Goal: Information Seeking & Learning: Learn about a topic

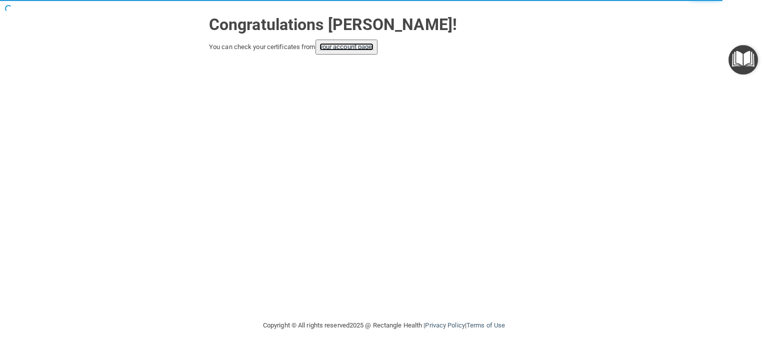
click at [363, 49] on link "your account page!" at bounding box center [347, 47] width 55 height 8
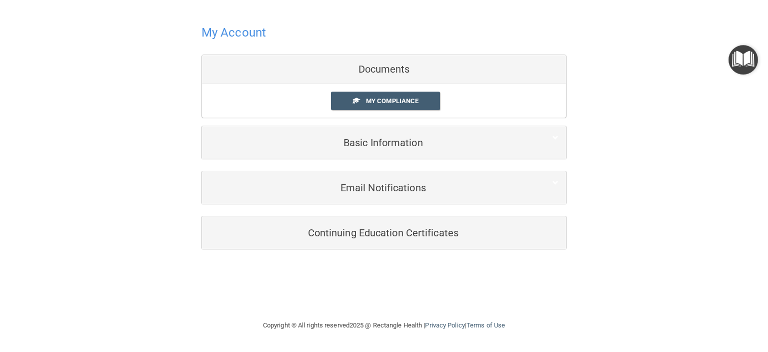
click at [371, 73] on div "Documents" at bounding box center [384, 69] width 364 height 29
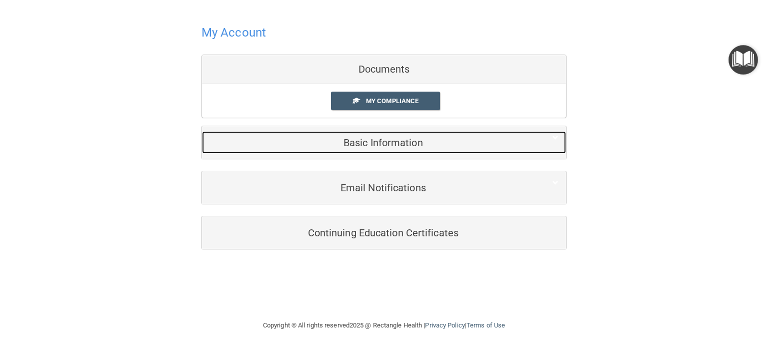
click at [326, 151] on div "Basic Information" at bounding box center [369, 142] width 334 height 23
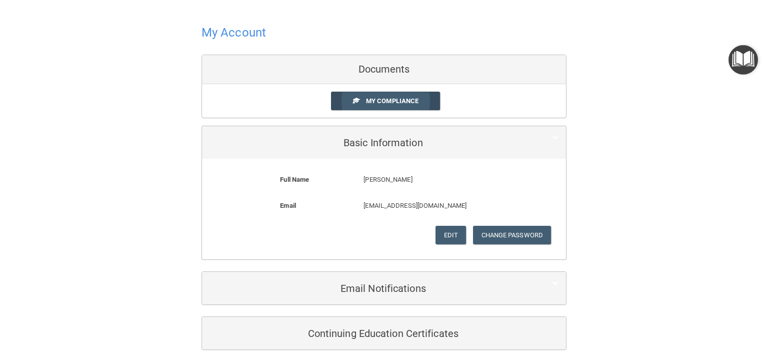
click at [334, 109] on link "My Compliance" at bounding box center [386, 101] width 110 height 19
click at [353, 98] on span at bounding box center [356, 100] width 7 height 7
click at [377, 102] on span "My Compliance" at bounding box center [392, 101] width 53 height 8
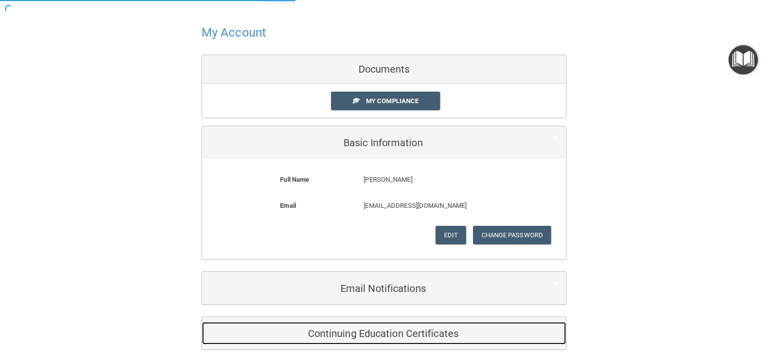
click at [286, 329] on h5 "Continuing Education Certificates" at bounding box center [369, 333] width 319 height 11
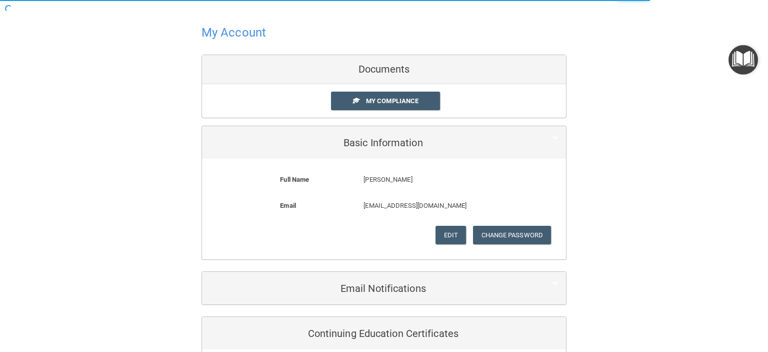
click at [338, 330] on div "Jenean Van Allen's Compliance Training Expires On Status Cont. Education Certif…" at bounding box center [384, 176] width 768 height 352
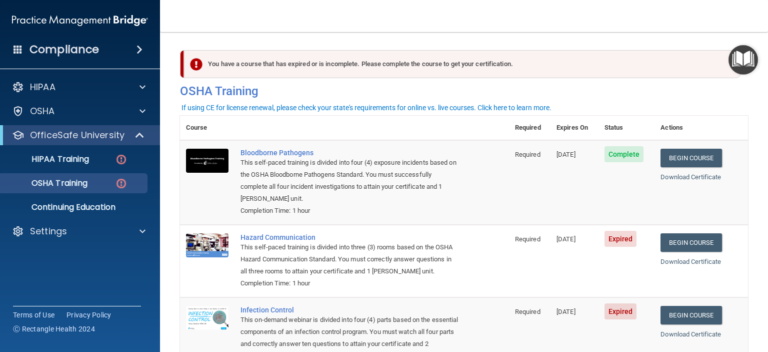
click at [324, 65] on div "You have a course that has expired or is incomplete. Please complete the course…" at bounding box center [462, 64] width 557 height 28
click at [683, 243] on link "Begin Course" at bounding box center [691, 242] width 61 height 19
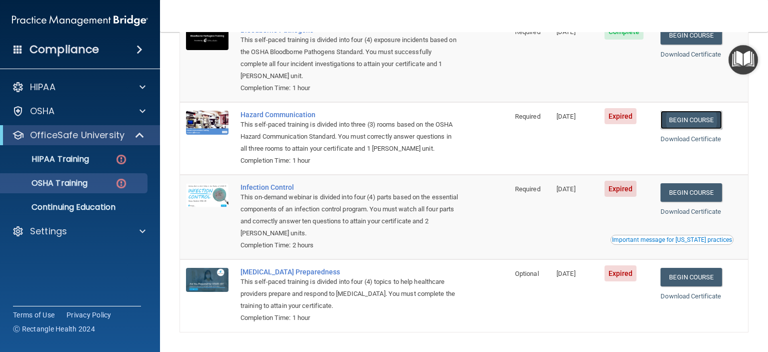
scroll to position [126, 0]
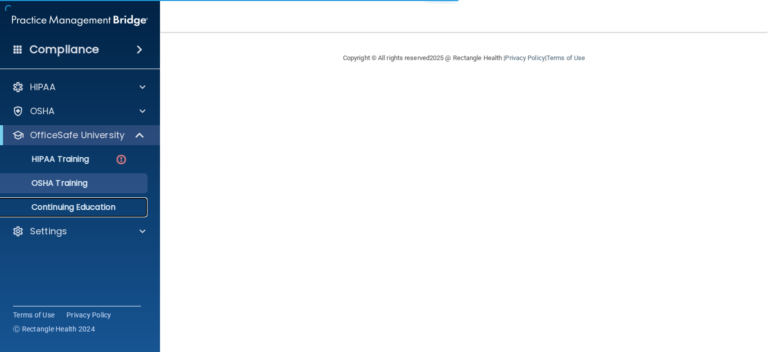
click at [46, 208] on p "Continuing Education" at bounding box center [75, 207] width 137 height 10
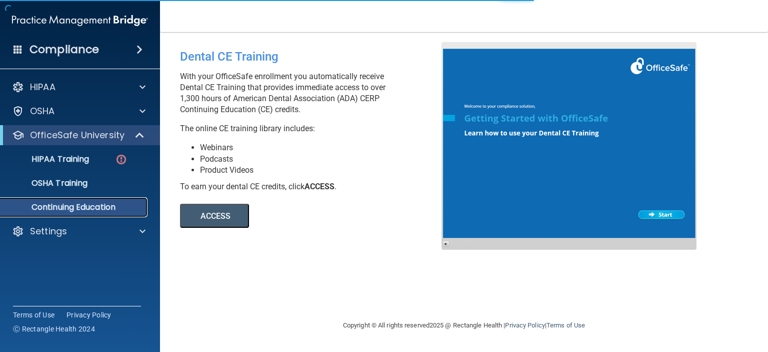
click at [61, 207] on p "Continuing Education" at bounding box center [75, 207] width 137 height 10
click at [54, 187] on p "OSHA Training" at bounding box center [47, 183] width 81 height 10
click at [54, 183] on p "OSHA Training" at bounding box center [47, 183] width 81 height 10
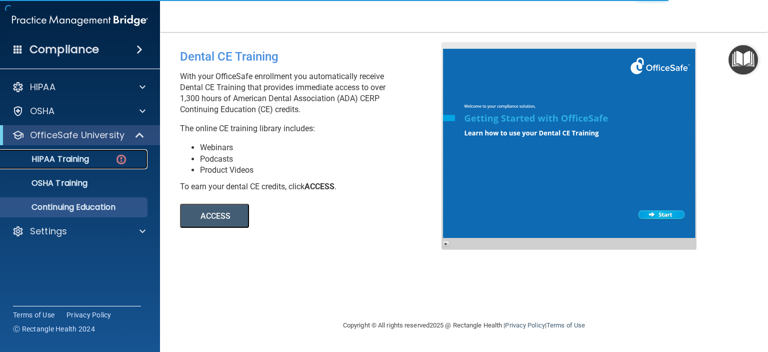
click at [47, 160] on p "HIPAA Training" at bounding box center [48, 159] width 83 height 10
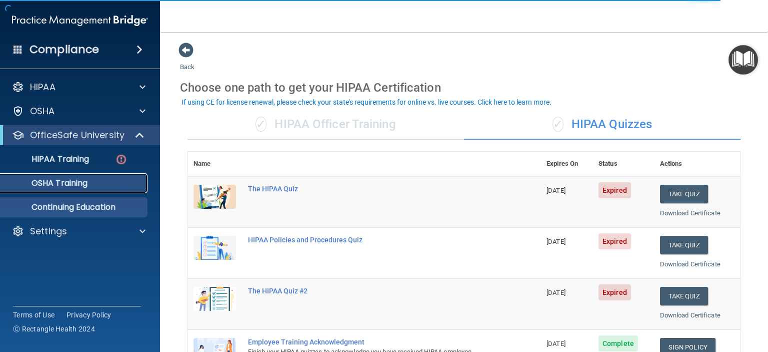
click at [46, 189] on link "OSHA Training" at bounding box center [69, 183] width 158 height 20
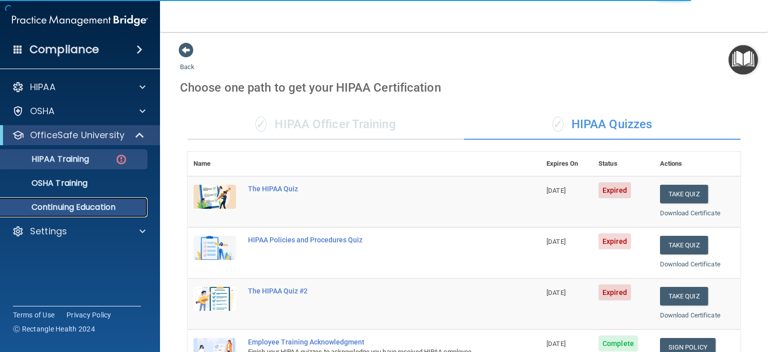
click at [52, 210] on p "Continuing Education" at bounding box center [75, 207] width 137 height 10
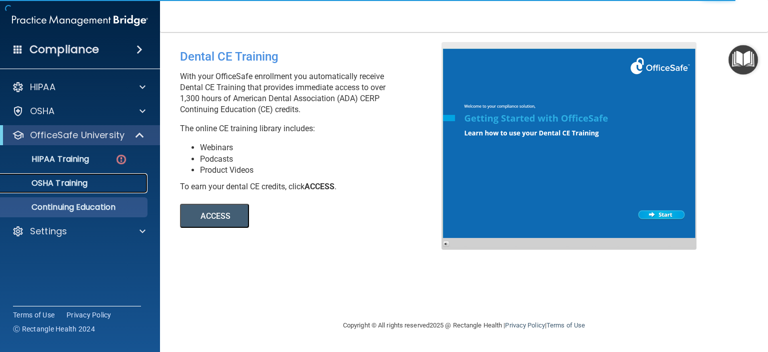
click at [53, 184] on p "OSHA Training" at bounding box center [47, 183] width 81 height 10
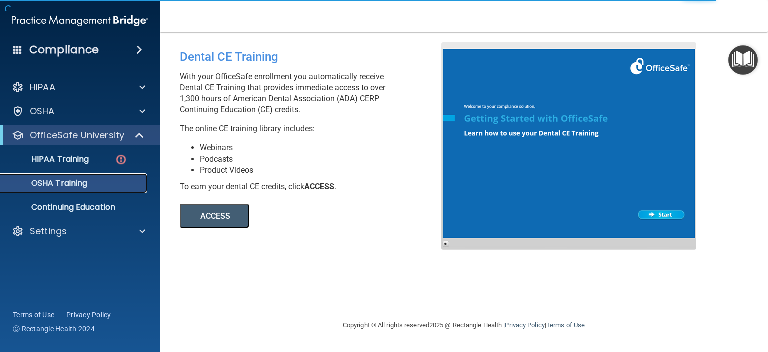
click at [47, 190] on link "OSHA Training" at bounding box center [69, 183] width 158 height 20
click at [44, 161] on p "HIPAA Training" at bounding box center [48, 159] width 83 height 10
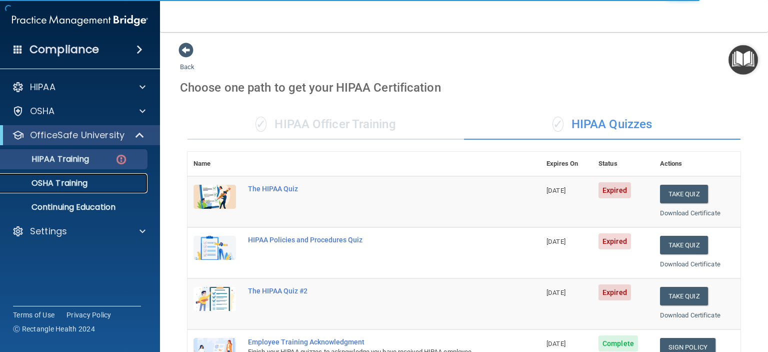
click at [50, 187] on p "OSHA Training" at bounding box center [47, 183] width 81 height 10
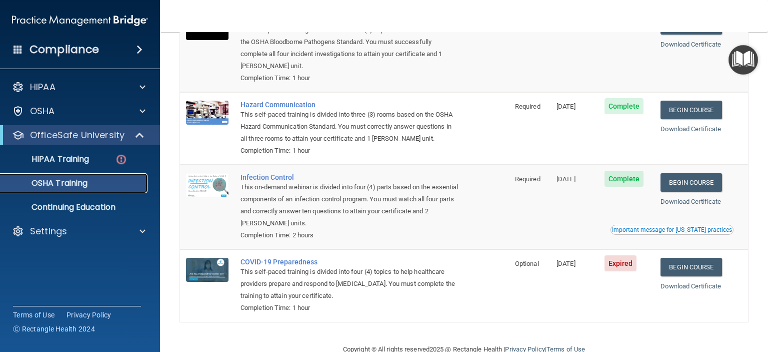
scroll to position [128, 0]
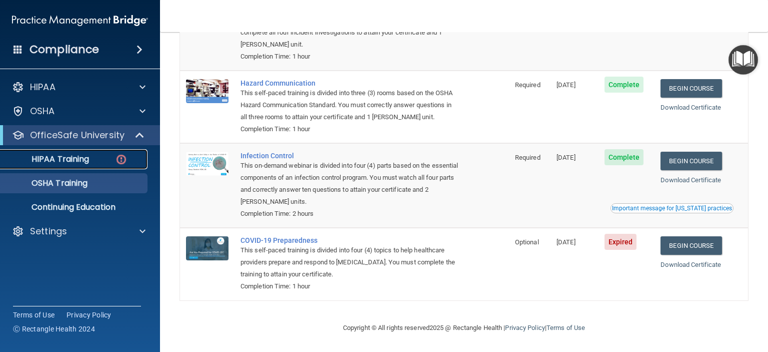
click at [38, 162] on p "HIPAA Training" at bounding box center [48, 159] width 83 height 10
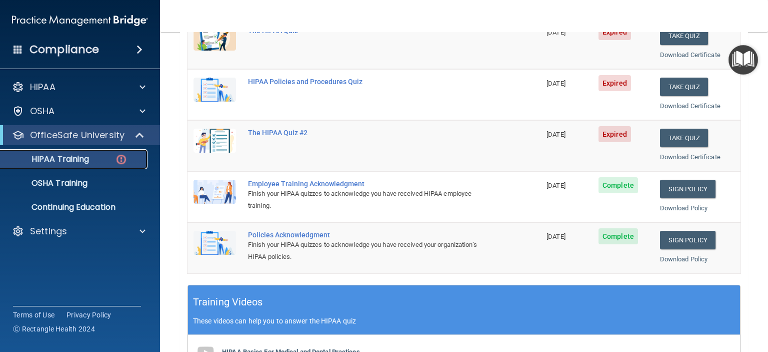
scroll to position [161, 0]
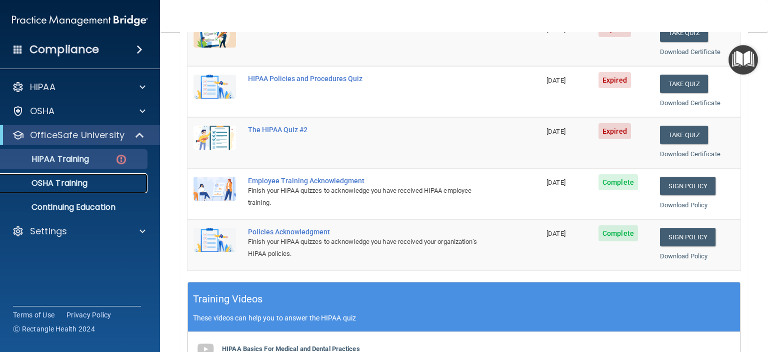
click at [43, 186] on p "OSHA Training" at bounding box center [47, 183] width 81 height 10
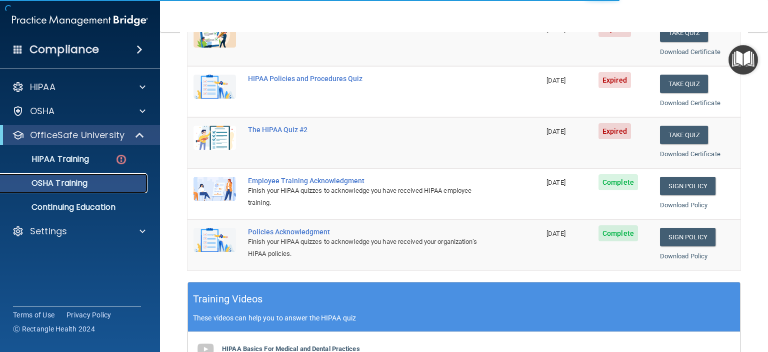
scroll to position [128, 0]
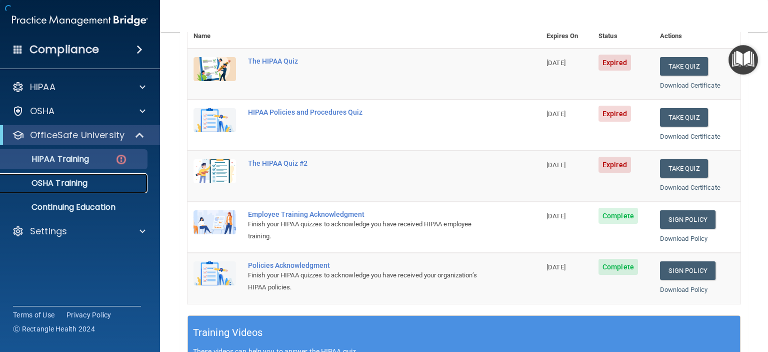
scroll to position [399, 0]
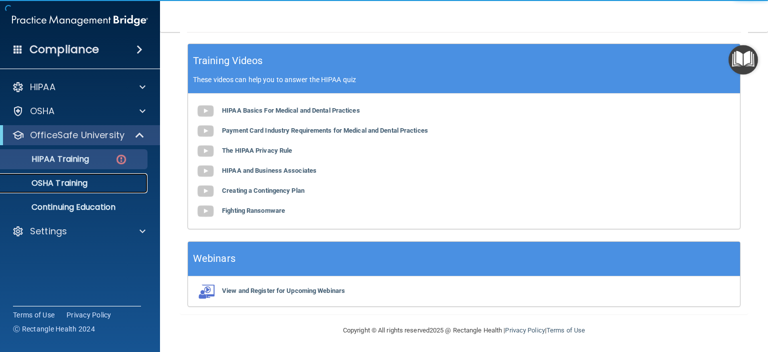
click at [58, 189] on link "OSHA Training" at bounding box center [69, 183] width 158 height 20
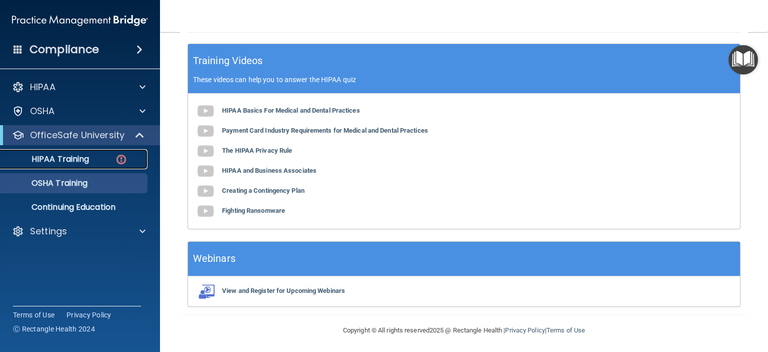
click at [49, 163] on p "HIPAA Training" at bounding box center [48, 159] width 83 height 10
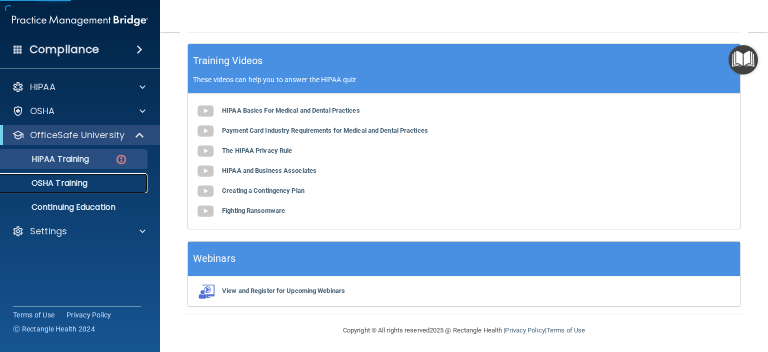
click at [56, 182] on p "OSHA Training" at bounding box center [47, 183] width 81 height 10
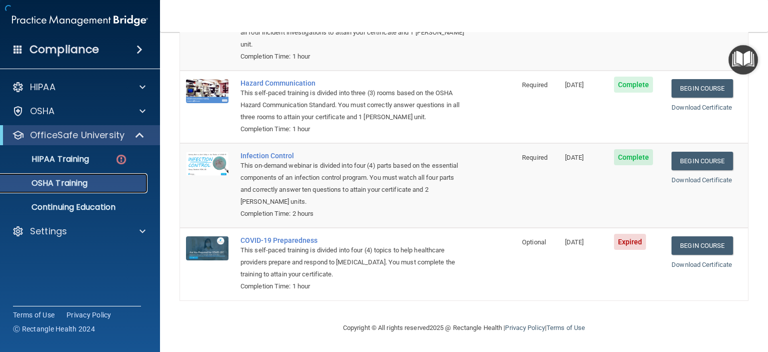
scroll to position [128, 0]
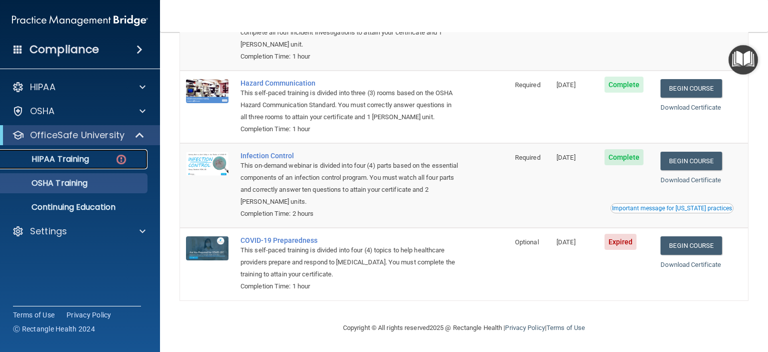
click at [44, 165] on link "HIPAA Training" at bounding box center [69, 159] width 158 height 20
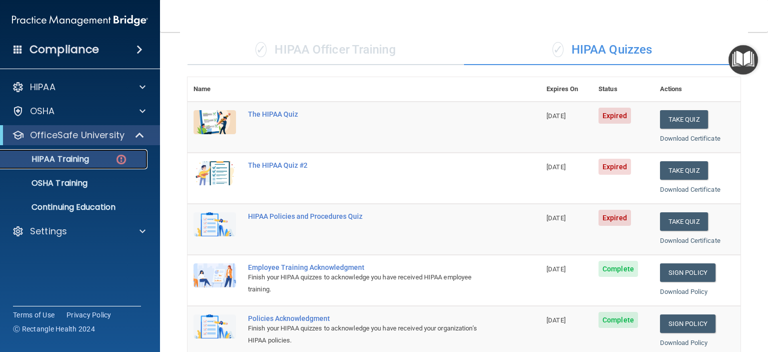
scroll to position [64, 0]
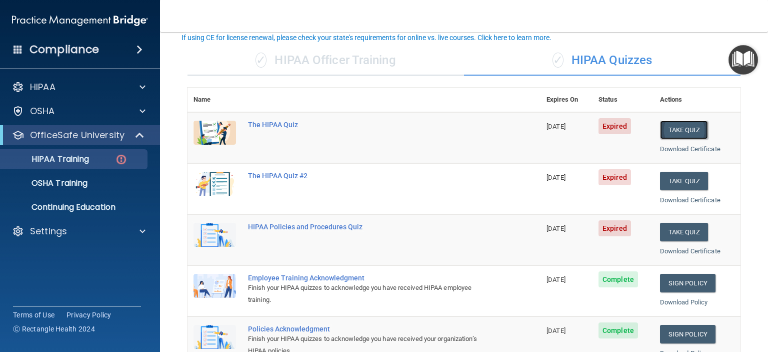
click at [666, 121] on button "Take Quiz" at bounding box center [684, 130] width 48 height 19
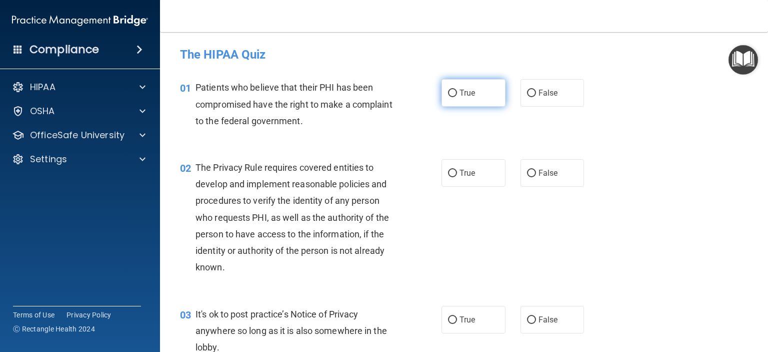
click at [448, 94] on input "True" at bounding box center [452, 94] width 9 height 8
radio input "true"
click at [448, 92] on input "True" at bounding box center [452, 94] width 9 height 8
click at [448, 90] on input "True" at bounding box center [452, 94] width 9 height 8
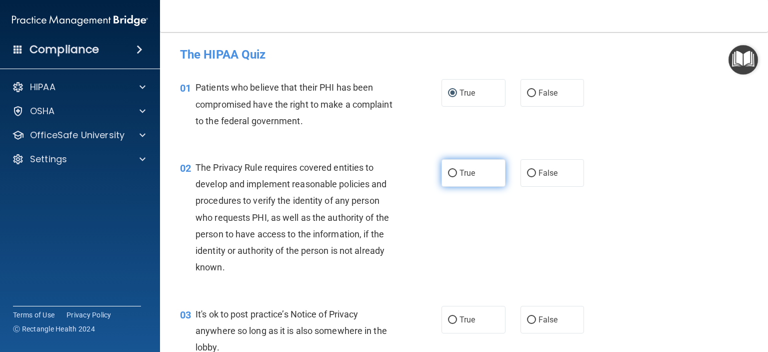
click at [448, 172] on input "True" at bounding box center [452, 174] width 9 height 8
radio input "true"
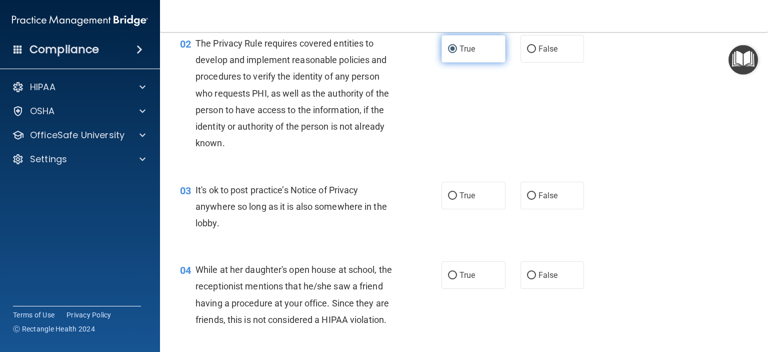
scroll to position [141, 0]
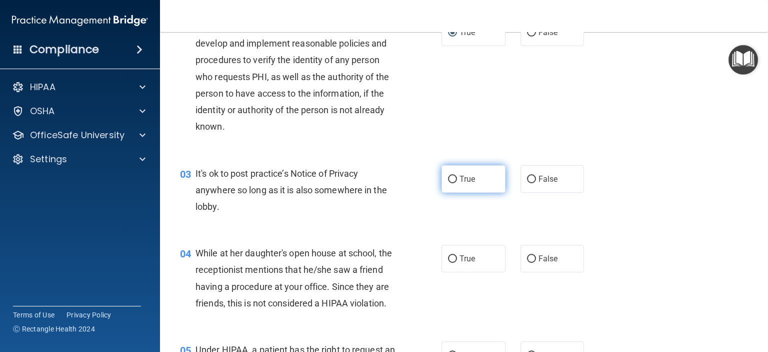
click at [453, 178] on input "True" at bounding box center [452, 180] width 9 height 8
radio input "true"
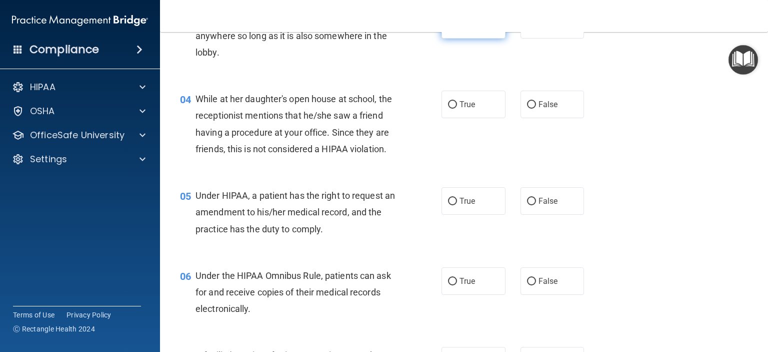
scroll to position [300, 0]
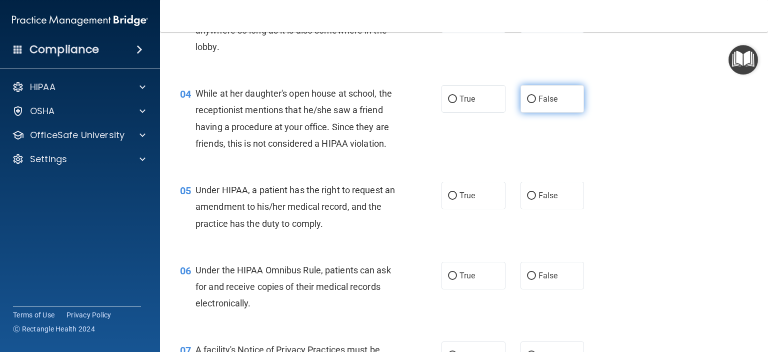
click at [527, 98] on input "False" at bounding box center [531, 100] width 9 height 8
radio input "true"
click at [451, 200] on input "True" at bounding box center [452, 196] width 9 height 8
radio input "true"
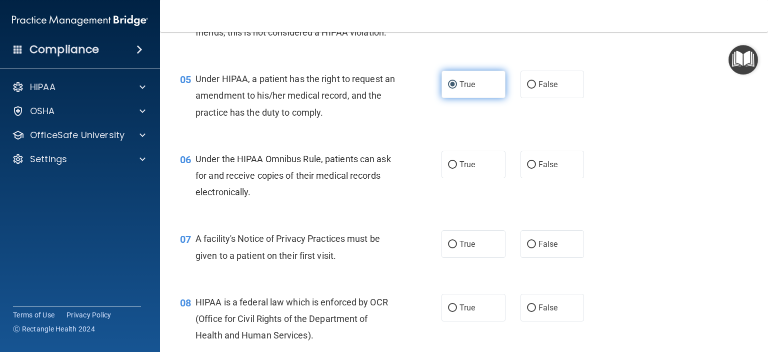
scroll to position [416, 0]
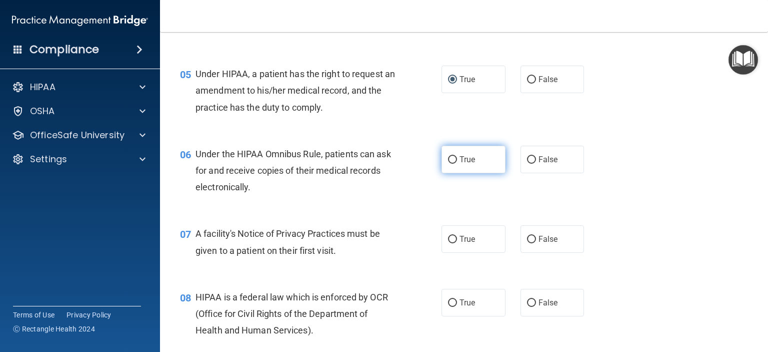
click at [453, 164] on input "True" at bounding box center [452, 160] width 9 height 8
radio input "true"
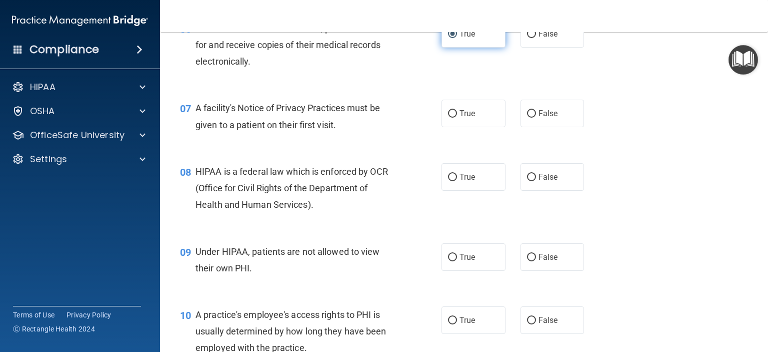
scroll to position [545, 0]
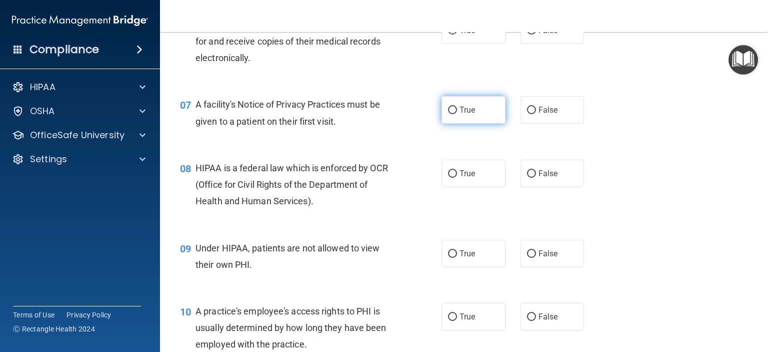
click at [448, 114] on input "True" at bounding box center [452, 111] width 9 height 8
radio input "true"
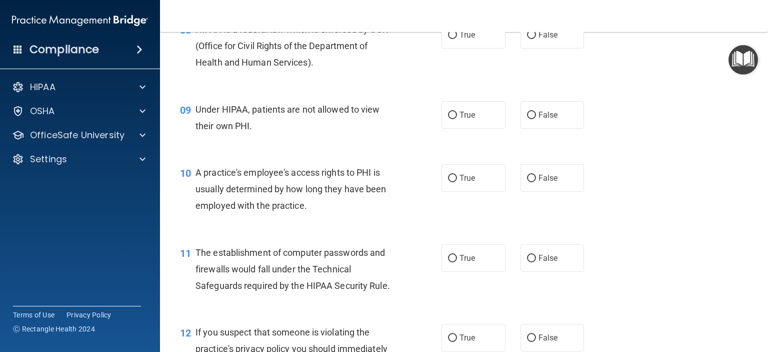
scroll to position [684, 0]
click at [449, 39] on input "True" at bounding box center [452, 35] width 9 height 8
radio input "true"
click at [528, 119] on input "False" at bounding box center [531, 115] width 9 height 8
radio input "true"
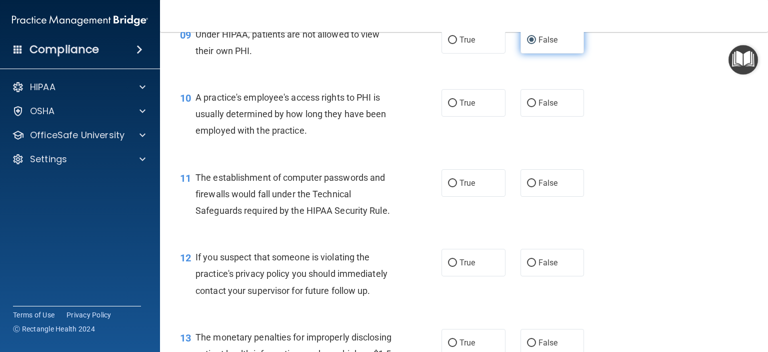
scroll to position [760, 0]
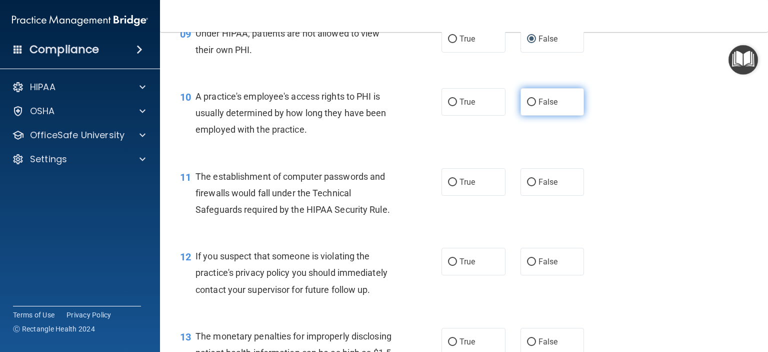
click at [529, 106] on input "False" at bounding box center [531, 103] width 9 height 8
radio input "true"
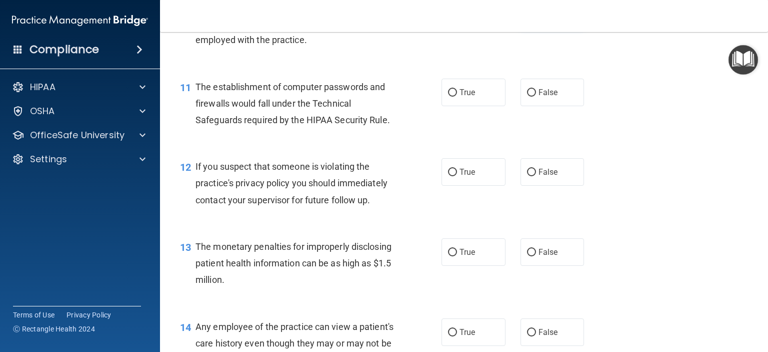
scroll to position [850, 0]
click at [448, 96] on input "True" at bounding box center [452, 93] width 9 height 8
radio input "true"
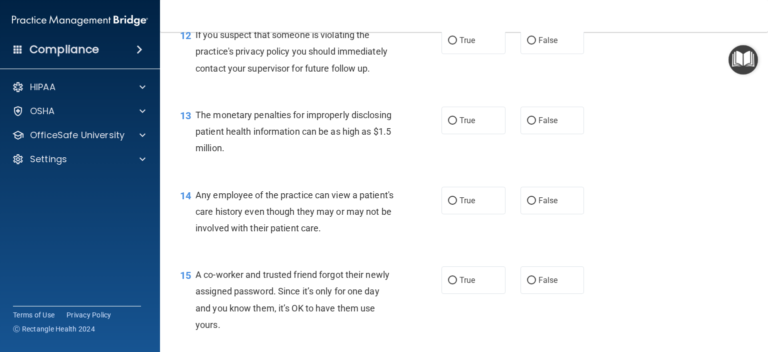
scroll to position [983, 0]
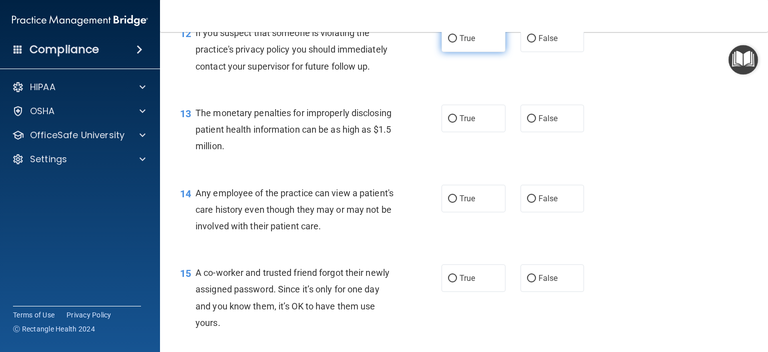
click at [452, 43] on input "True" at bounding box center [452, 39] width 9 height 8
radio input "true"
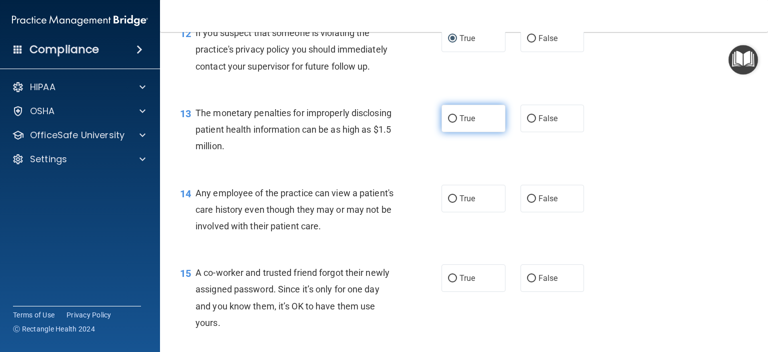
click at [452, 123] on input "True" at bounding box center [452, 119] width 9 height 8
radio input "true"
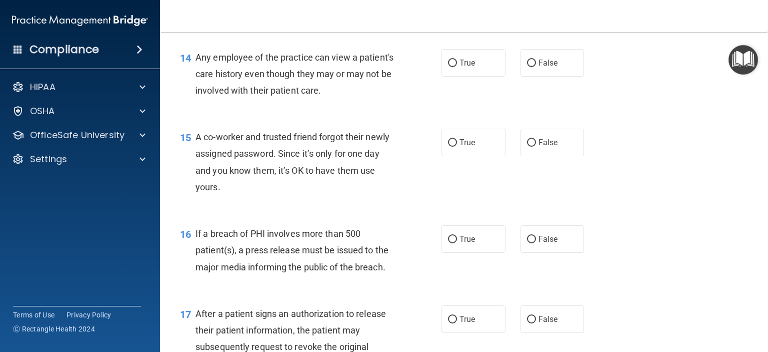
scroll to position [1127, 0]
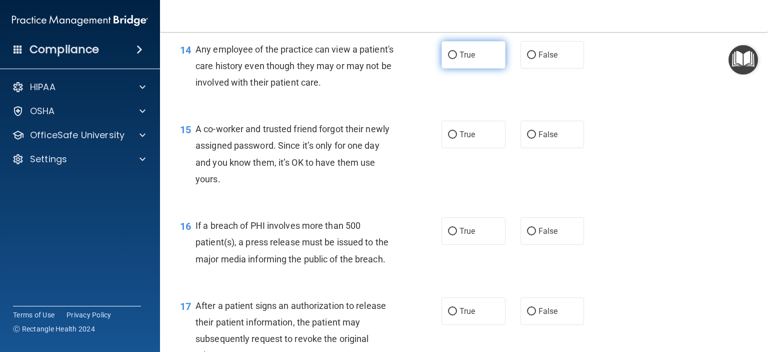
click at [472, 69] on label "True" at bounding box center [474, 55] width 64 height 28
click at [457, 59] on input "True" at bounding box center [452, 56] width 9 height 8
radio input "true"
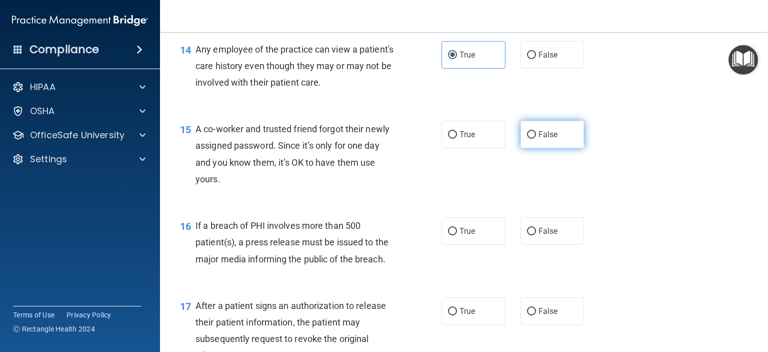
click at [534, 138] on label "False" at bounding box center [553, 135] width 64 height 28
click at [534, 138] on input "False" at bounding box center [531, 135] width 9 height 8
radio input "true"
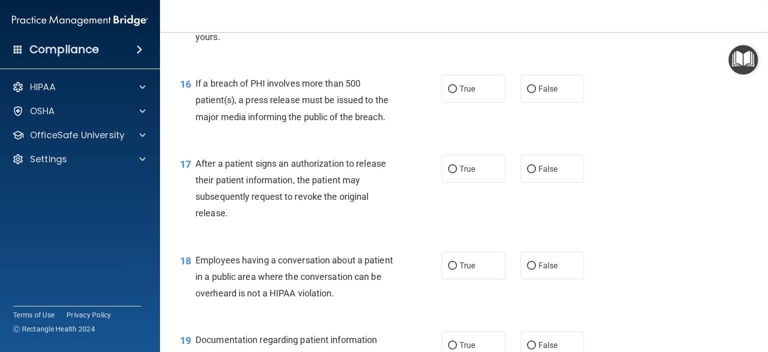
scroll to position [1282, 0]
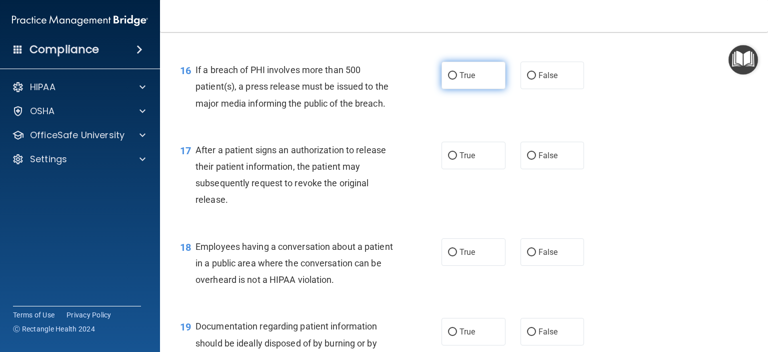
click at [453, 80] on input "True" at bounding box center [452, 76] width 9 height 8
radio input "true"
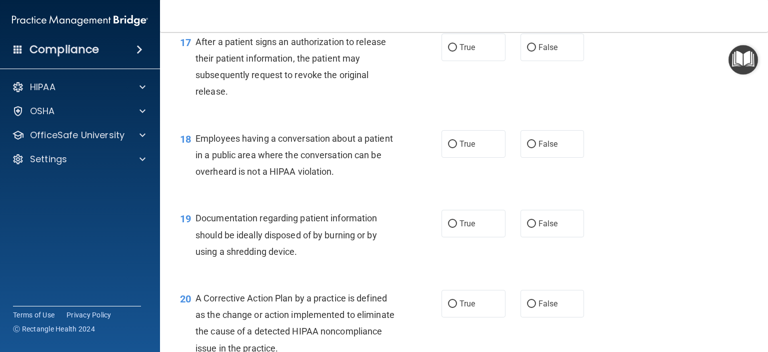
scroll to position [1392, 0]
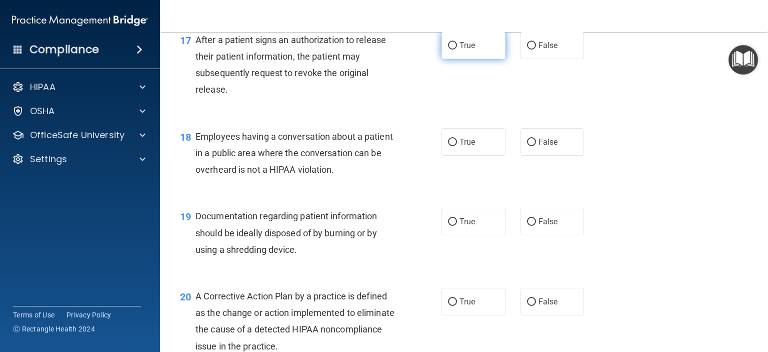
click at [469, 59] on label "True" at bounding box center [474, 46] width 64 height 28
click at [457, 50] on input "True" at bounding box center [452, 46] width 9 height 8
radio input "true"
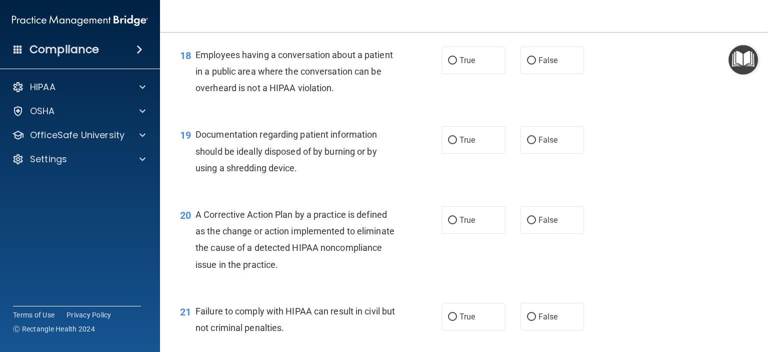
scroll to position [1479, 0]
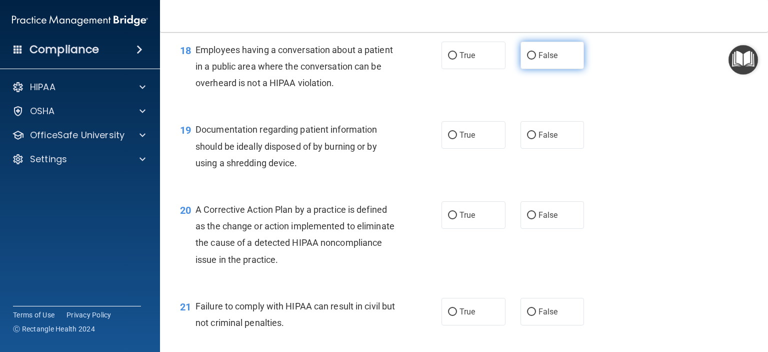
click at [531, 60] on input "False" at bounding box center [531, 56] width 9 height 8
radio input "true"
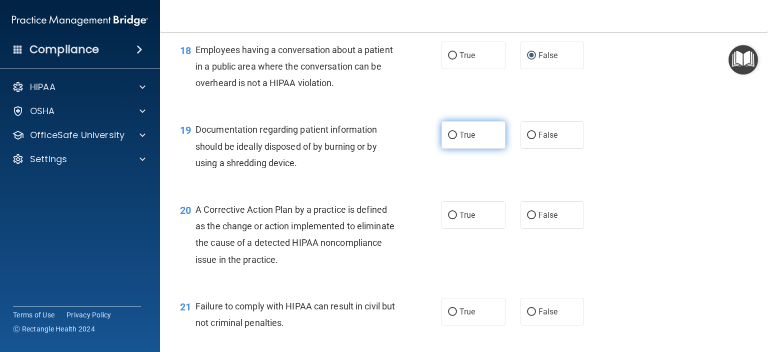
click at [448, 139] on input "True" at bounding box center [452, 136] width 9 height 8
radio input "true"
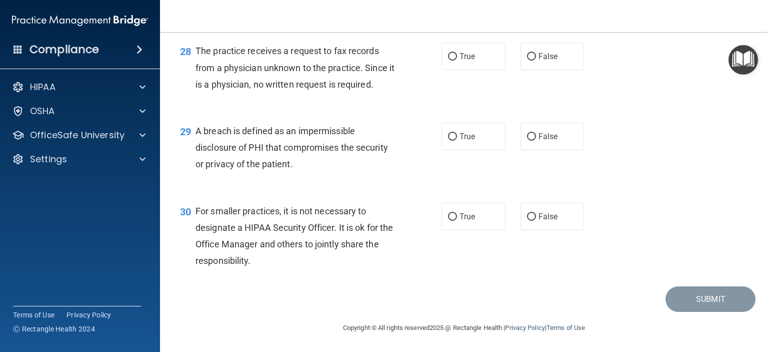
scroll to position [2409, 0]
click at [531, 217] on input "False" at bounding box center [531, 217] width 9 height 8
radio input "true"
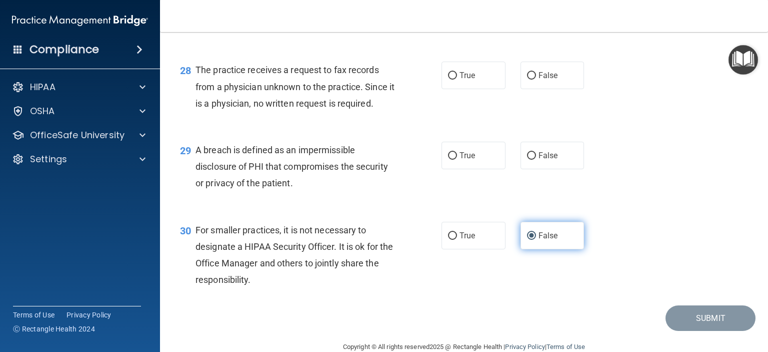
scroll to position [2339, 0]
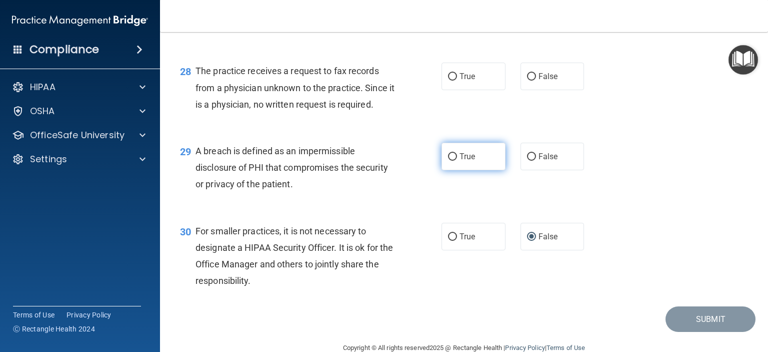
click at [450, 161] on input "True" at bounding box center [452, 157] width 9 height 8
radio input "true"
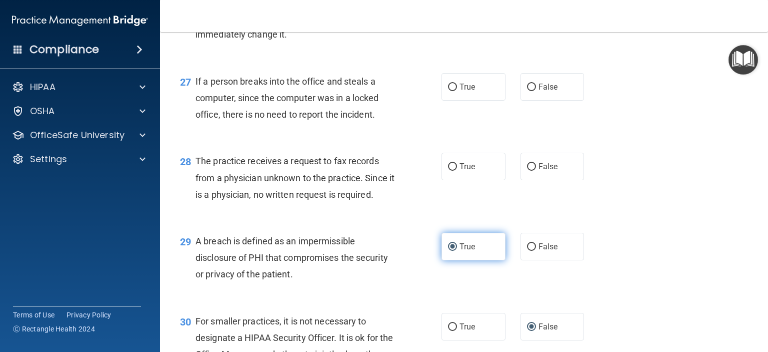
scroll to position [2247, 0]
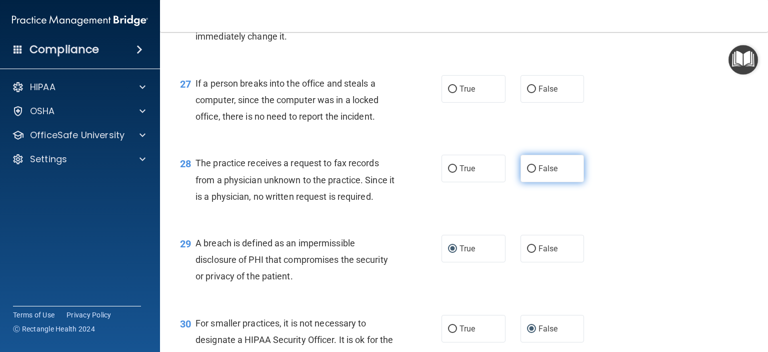
click at [528, 173] on input "False" at bounding box center [531, 169] width 9 height 8
radio input "true"
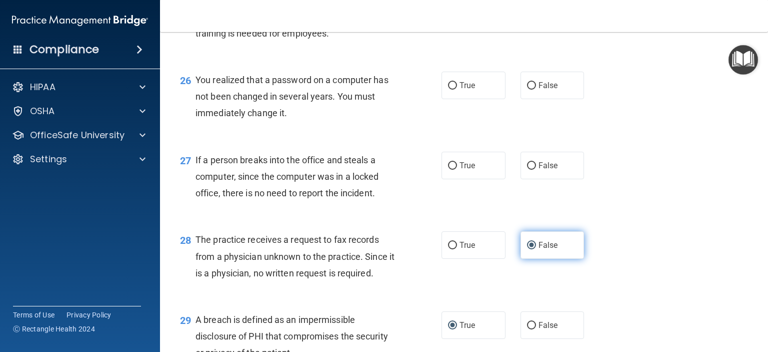
scroll to position [2170, 0]
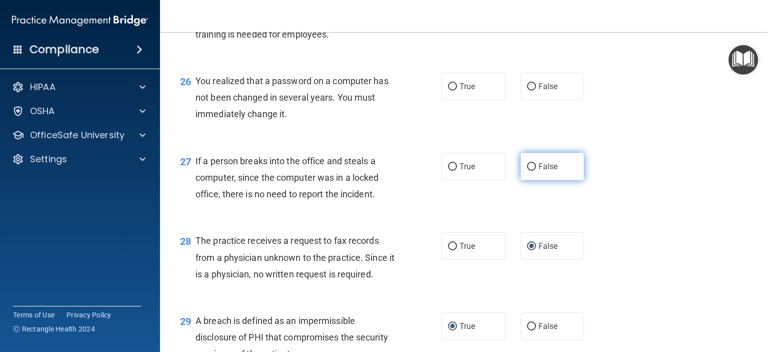
click at [528, 171] on input "False" at bounding box center [531, 167] width 9 height 8
radio input "true"
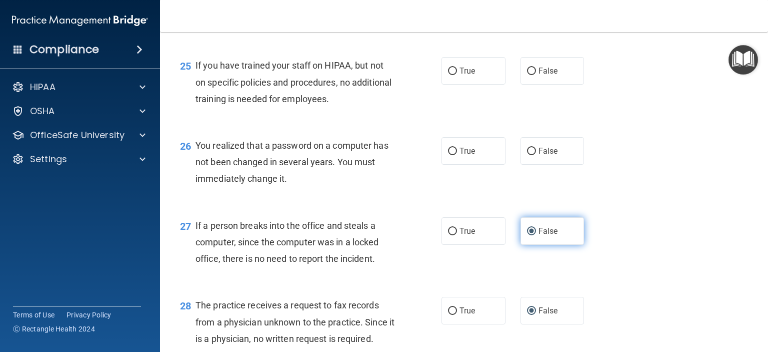
scroll to position [2106, 0]
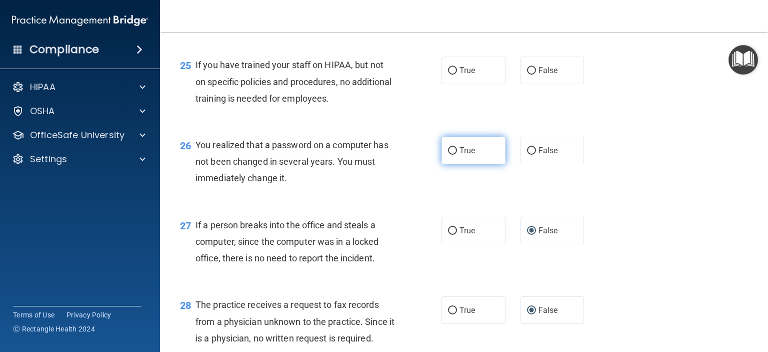
click at [450, 155] on input "True" at bounding box center [452, 151] width 9 height 8
radio input "true"
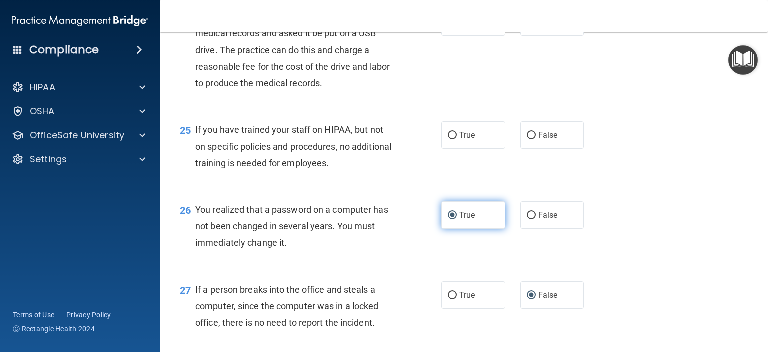
scroll to position [2024, 0]
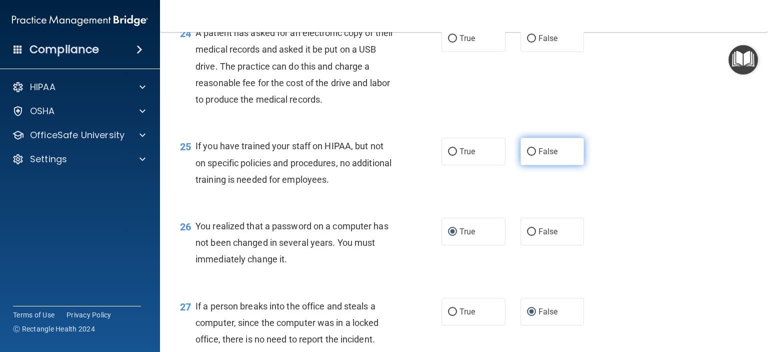
click at [527, 156] on input "False" at bounding box center [531, 152] width 9 height 8
radio input "true"
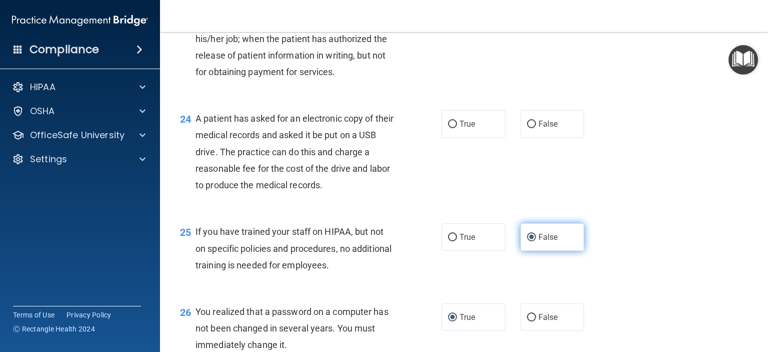
scroll to position [1932, 0]
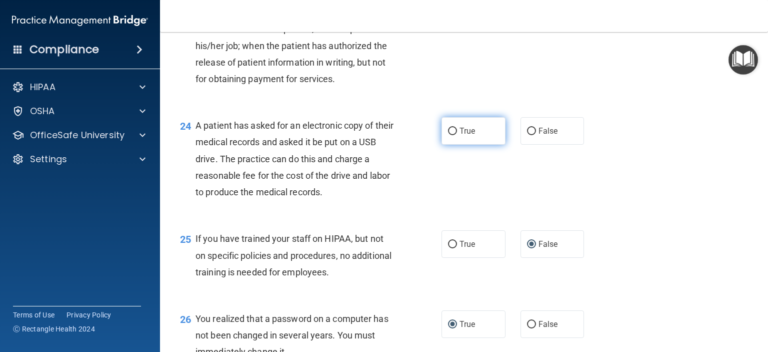
click at [448, 135] on input "True" at bounding box center [452, 132] width 9 height 8
radio input "true"
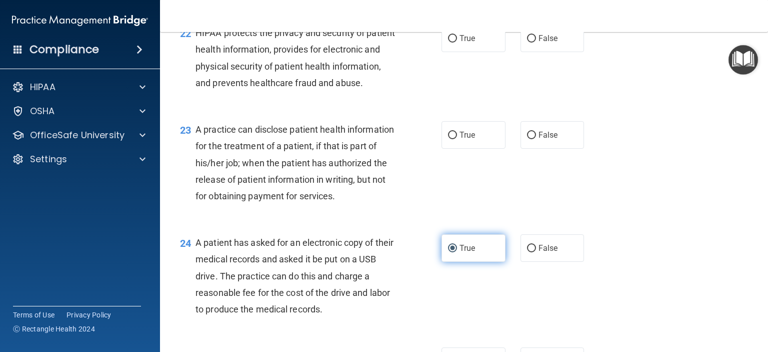
scroll to position [1799, 0]
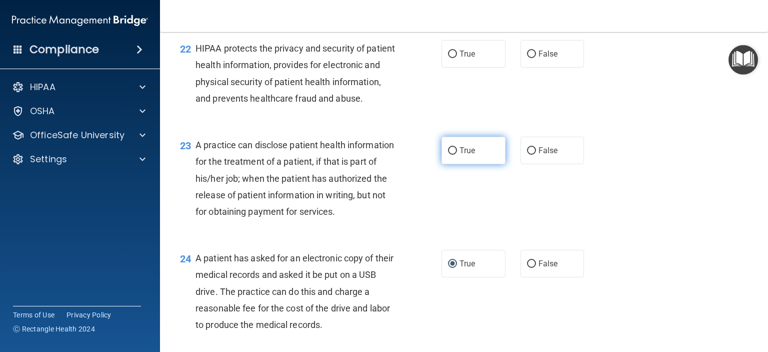
click at [461, 155] on span "True" at bounding box center [468, 151] width 16 height 10
click at [457, 155] on input "True" at bounding box center [452, 151] width 9 height 8
radio input "true"
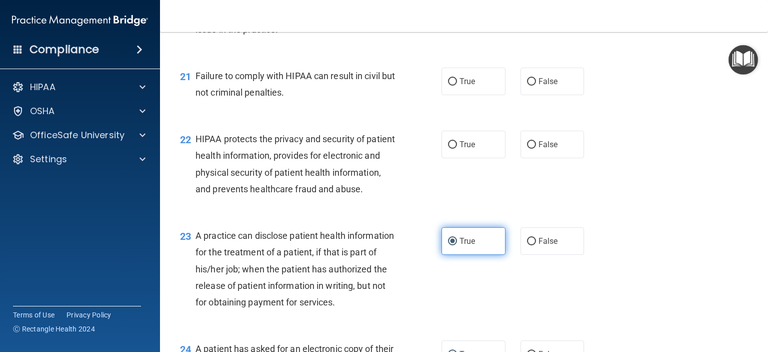
scroll to position [1704, 0]
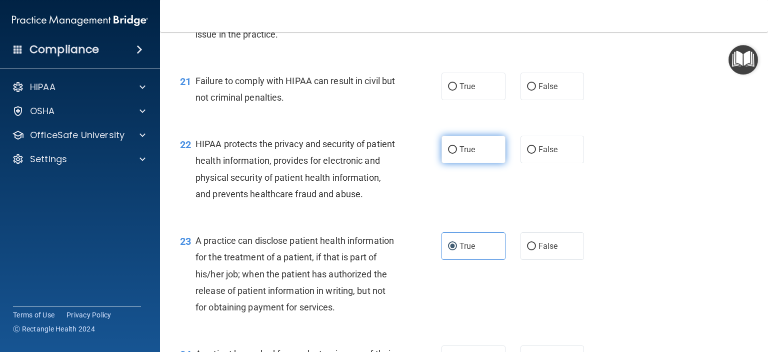
click at [451, 154] on input "True" at bounding box center [452, 150] width 9 height 8
radio input "true"
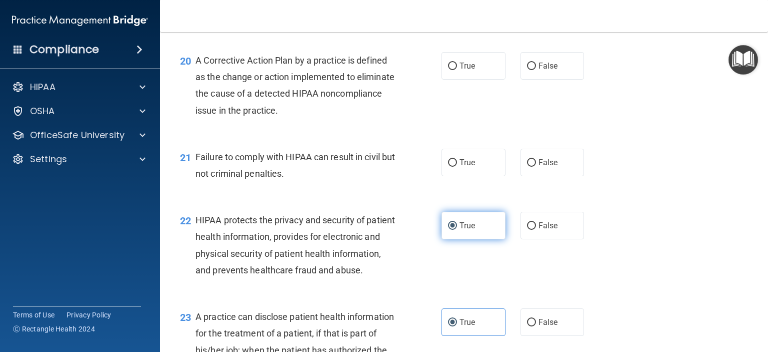
scroll to position [1607, 0]
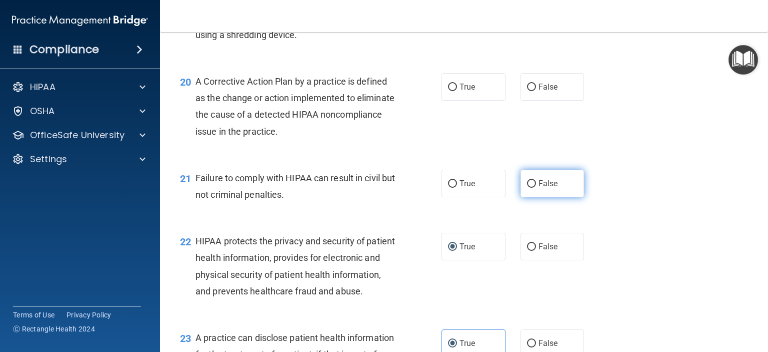
click at [527, 188] on input "False" at bounding box center [531, 184] width 9 height 8
radio input "true"
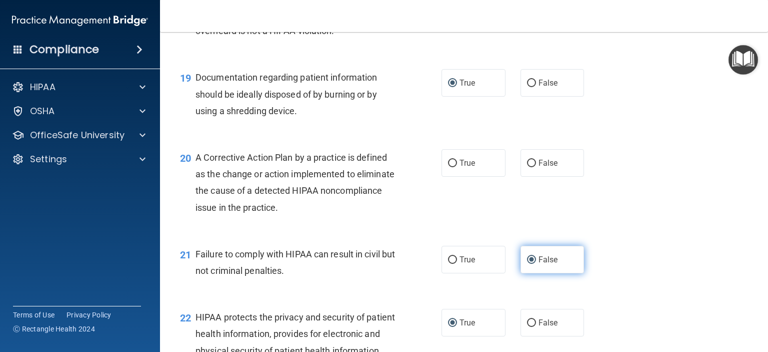
scroll to position [1520, 0]
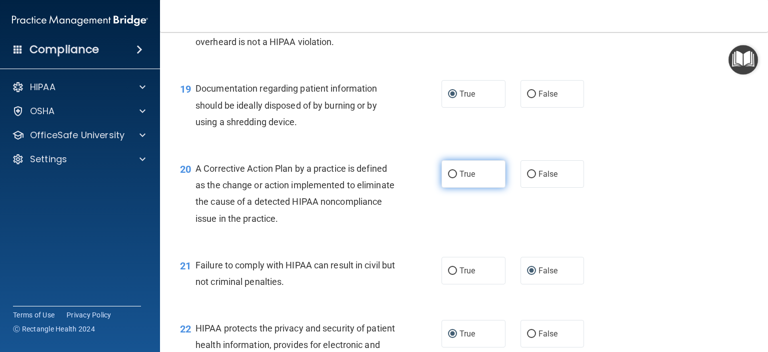
click at [448, 178] on input "True" at bounding box center [452, 175] width 9 height 8
radio input "true"
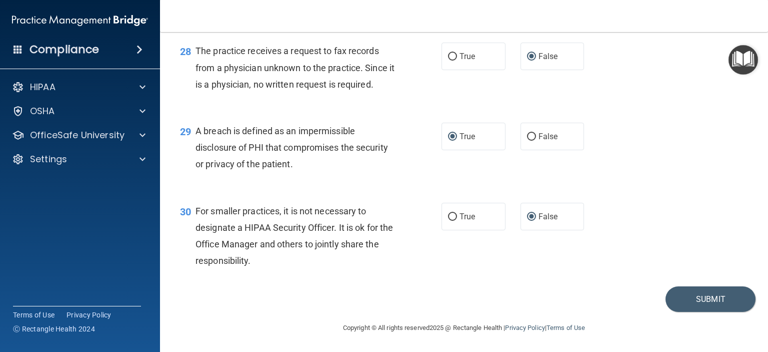
scroll to position [2409, 0]
click at [695, 293] on button "Submit" at bounding box center [711, 299] width 90 height 26
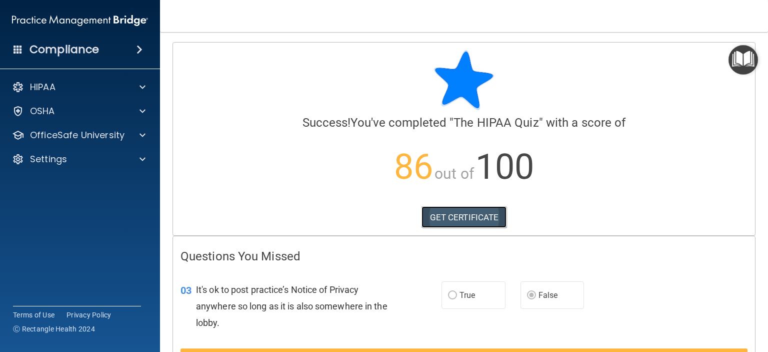
click at [457, 214] on link "GET CERTIFICATE" at bounding box center [465, 217] width 86 height 22
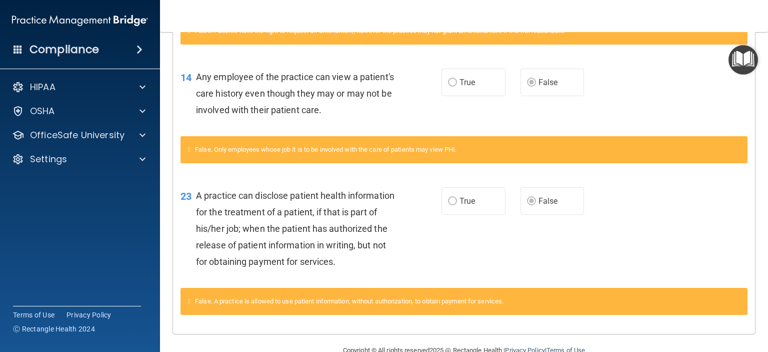
scroll to position [488, 0]
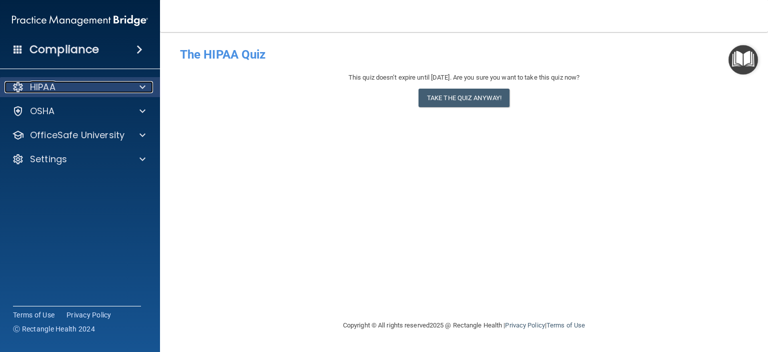
click at [28, 92] on div "HIPAA" at bounding box center [67, 87] width 124 height 12
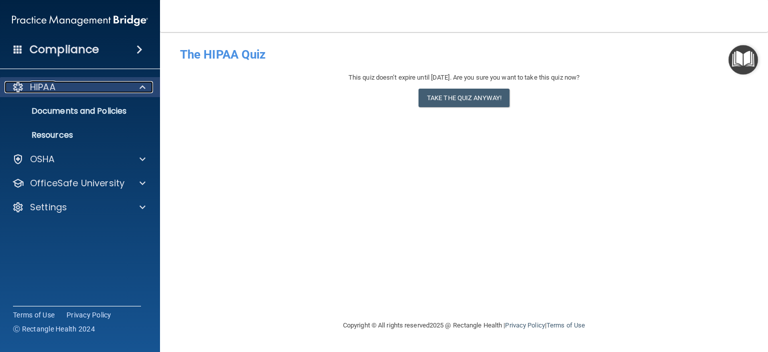
click at [17, 86] on div at bounding box center [18, 87] width 12 height 12
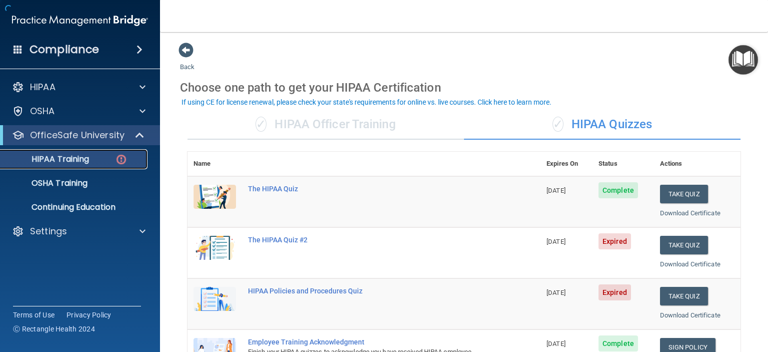
click at [47, 166] on link "HIPAA Training" at bounding box center [69, 159] width 158 height 20
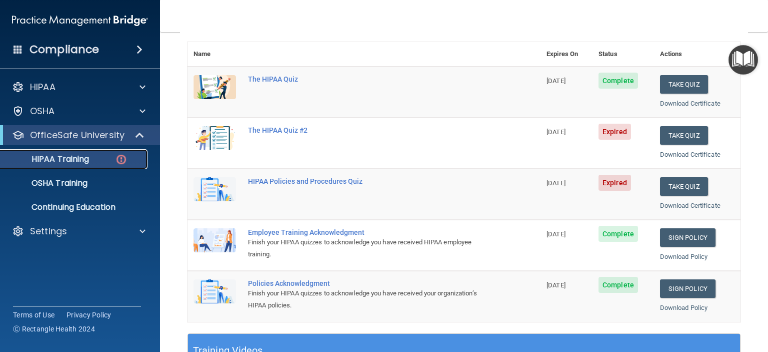
scroll to position [110, 0]
click at [674, 141] on button "Take Quiz" at bounding box center [684, 135] width 48 height 19
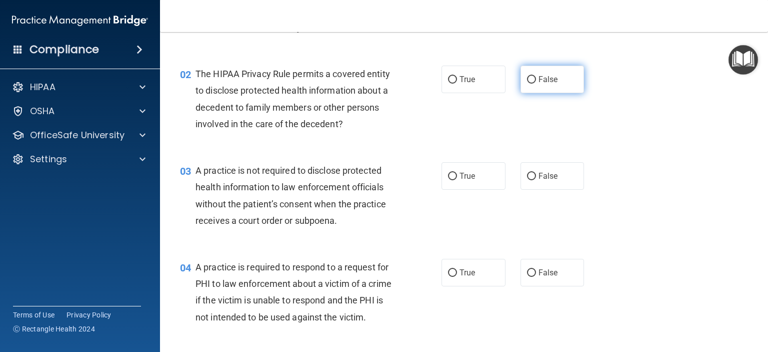
click at [527, 78] on input "False" at bounding box center [531, 80] width 9 height 8
radio input "true"
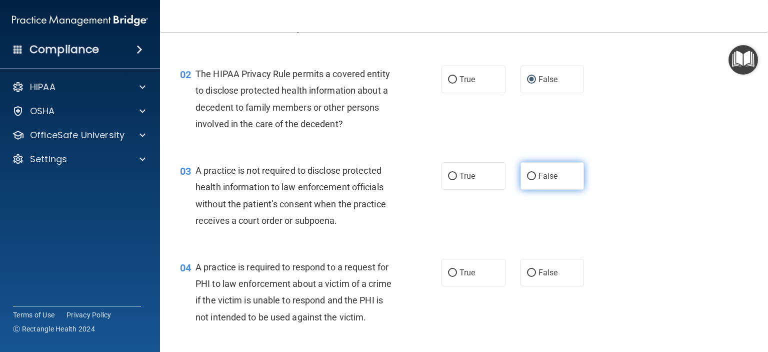
click at [528, 173] on input "False" at bounding box center [531, 177] width 9 height 8
radio input "true"
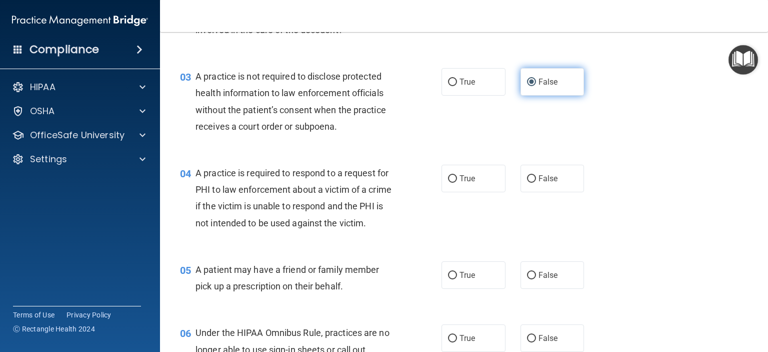
scroll to position [212, 0]
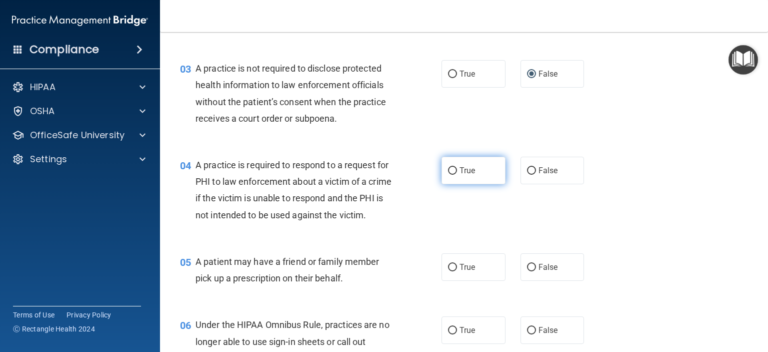
click at [448, 167] on input "True" at bounding box center [452, 171] width 9 height 8
radio input "true"
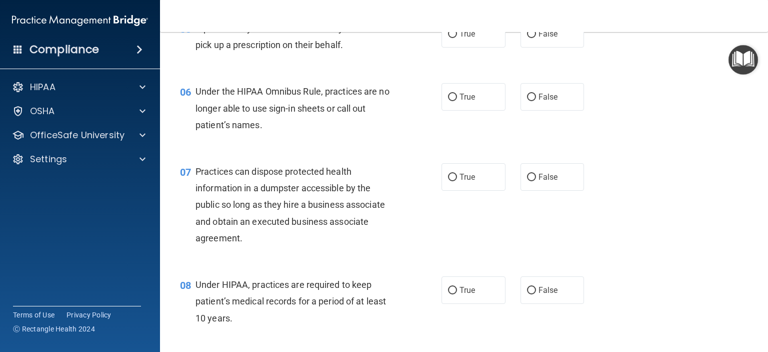
scroll to position [446, 0]
click at [451, 38] on input "True" at bounding box center [452, 34] width 9 height 8
radio input "true"
click at [469, 110] on label "True" at bounding box center [474, 97] width 64 height 28
click at [457, 101] on input "True" at bounding box center [452, 97] width 9 height 8
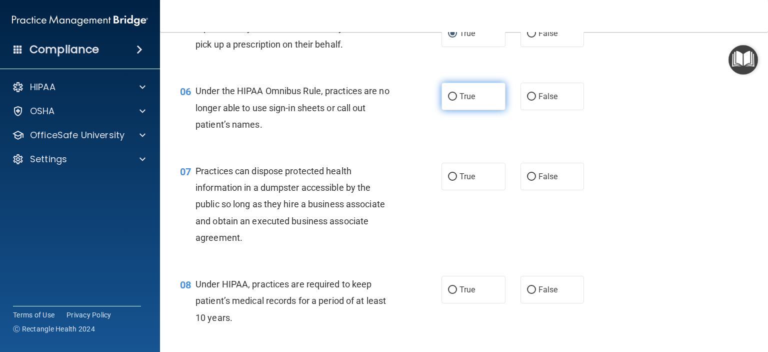
radio input "true"
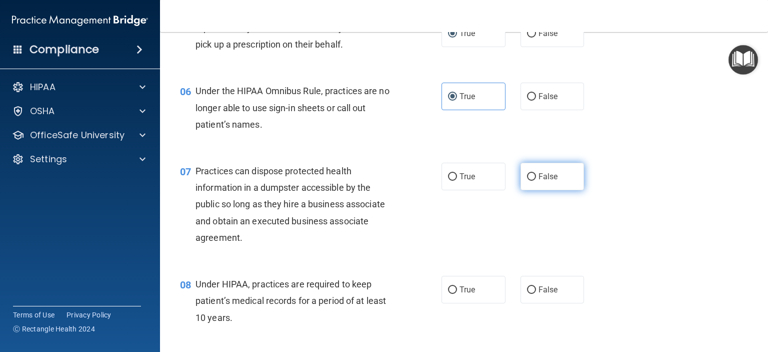
click at [529, 181] on input "False" at bounding box center [531, 177] width 9 height 8
radio input "true"
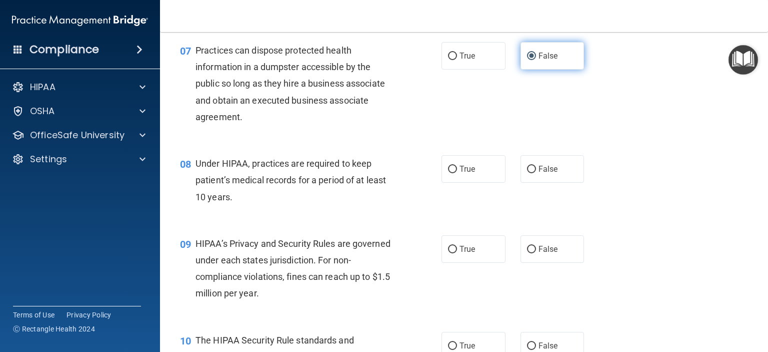
scroll to position [582, 0]
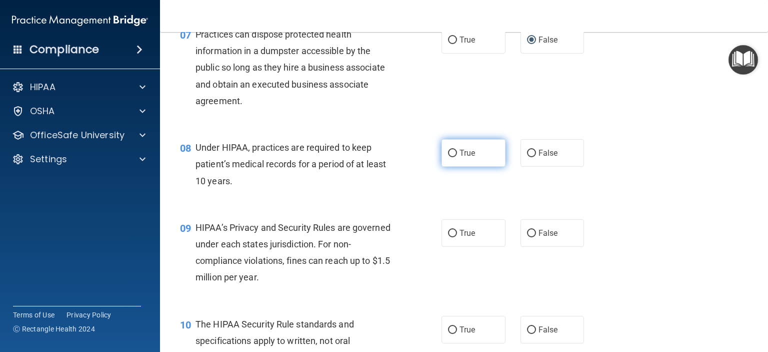
click at [451, 157] on input "True" at bounding box center [452, 154] width 9 height 8
radio input "true"
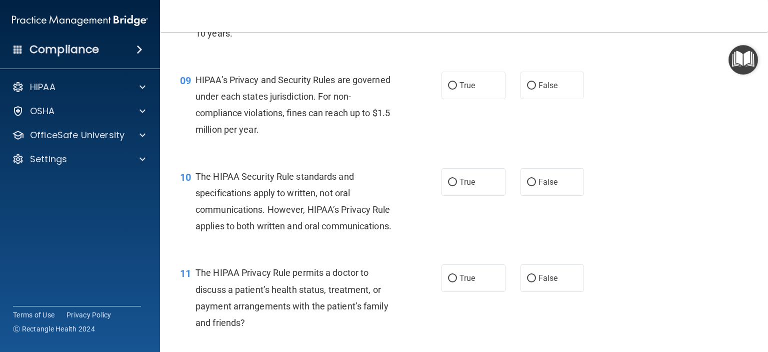
scroll to position [730, 0]
click at [451, 89] on input "True" at bounding box center [452, 86] width 9 height 8
radio input "true"
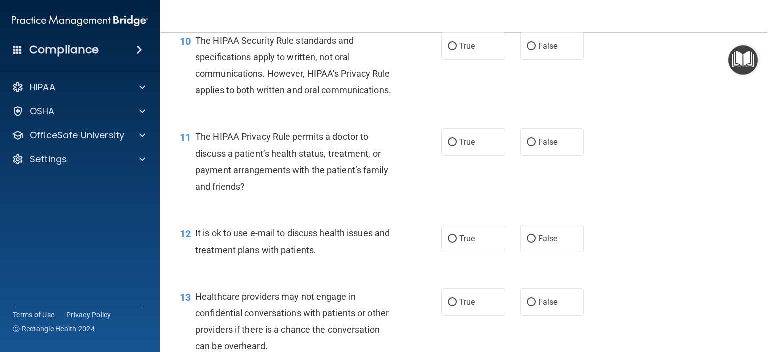
scroll to position [867, 0]
click at [450, 49] on input "True" at bounding box center [452, 46] width 9 height 8
radio input "true"
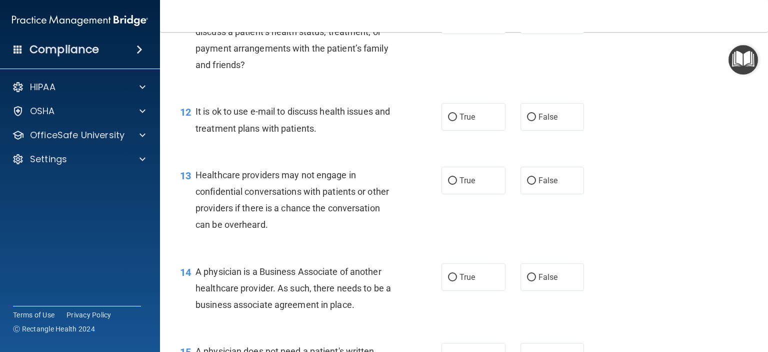
scroll to position [989, 0]
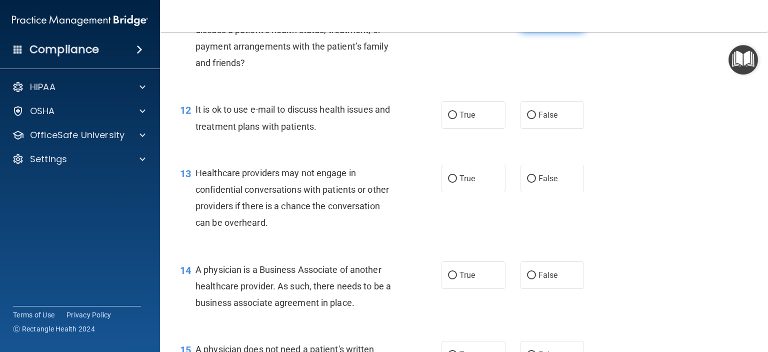
click at [548, 23] on span "False" at bounding box center [549, 19] width 20 height 10
click at [536, 23] on input "False" at bounding box center [531, 19] width 9 height 8
radio input "true"
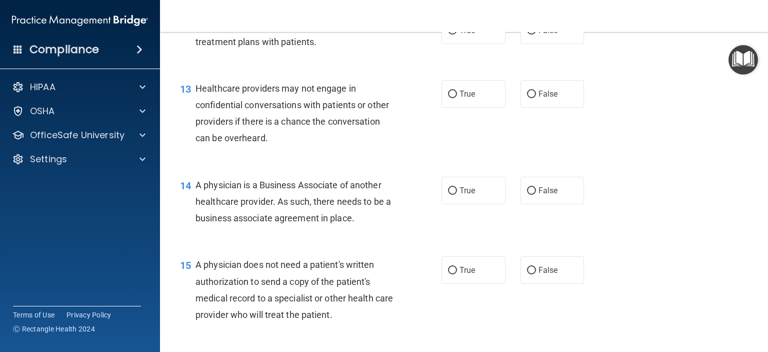
scroll to position [1075, 0]
click at [448, 34] on input "True" at bounding box center [452, 30] width 9 height 8
radio input "true"
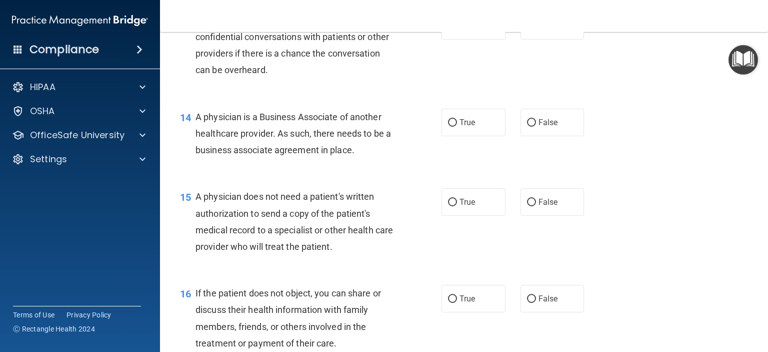
scroll to position [1144, 0]
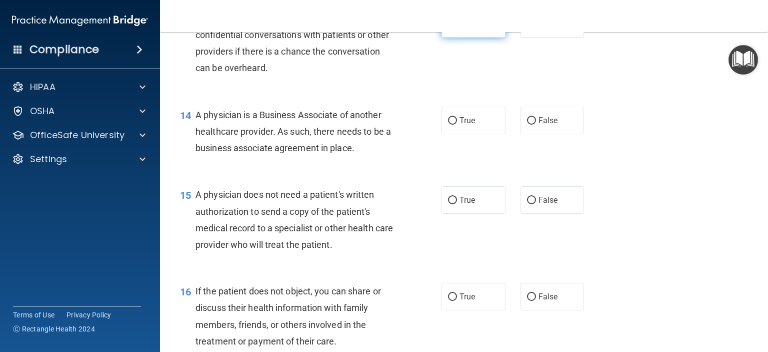
click at [448, 28] on input "True" at bounding box center [452, 25] width 9 height 8
radio input "true"
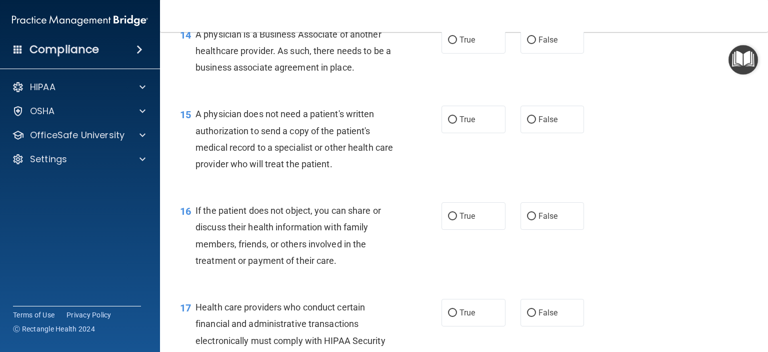
scroll to position [1227, 0]
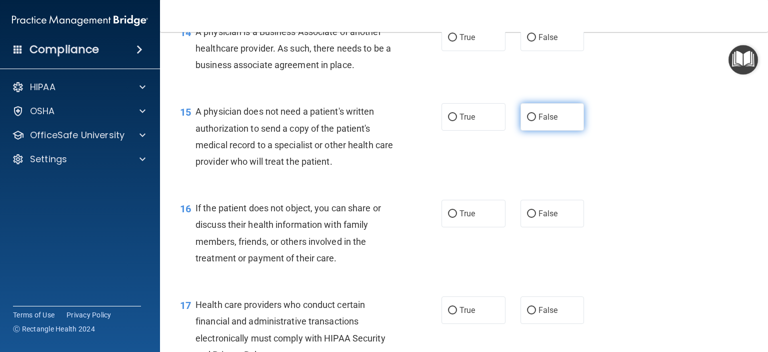
click at [544, 122] on span "False" at bounding box center [549, 117] width 20 height 10
click at [536, 121] on input "False" at bounding box center [531, 118] width 9 height 8
radio input "true"
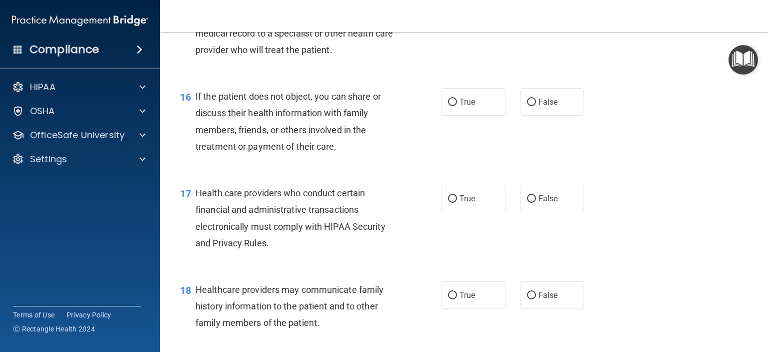
scroll to position [1342, 0]
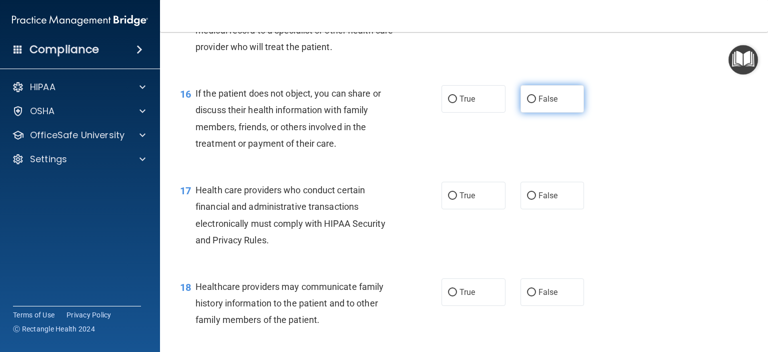
click at [552, 113] on label "False" at bounding box center [553, 99] width 64 height 28
click at [536, 103] on input "False" at bounding box center [531, 100] width 9 height 8
radio input "true"
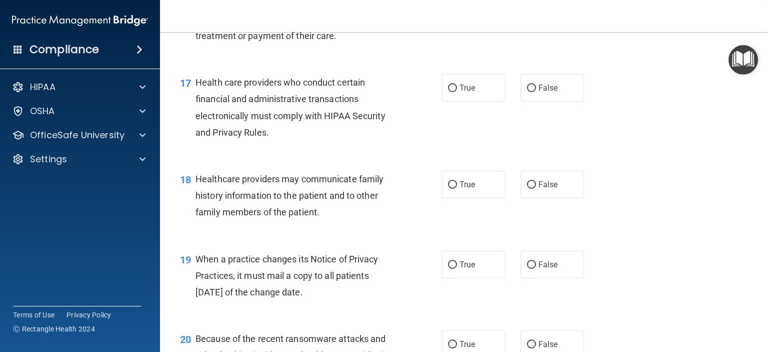
scroll to position [1451, 0]
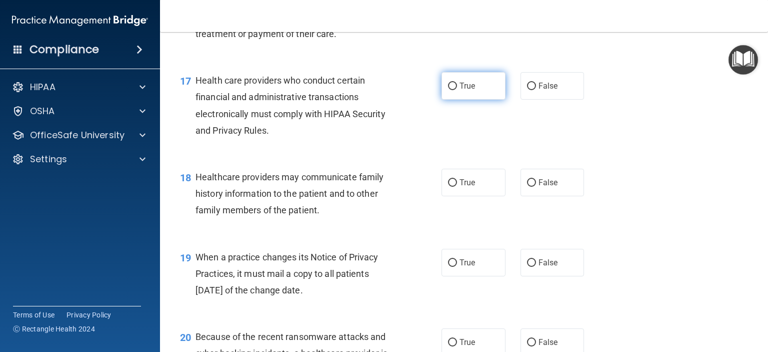
click at [452, 90] on input "True" at bounding box center [452, 87] width 9 height 8
radio input "true"
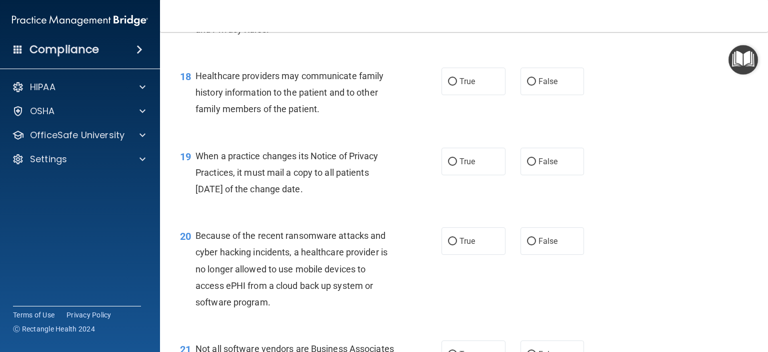
scroll to position [1565, 0]
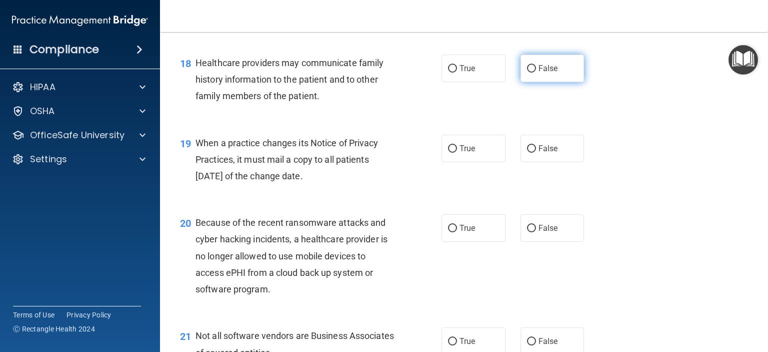
click at [549, 73] on span "False" at bounding box center [549, 69] width 20 height 10
click at [536, 73] on input "False" at bounding box center [531, 69] width 9 height 8
radio input "true"
click at [479, 162] on label "True" at bounding box center [474, 149] width 64 height 28
click at [457, 153] on input "True" at bounding box center [452, 149] width 9 height 8
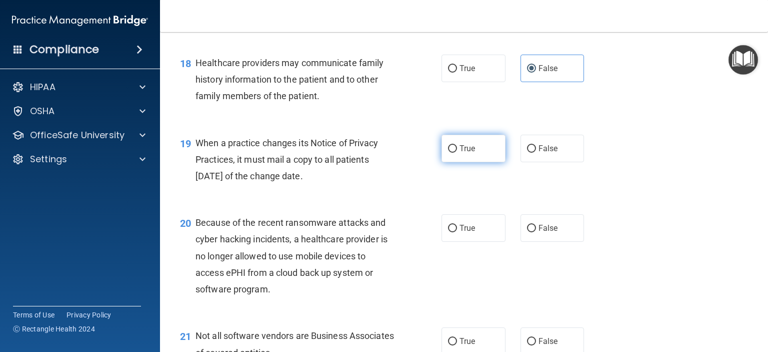
radio input "true"
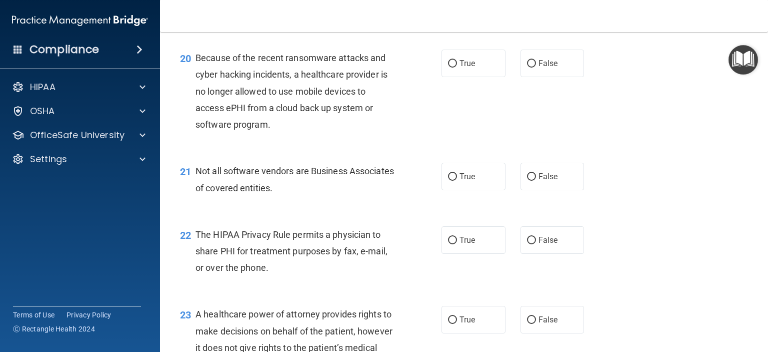
scroll to position [1727, 0]
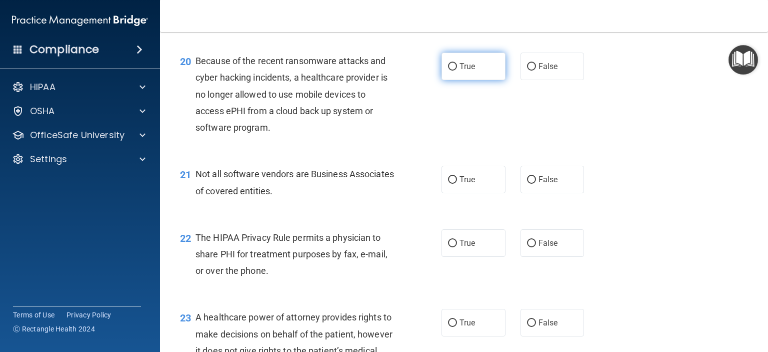
click at [448, 71] on input "True" at bounding box center [452, 67] width 9 height 8
radio input "true"
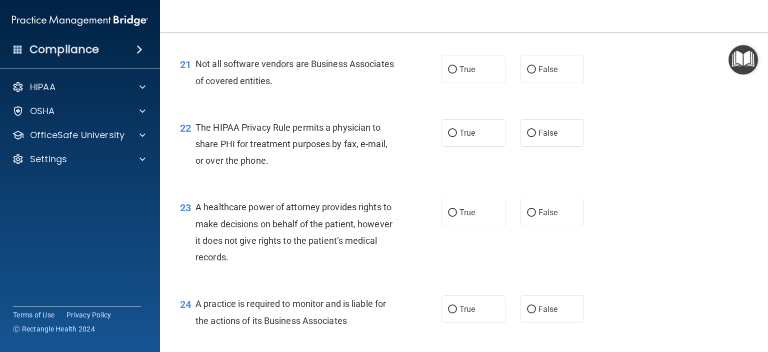
scroll to position [1840, 0]
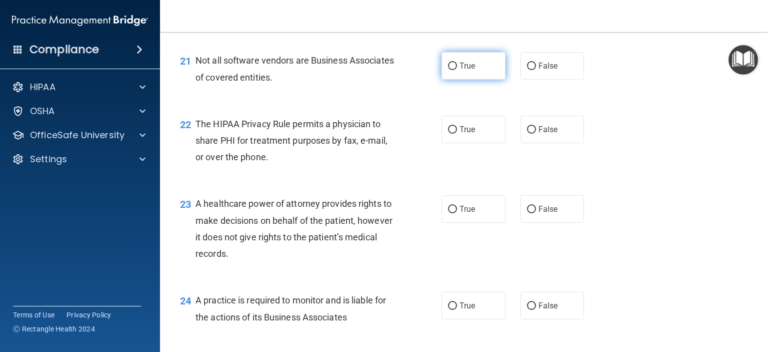
click at [451, 70] on input "True" at bounding box center [452, 67] width 9 height 8
radio input "true"
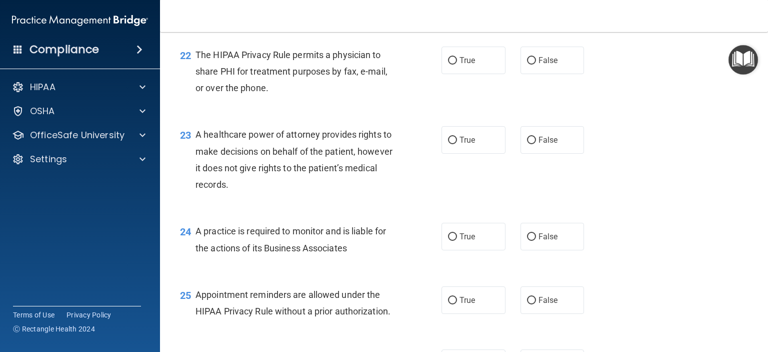
scroll to position [1910, 0]
click at [464, 64] on span "True" at bounding box center [468, 60] width 16 height 10
click at [457, 64] on input "True" at bounding box center [452, 60] width 9 height 8
radio input "true"
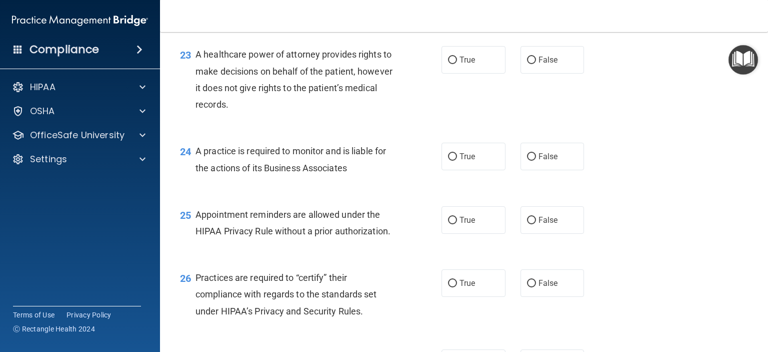
scroll to position [1993, 0]
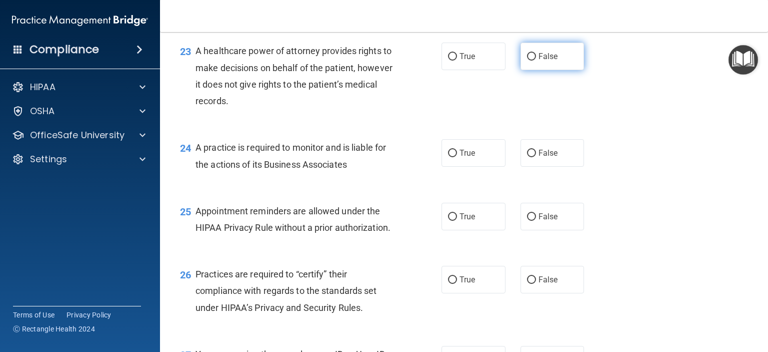
click at [527, 61] on input "False" at bounding box center [531, 57] width 9 height 8
radio input "true"
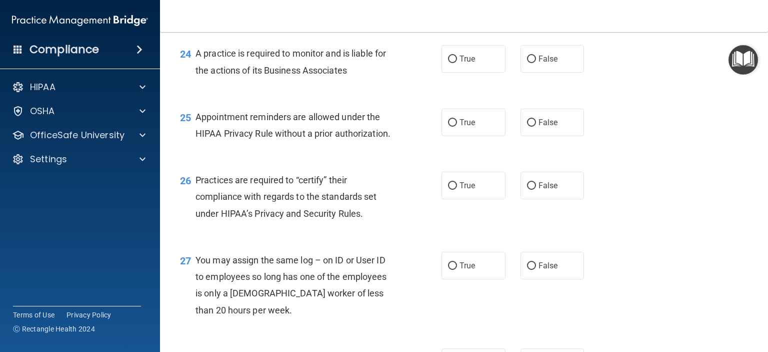
scroll to position [2089, 0]
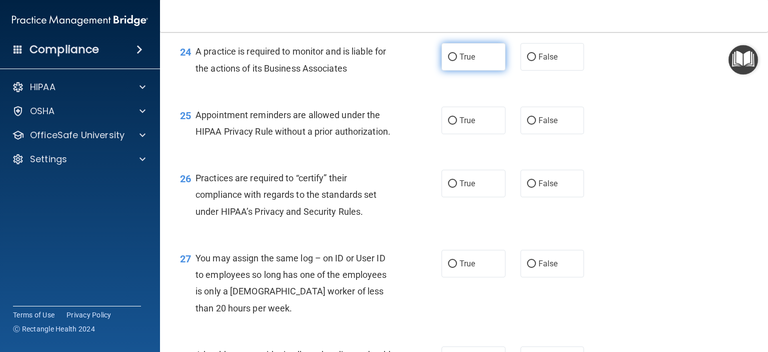
click at [451, 61] on input "True" at bounding box center [452, 58] width 9 height 8
radio input "true"
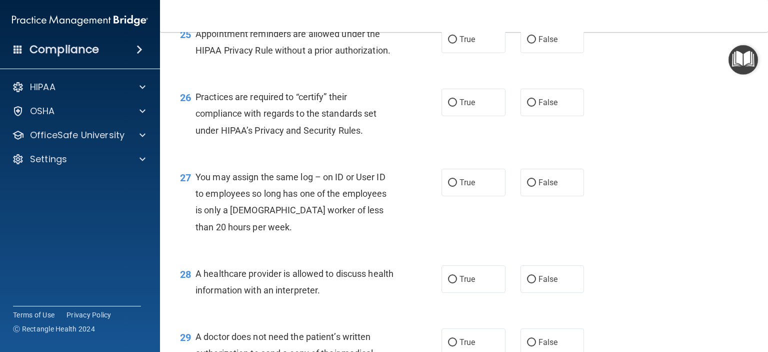
scroll to position [2181, 0]
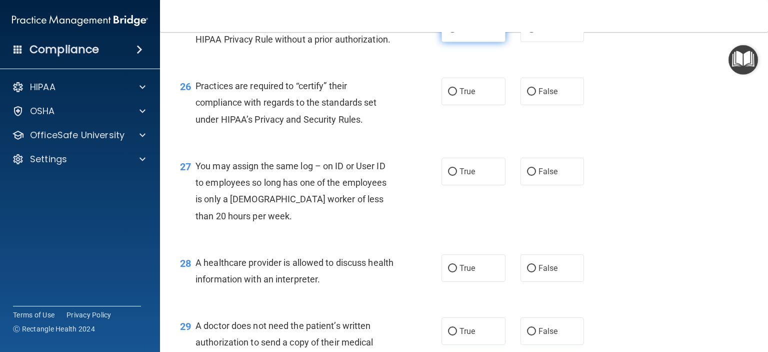
click at [451, 33] on input "True" at bounding box center [452, 29] width 9 height 8
radio input "true"
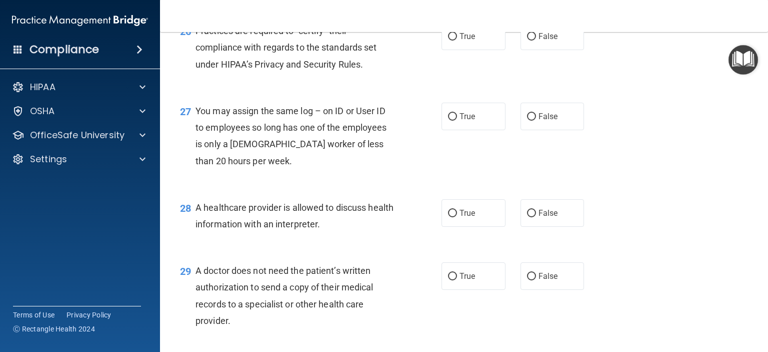
scroll to position [2237, 0]
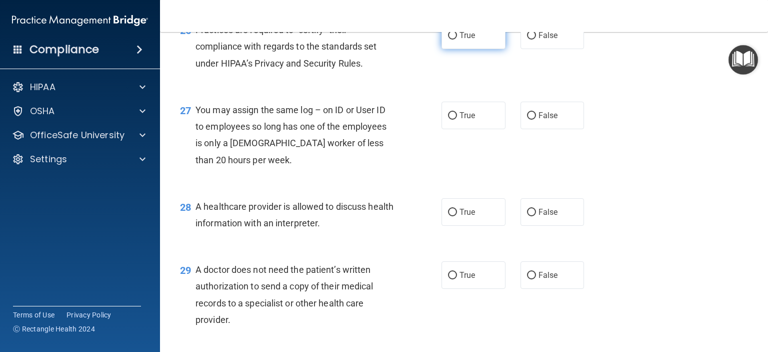
click at [451, 40] on input "True" at bounding box center [452, 36] width 9 height 8
radio input "true"
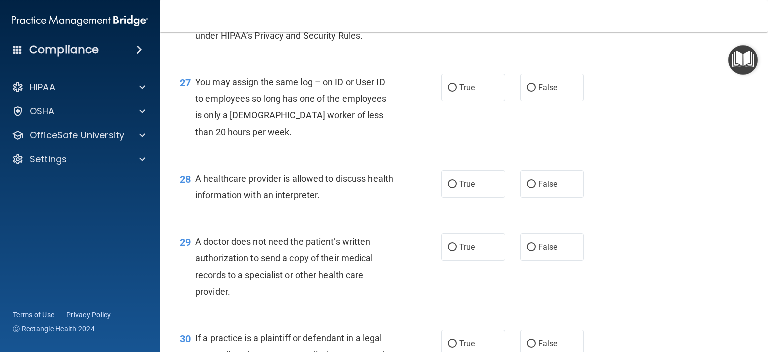
scroll to position [2282, 0]
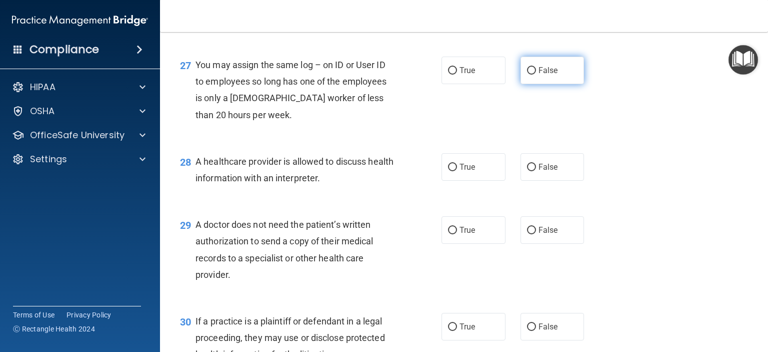
click at [549, 75] on span "False" at bounding box center [549, 71] width 20 height 10
click at [536, 75] on input "False" at bounding box center [531, 71] width 9 height 8
radio input "true"
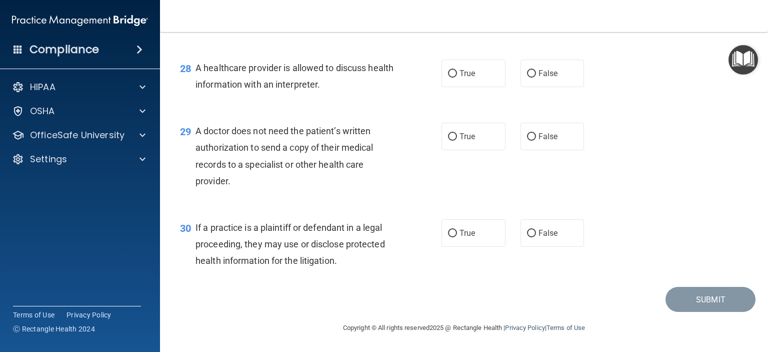
scroll to position [2409, 0]
click at [451, 73] on input "True" at bounding box center [452, 74] width 9 height 8
radio input "true"
click at [467, 148] on label "True" at bounding box center [474, 137] width 64 height 28
click at [457, 141] on input "True" at bounding box center [452, 137] width 9 height 8
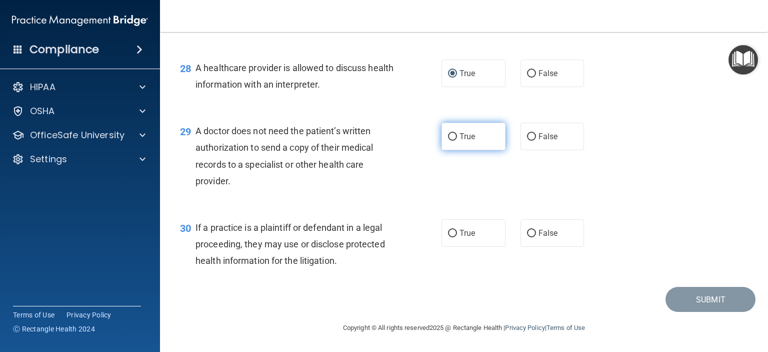
radio input "true"
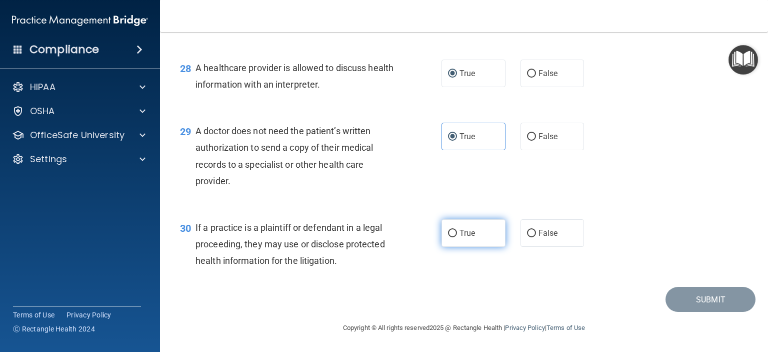
click at [450, 232] on input "True" at bounding box center [452, 234] width 9 height 8
radio input "true"
click at [519, 299] on div "Submit" at bounding box center [464, 300] width 583 height 26
click at [686, 333] on footer "Copyright © All rights reserved 2025 @ Rectangle Health | Privacy Policy | Term…" at bounding box center [464, 327] width 568 height 30
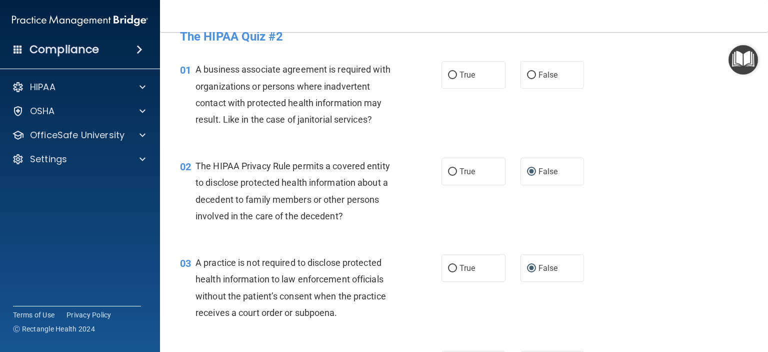
scroll to position [0, 0]
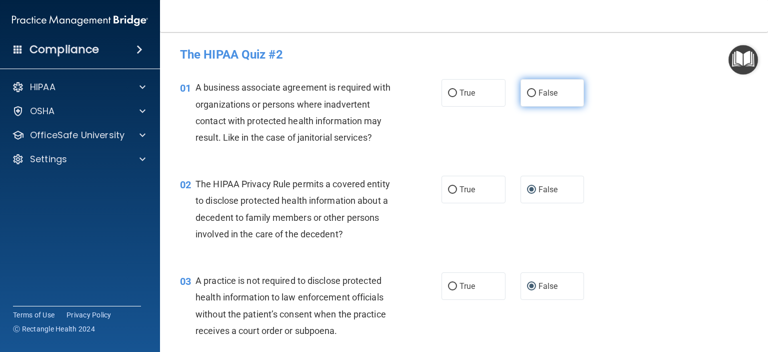
click at [528, 93] on input "False" at bounding box center [531, 94] width 9 height 8
radio input "true"
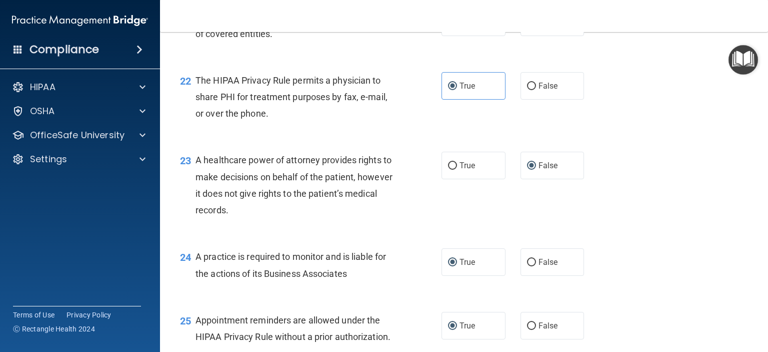
scroll to position [1871, 0]
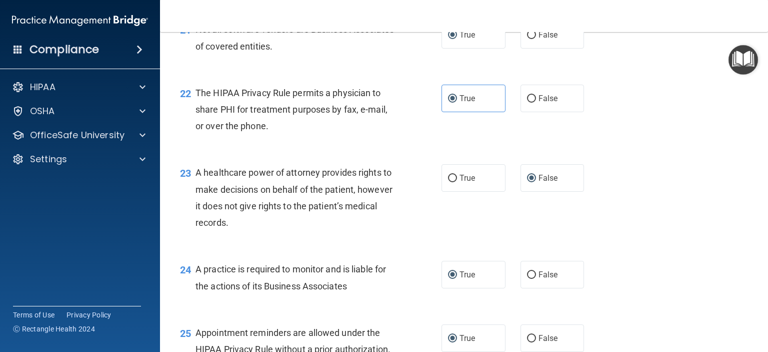
click at [630, 121] on div "22 The HIPAA Privacy Rule permits a physician to share PHI for treatment purpos…" at bounding box center [464, 112] width 583 height 80
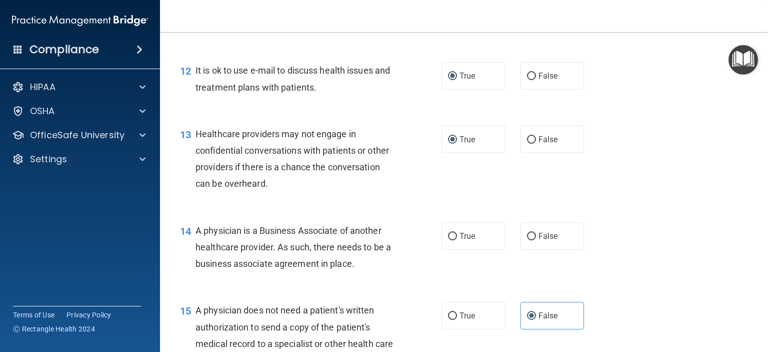
scroll to position [1030, 0]
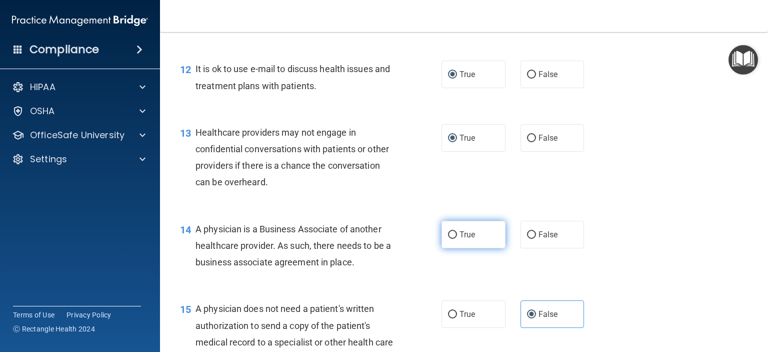
click at [452, 239] on input "True" at bounding box center [452, 235] width 9 height 8
radio input "true"
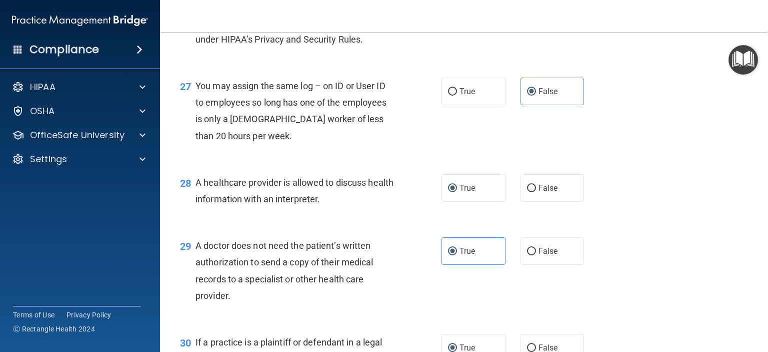
scroll to position [2409, 0]
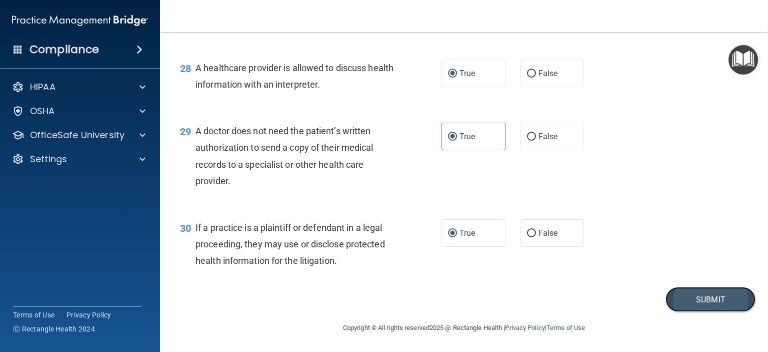
click at [681, 295] on button "Submit" at bounding box center [711, 300] width 90 height 26
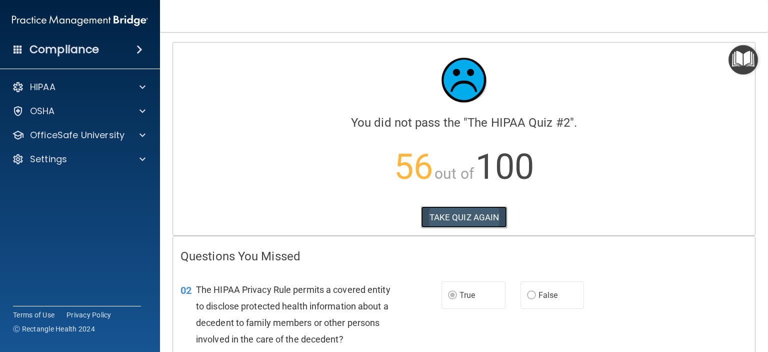
click at [454, 221] on button "TAKE QUIZ AGAIN" at bounding box center [464, 217] width 87 height 22
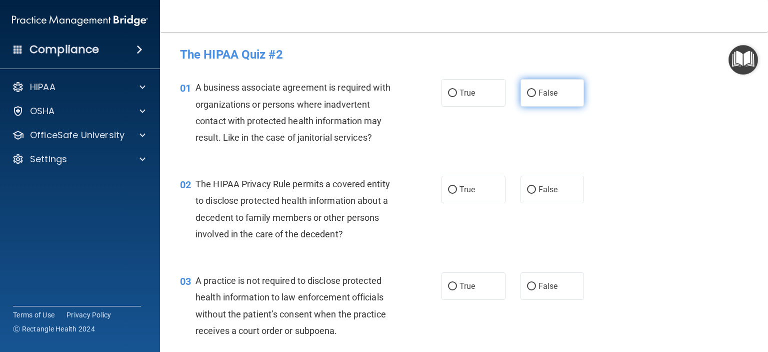
click at [530, 89] on label "False" at bounding box center [553, 93] width 64 height 28
click at [530, 90] on input "False" at bounding box center [531, 94] width 9 height 8
radio input "true"
click at [448, 190] on input "True" at bounding box center [452, 190] width 9 height 8
radio input "true"
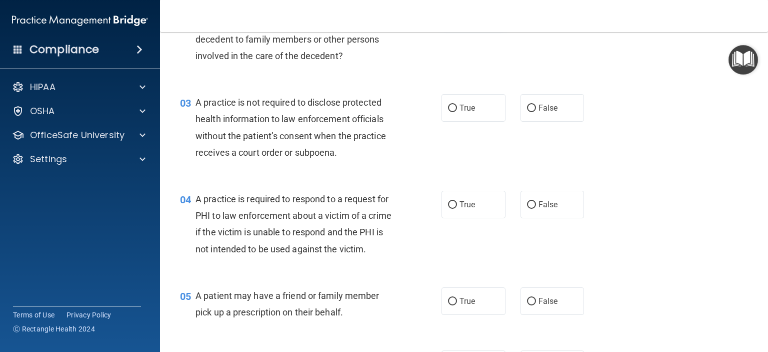
scroll to position [182, 0]
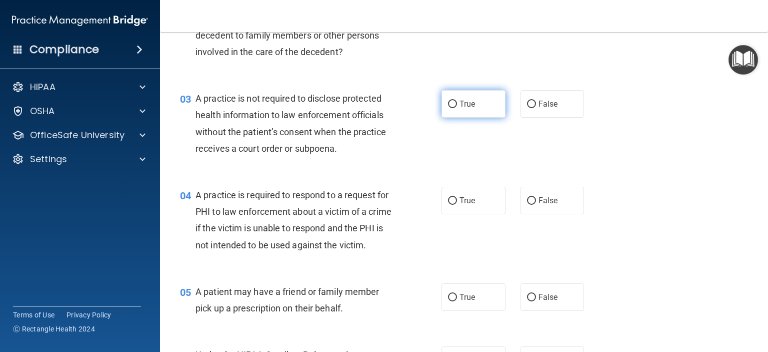
click at [450, 108] on input "True" at bounding box center [452, 105] width 9 height 8
radio input "true"
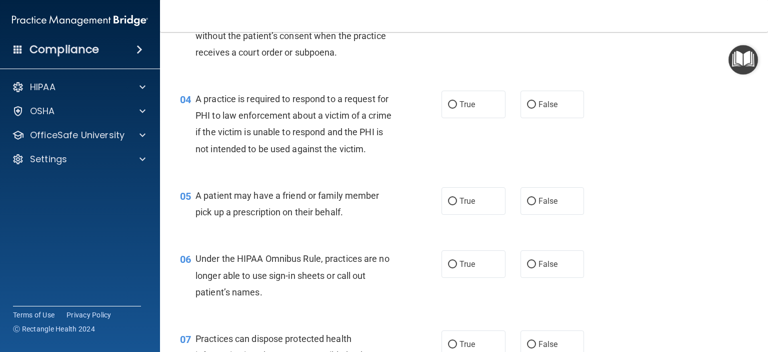
scroll to position [279, 0]
click at [448, 104] on input "True" at bounding box center [452, 105] width 9 height 8
radio input "true"
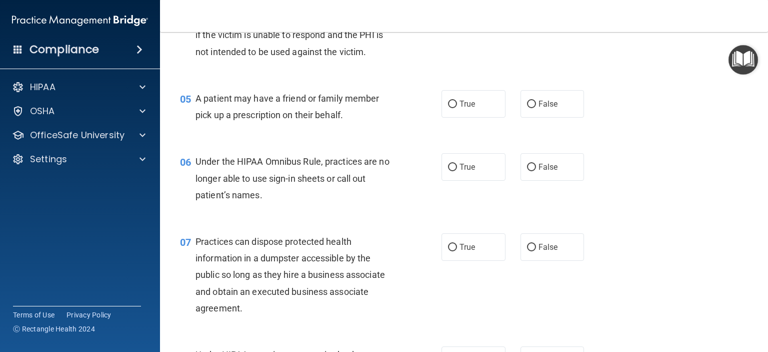
scroll to position [382, 0]
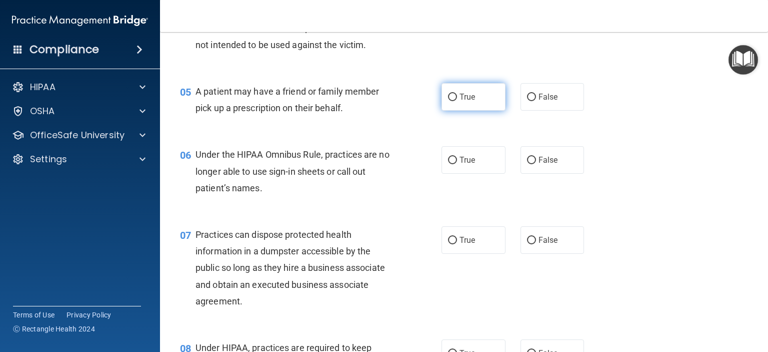
click at [448, 101] on input "True" at bounding box center [452, 98] width 9 height 8
radio input "true"
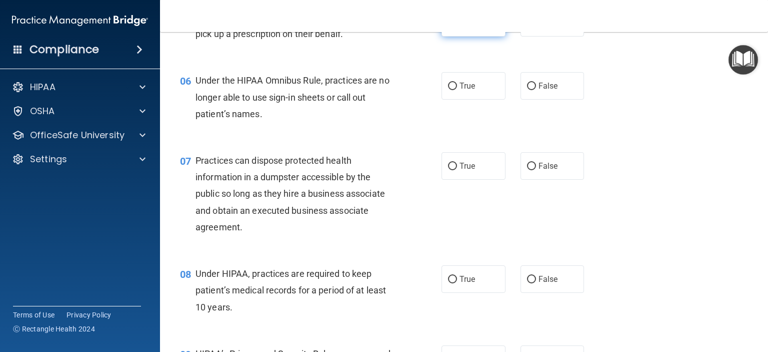
scroll to position [470, 0]
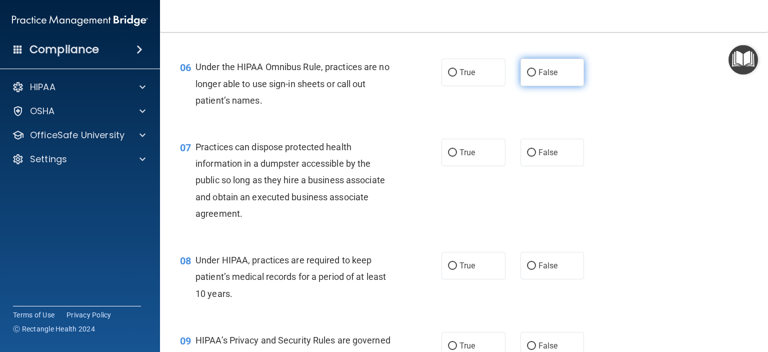
click at [527, 77] on input "False" at bounding box center [531, 73] width 9 height 8
radio input "true"
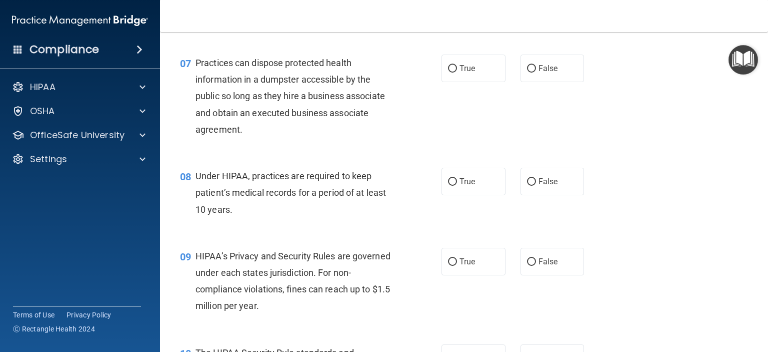
scroll to position [557, 0]
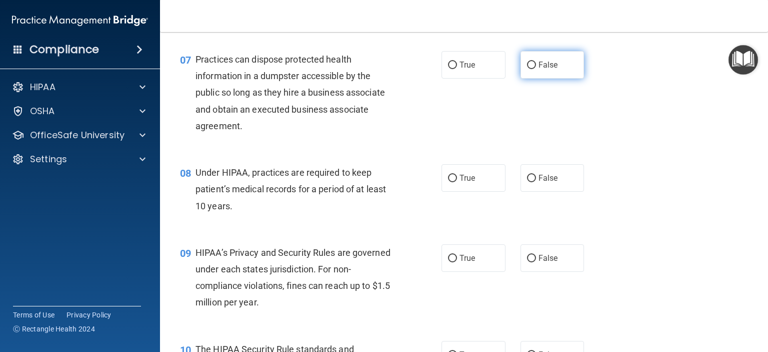
click at [527, 69] on input "False" at bounding box center [531, 66] width 9 height 8
radio input "true"
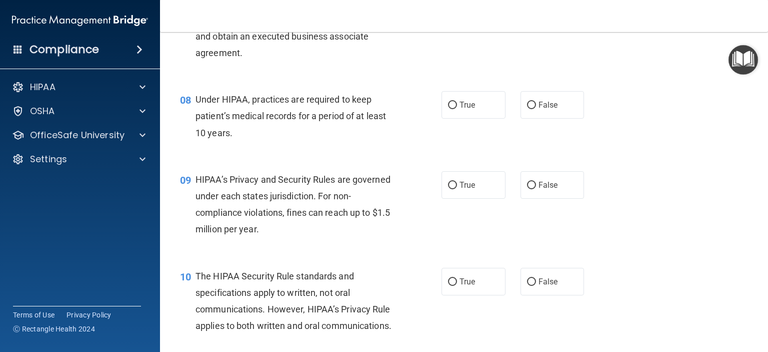
scroll to position [640, 0]
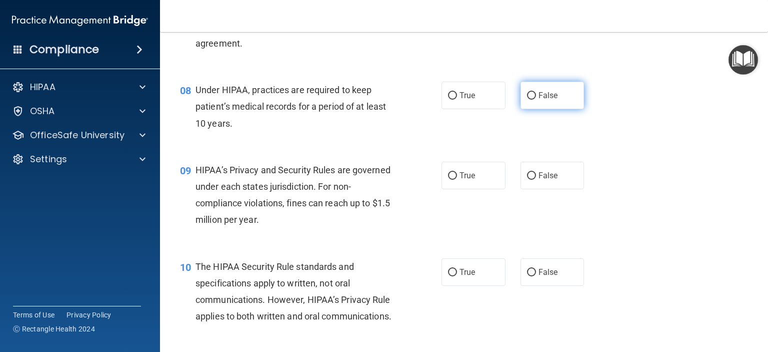
click at [528, 100] on input "False" at bounding box center [531, 96] width 9 height 8
radio input "true"
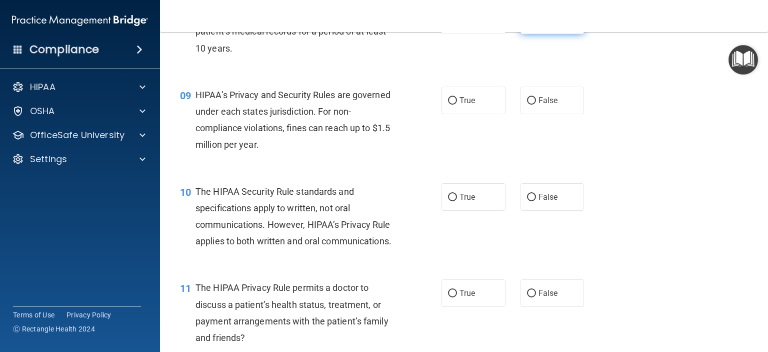
scroll to position [726, 0]
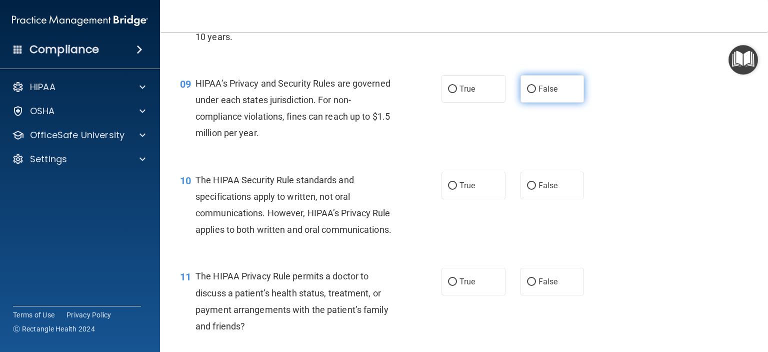
click at [527, 93] on input "False" at bounding box center [531, 90] width 9 height 8
radio input "true"
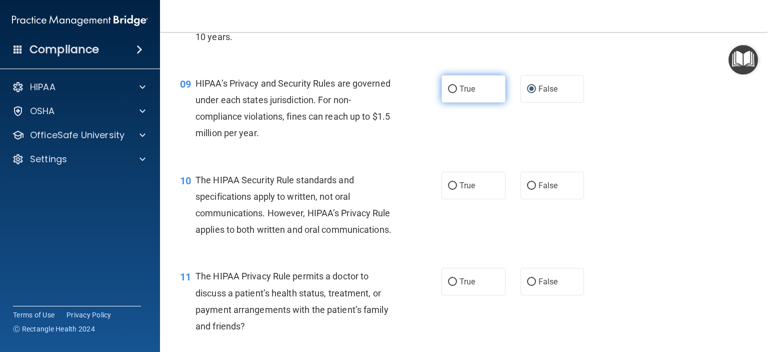
click at [448, 93] on input "True" at bounding box center [452, 90] width 9 height 8
radio input "true"
radio input "false"
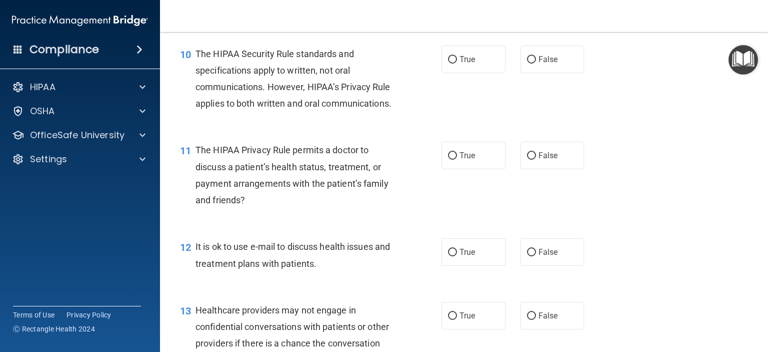
scroll to position [853, 0]
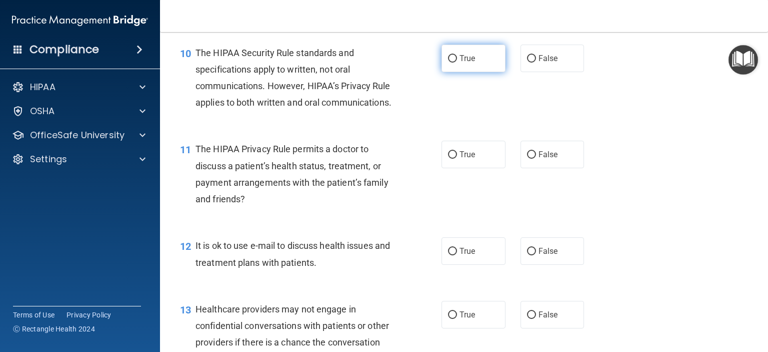
click at [452, 63] on input "True" at bounding box center [452, 59] width 9 height 8
radio input "true"
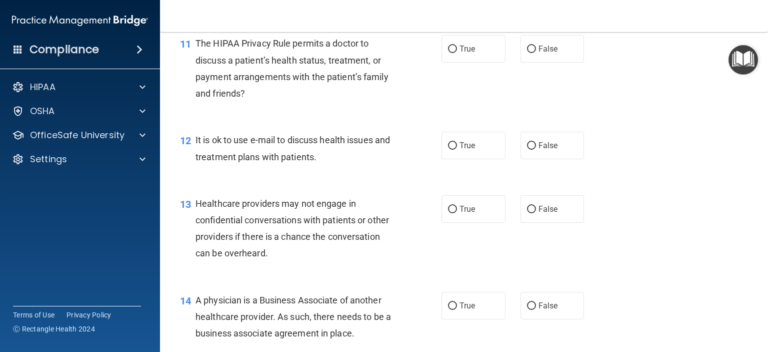
scroll to position [961, 0]
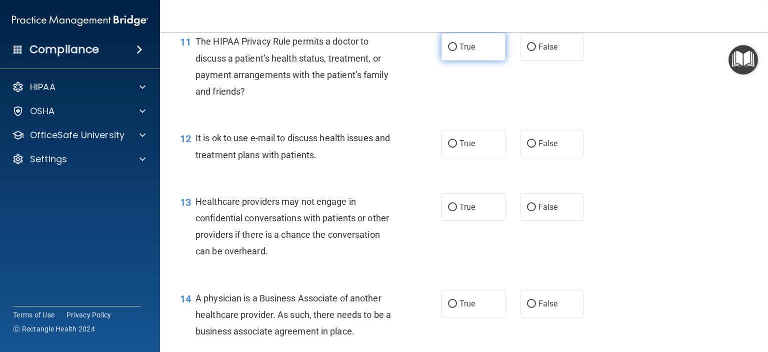
click at [453, 51] on input "True" at bounding box center [452, 48] width 9 height 8
radio input "true"
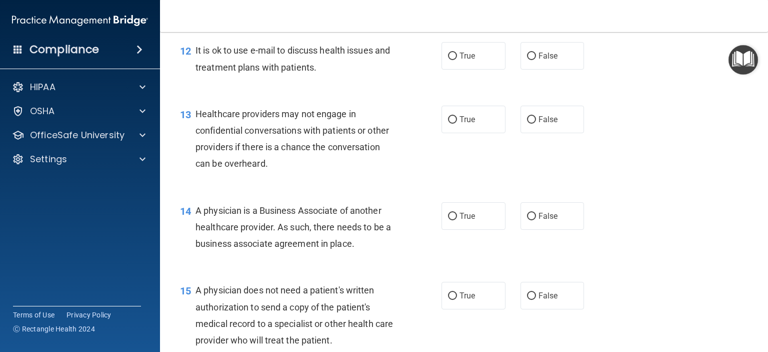
scroll to position [1049, 0]
click at [452, 60] on input "True" at bounding box center [452, 56] width 9 height 8
radio input "true"
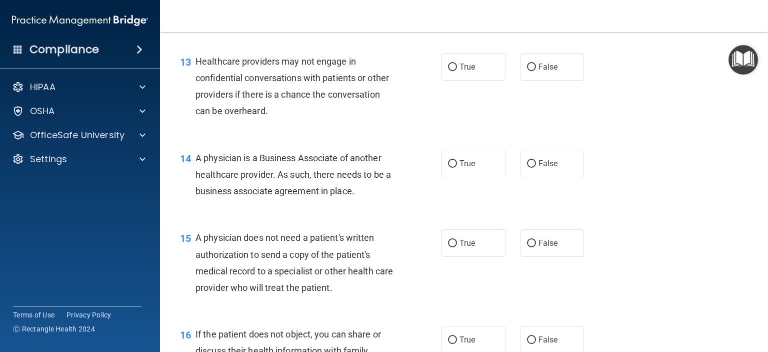
scroll to position [1106, 0]
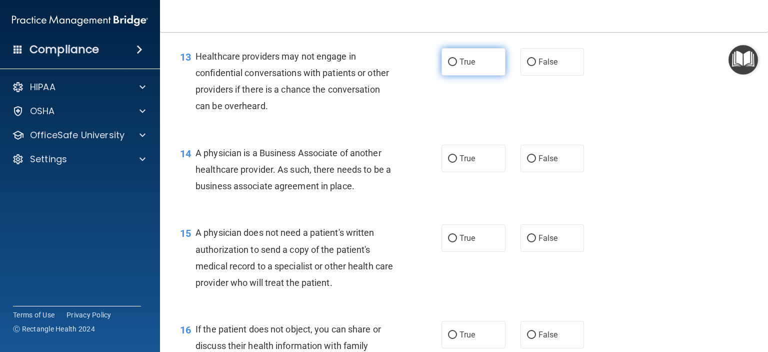
click at [448, 66] on input "True" at bounding box center [452, 63] width 9 height 8
radio input "true"
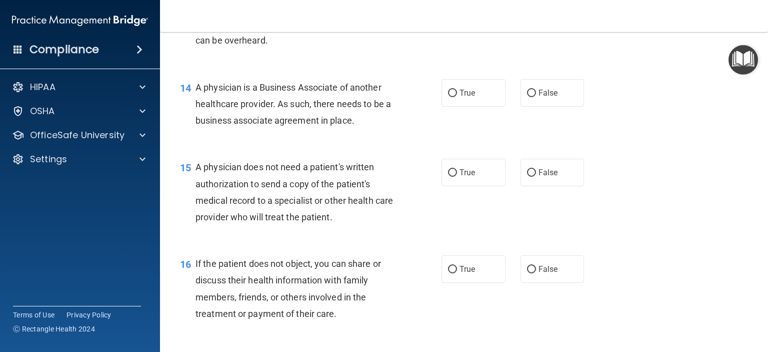
scroll to position [1177, 0]
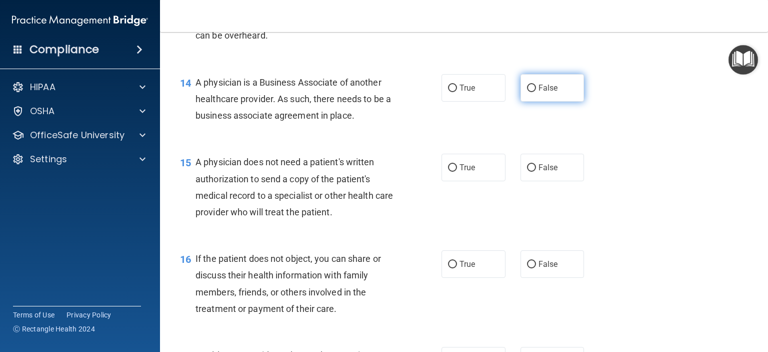
click at [539, 93] on span "False" at bounding box center [549, 88] width 20 height 10
click at [536, 92] on input "False" at bounding box center [531, 89] width 9 height 8
radio input "true"
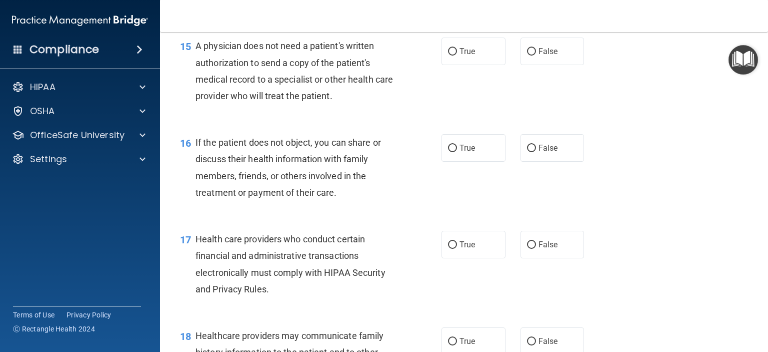
scroll to position [1301, 0]
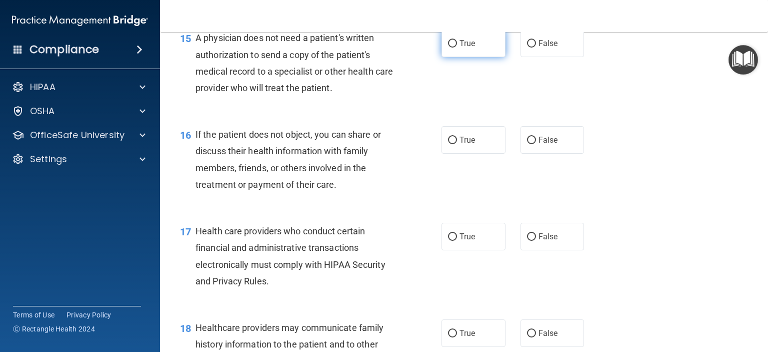
click at [448, 48] on input "True" at bounding box center [452, 44] width 9 height 8
radio input "true"
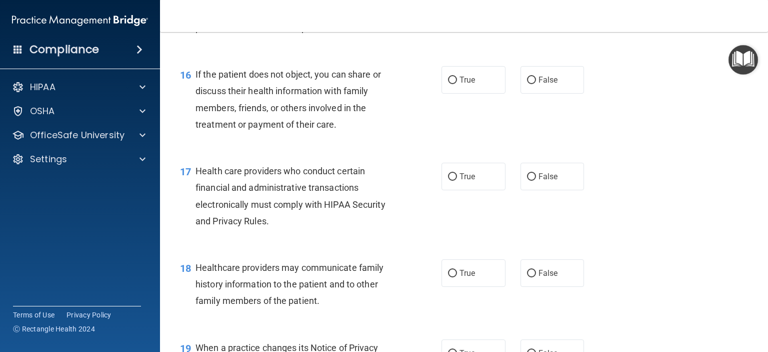
scroll to position [1370, 0]
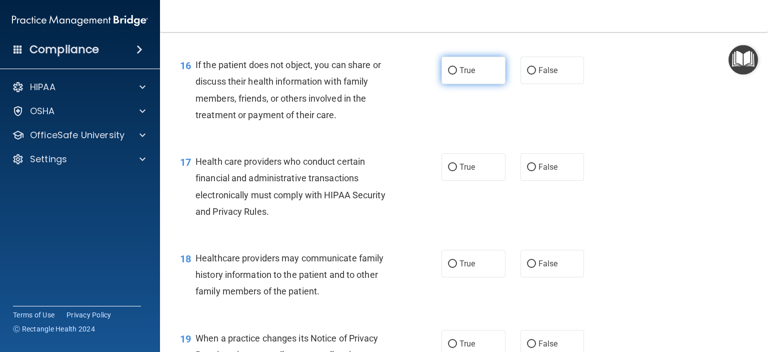
click at [454, 84] on label "True" at bounding box center [474, 71] width 64 height 28
click at [454, 75] on input "True" at bounding box center [452, 71] width 9 height 8
radio input "true"
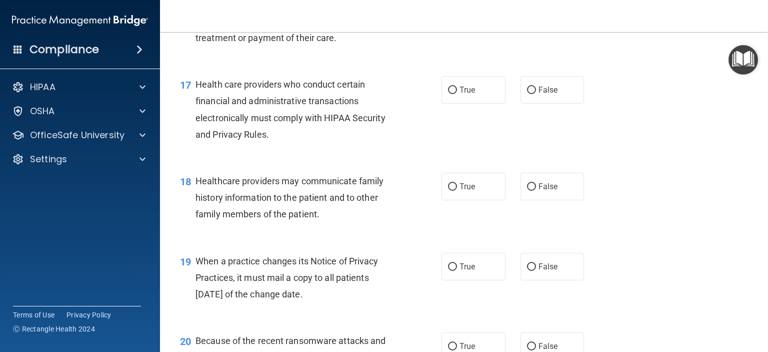
scroll to position [1455, 0]
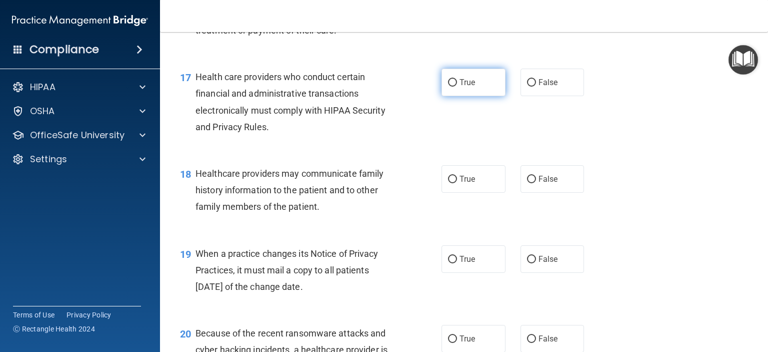
click at [452, 87] on input "True" at bounding box center [452, 83] width 9 height 8
radio input "true"
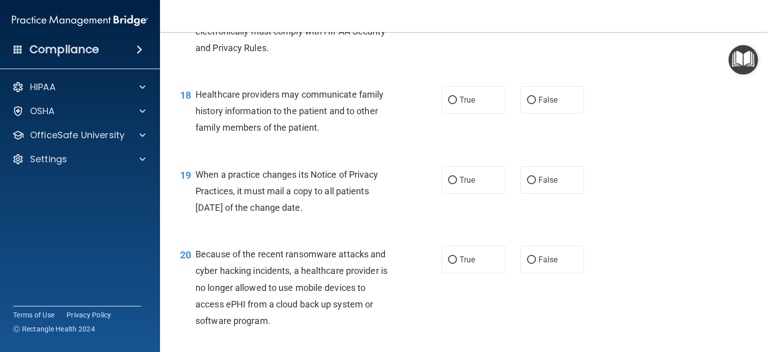
scroll to position [1540, 0]
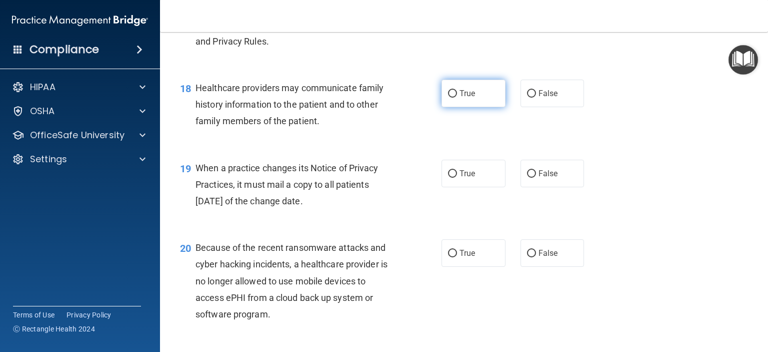
click at [451, 98] on input "True" at bounding box center [452, 94] width 9 height 8
radio input "true"
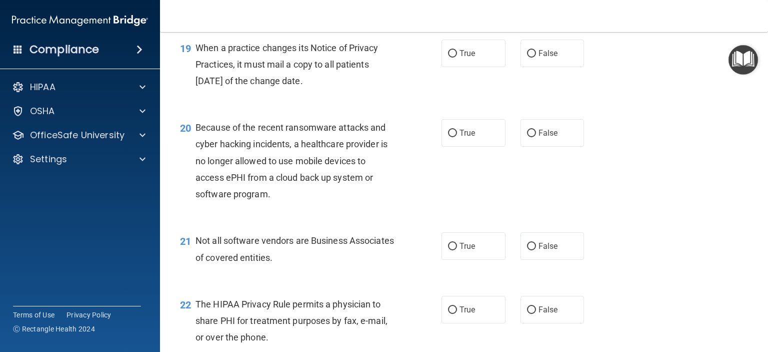
scroll to position [1661, 0]
click at [528, 57] on input "False" at bounding box center [531, 54] width 9 height 8
radio input "true"
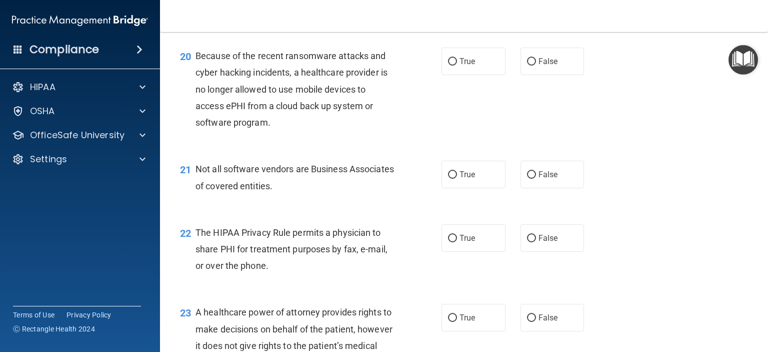
scroll to position [1734, 0]
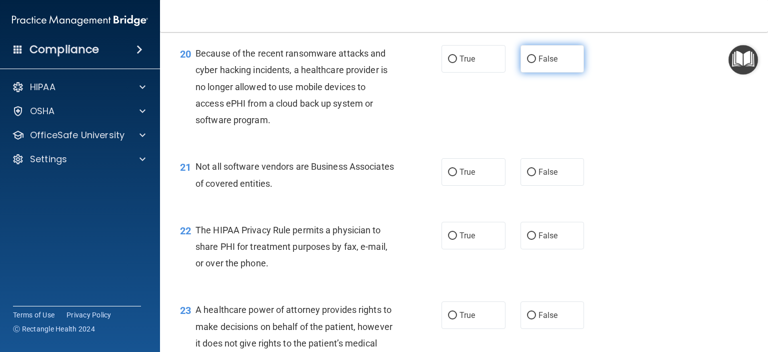
click at [528, 63] on input "False" at bounding box center [531, 60] width 9 height 8
radio input "true"
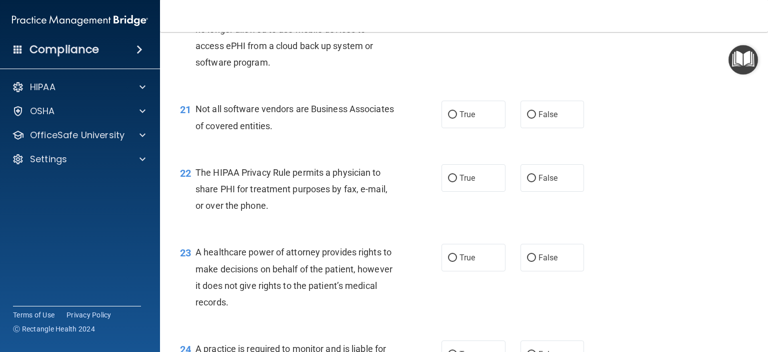
scroll to position [1797, 0]
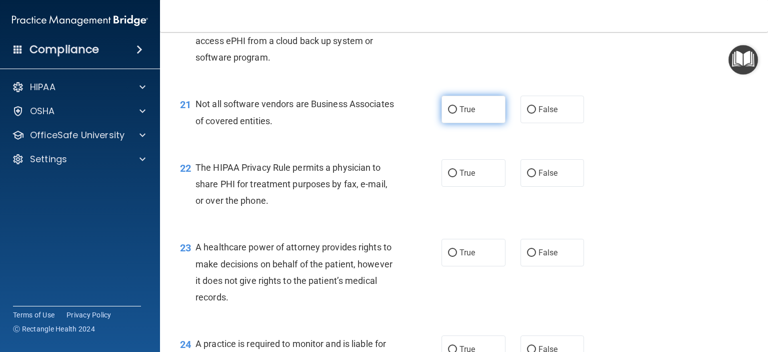
click at [448, 114] on input "True" at bounding box center [452, 110] width 9 height 8
radio input "true"
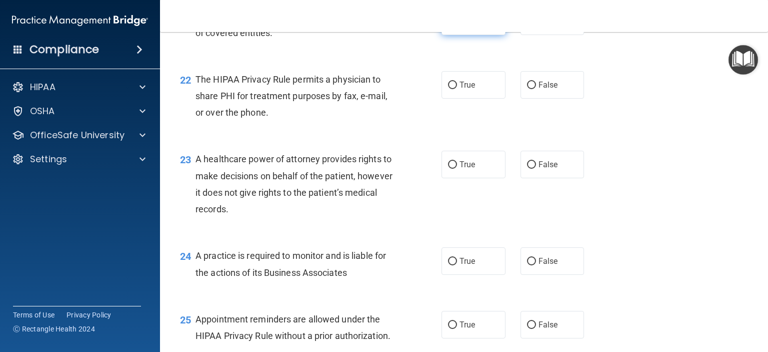
scroll to position [1899, 0]
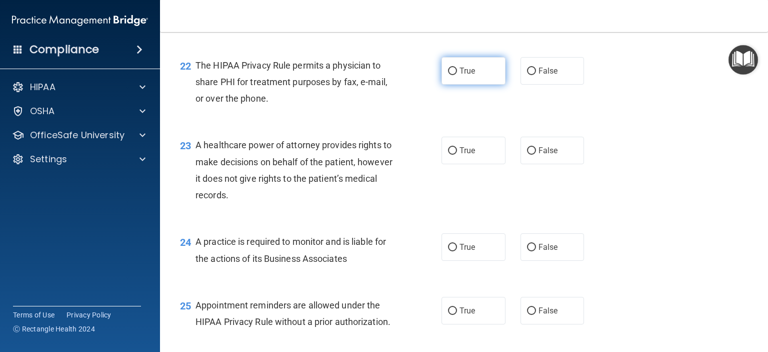
click at [448, 75] on input "True" at bounding box center [452, 72] width 9 height 8
radio input "true"
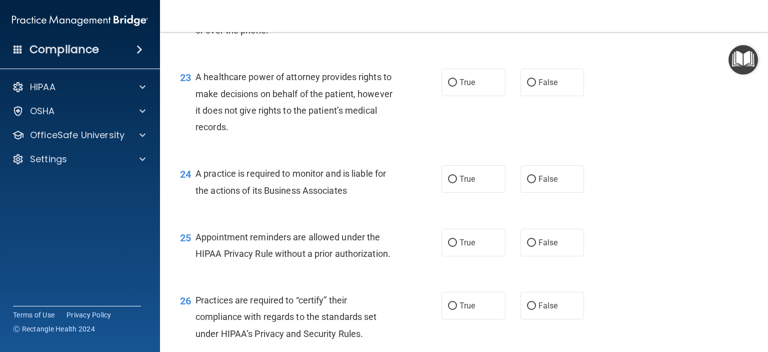
scroll to position [1967, 0]
click at [448, 87] on input "True" at bounding box center [452, 83] width 9 height 8
radio input "true"
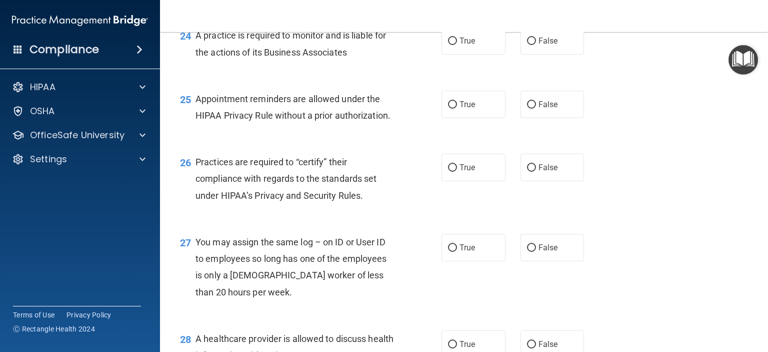
scroll to position [2106, 0]
click at [448, 45] on input "True" at bounding box center [452, 41] width 9 height 8
radio input "true"
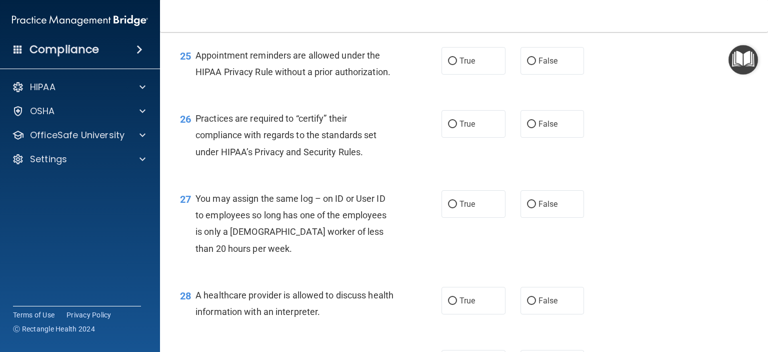
scroll to position [2149, 0]
click at [448, 65] on input "True" at bounding box center [452, 61] width 9 height 8
radio input "true"
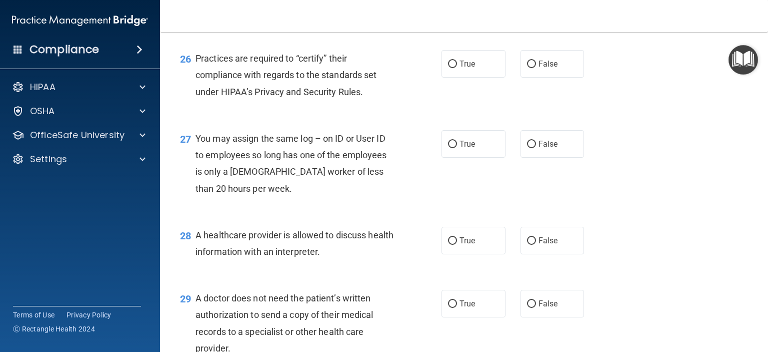
scroll to position [2209, 0]
click at [448, 68] on input "True" at bounding box center [452, 64] width 9 height 8
radio input "true"
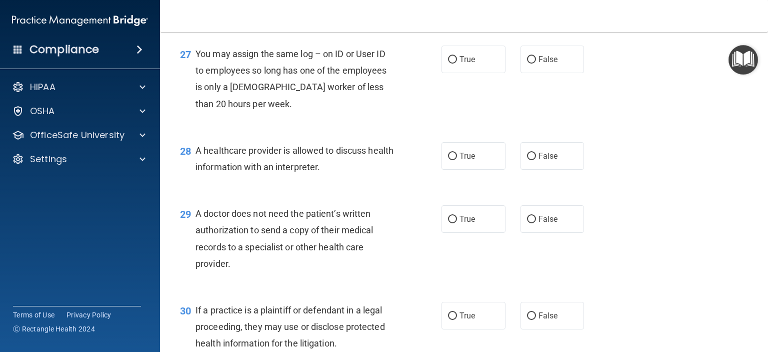
scroll to position [2297, 0]
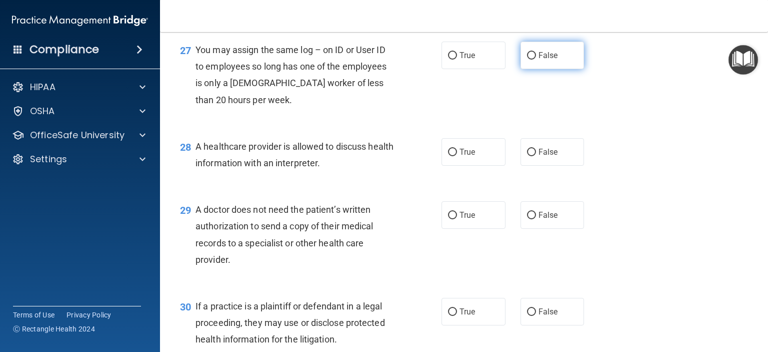
click at [527, 60] on input "False" at bounding box center [531, 56] width 9 height 8
radio input "true"
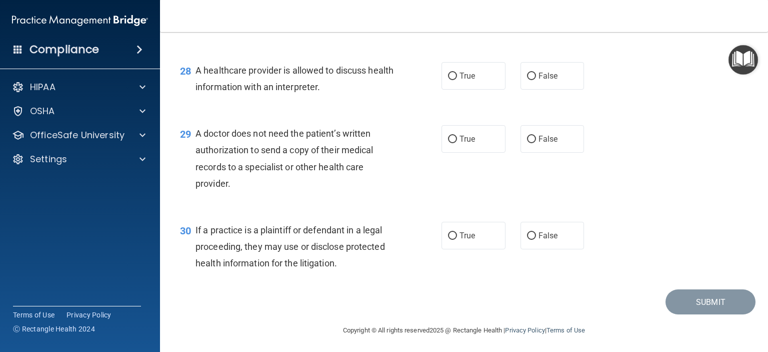
scroll to position [2382, 0]
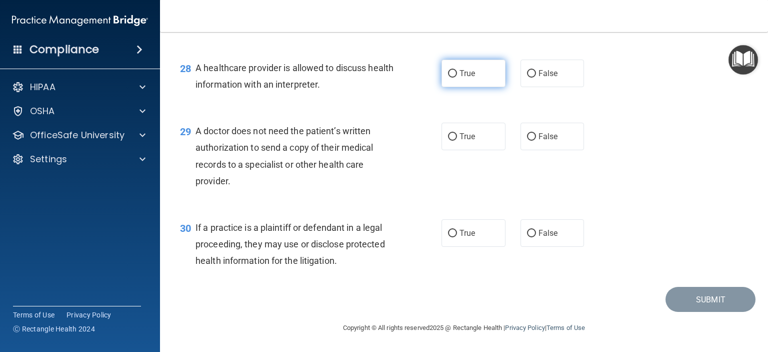
click at [450, 78] on input "True" at bounding box center [452, 74] width 9 height 8
radio input "true"
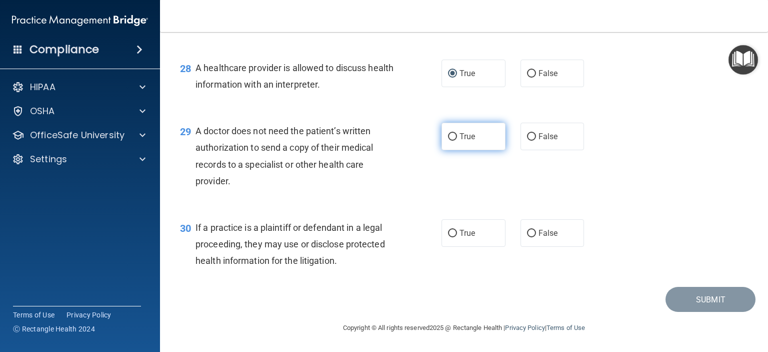
click at [448, 137] on input "True" at bounding box center [452, 137] width 9 height 8
radio input "true"
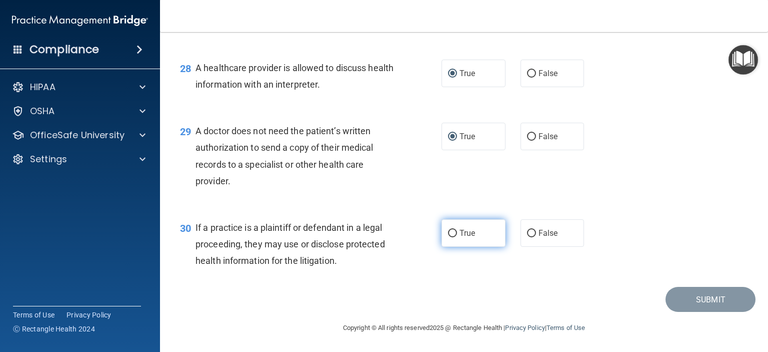
click at [449, 232] on input "True" at bounding box center [452, 234] width 9 height 8
radio input "true"
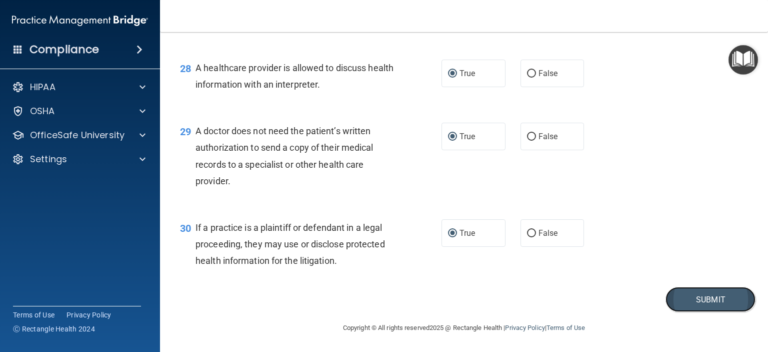
click at [678, 309] on button "Submit" at bounding box center [711, 300] width 90 height 26
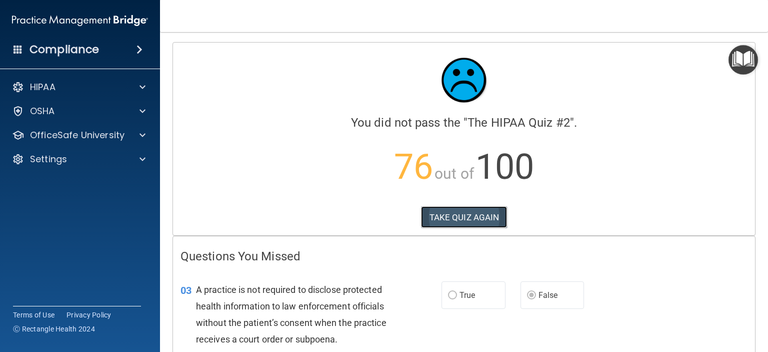
click at [447, 209] on button "TAKE QUIZ AGAIN" at bounding box center [464, 217] width 87 height 22
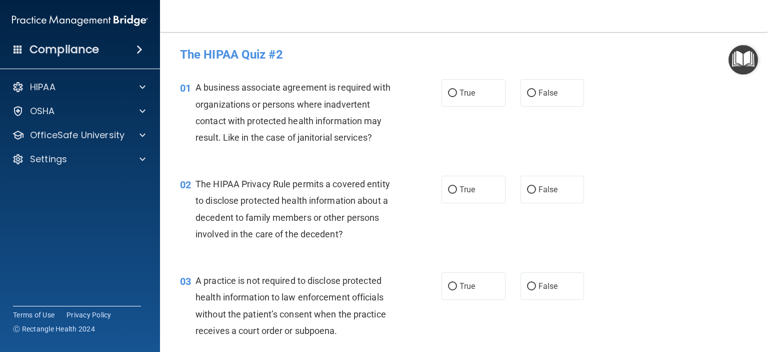
click at [590, 76] on div "01 A business associate agreement is required with organizations or persons whe…" at bounding box center [464, 115] width 583 height 97
click at [527, 96] on input "False" at bounding box center [531, 94] width 9 height 8
radio input "true"
click at [450, 190] on input "True" at bounding box center [452, 190] width 9 height 8
radio input "true"
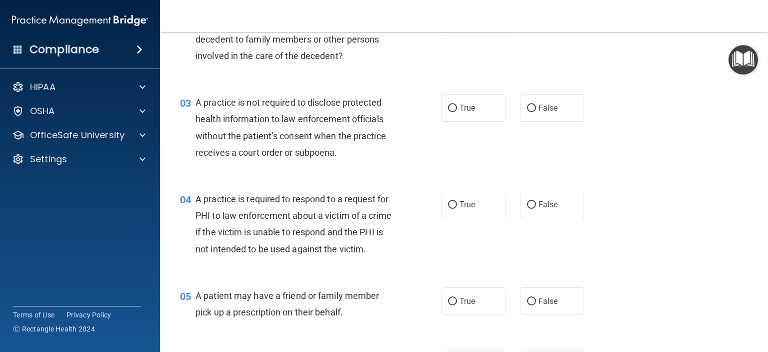
scroll to position [193, 0]
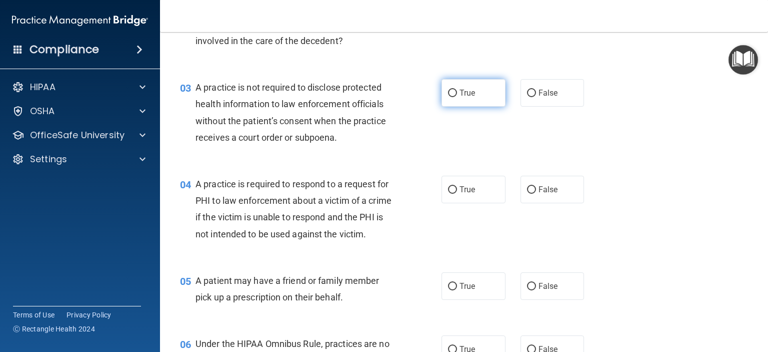
click at [455, 105] on label "True" at bounding box center [474, 93] width 64 height 28
click at [455, 97] on input "True" at bounding box center [452, 94] width 9 height 8
radio input "true"
click at [456, 106] on label "True" at bounding box center [474, 93] width 64 height 28
click at [456, 97] on input "True" at bounding box center [452, 94] width 9 height 8
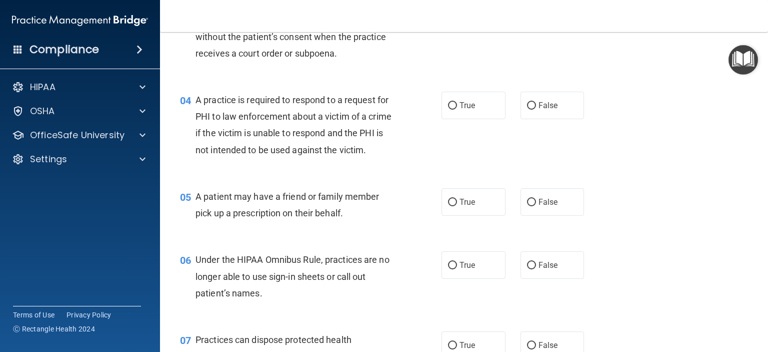
scroll to position [282, 0]
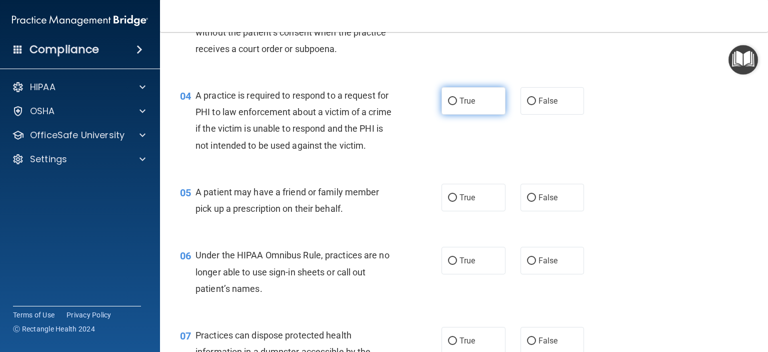
click at [479, 112] on label "True" at bounding box center [474, 101] width 64 height 28
click at [457, 105] on input "True" at bounding box center [452, 102] width 9 height 8
radio input "true"
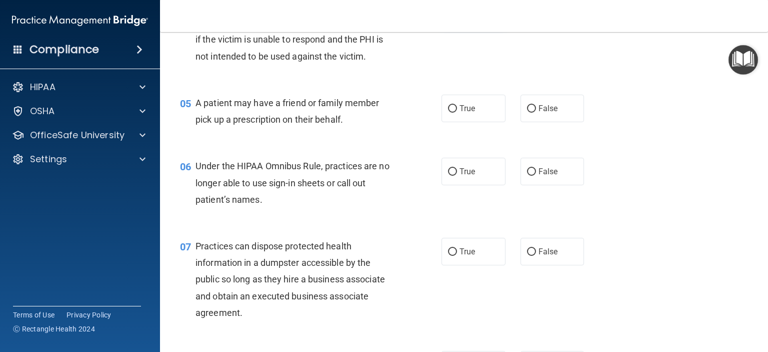
scroll to position [379, 0]
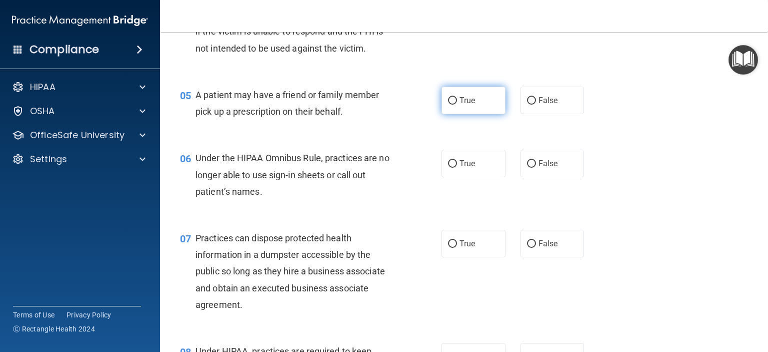
click at [468, 105] on span "True" at bounding box center [468, 101] width 16 height 10
click at [457, 105] on input "True" at bounding box center [452, 101] width 9 height 8
radio input "true"
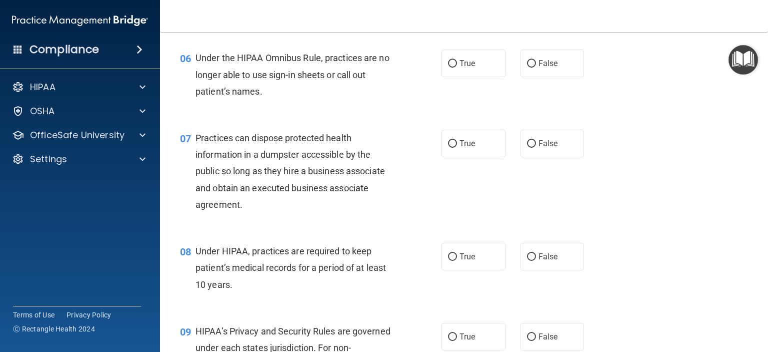
scroll to position [480, 0]
click at [553, 76] on label "False" at bounding box center [553, 63] width 64 height 28
click at [536, 67] on input "False" at bounding box center [531, 63] width 9 height 8
radio input "true"
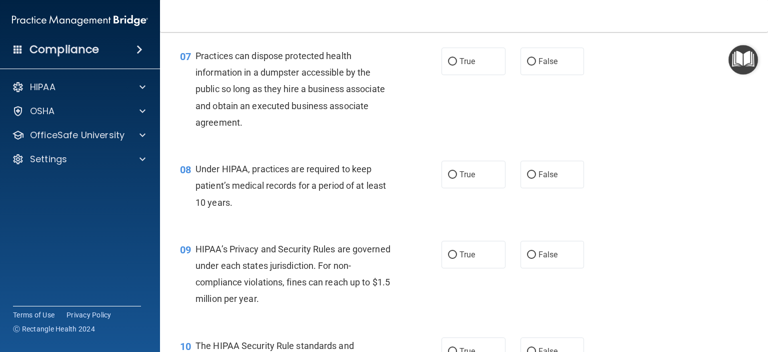
scroll to position [564, 0]
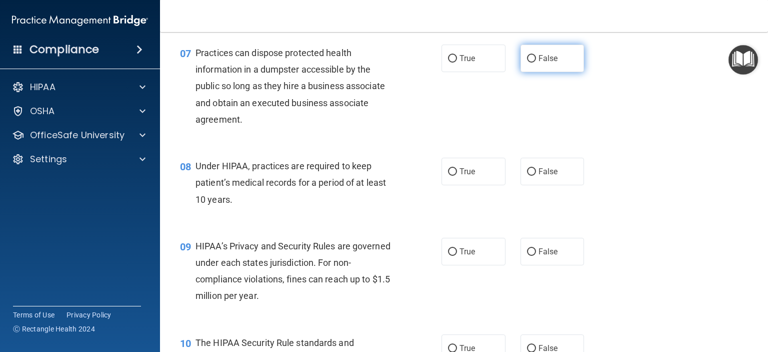
click at [541, 63] on span "False" at bounding box center [549, 59] width 20 height 10
click at [536, 63] on input "False" at bounding box center [531, 59] width 9 height 8
radio input "true"
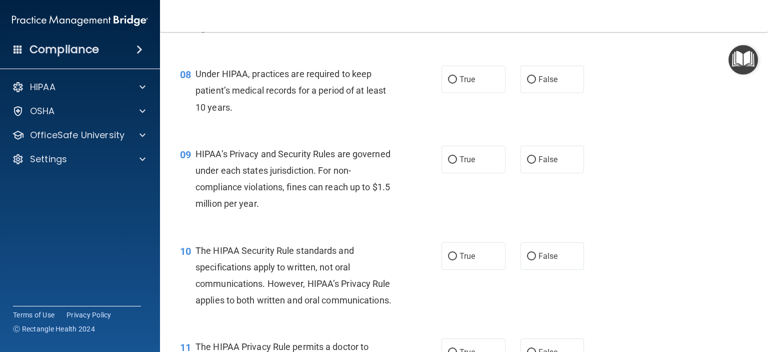
scroll to position [668, 0]
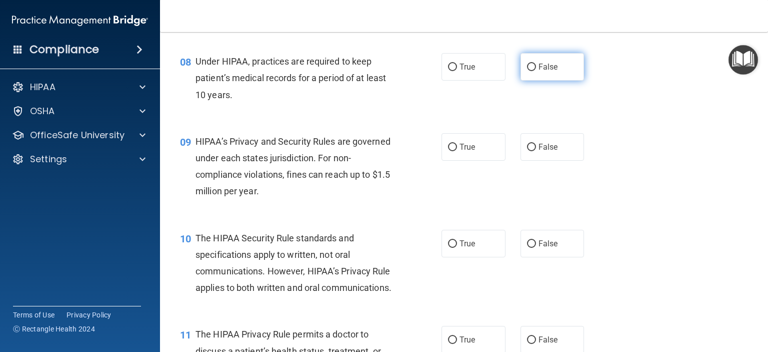
click at [568, 81] on label "False" at bounding box center [553, 67] width 64 height 28
click at [536, 71] on input "False" at bounding box center [531, 68] width 9 height 8
radio input "true"
click at [475, 161] on label "True" at bounding box center [474, 147] width 64 height 28
click at [457, 151] on input "True" at bounding box center [452, 148] width 9 height 8
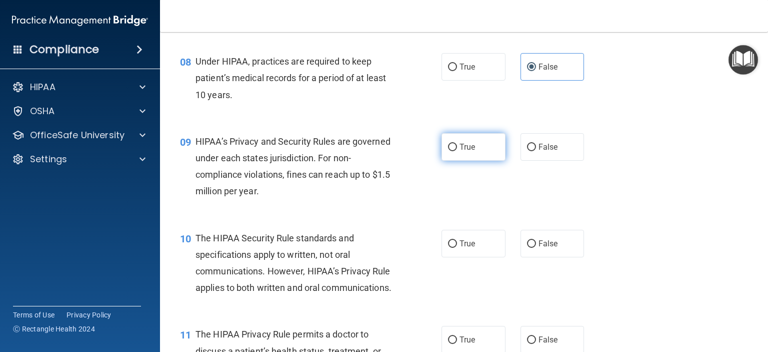
radio input "true"
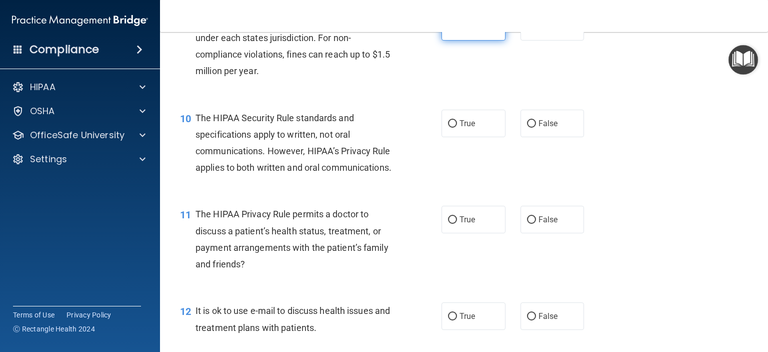
scroll to position [788, 0]
click at [468, 128] on span "True" at bounding box center [468, 124] width 16 height 10
click at [457, 128] on input "True" at bounding box center [452, 124] width 9 height 8
radio input "true"
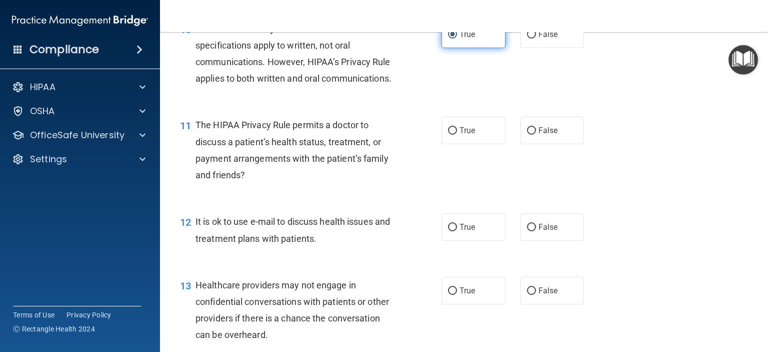
scroll to position [879, 0]
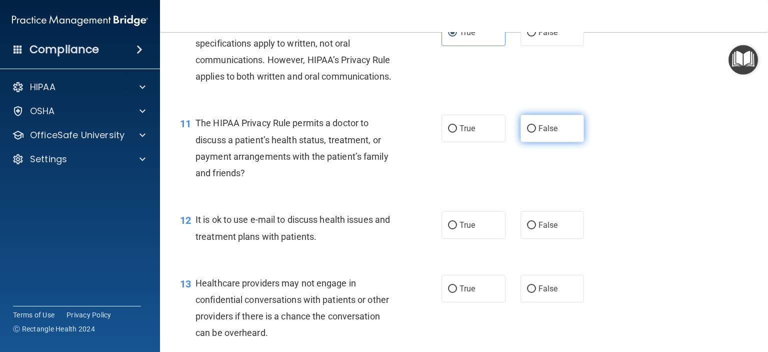
click at [549, 133] on span "False" at bounding box center [549, 129] width 20 height 10
click at [536, 133] on input "False" at bounding box center [531, 129] width 9 height 8
radio input "true"
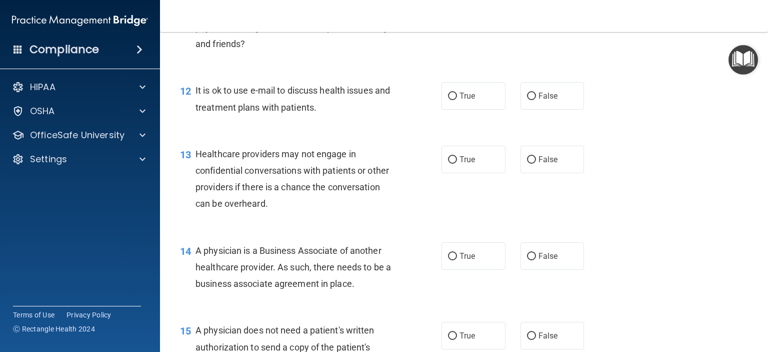
scroll to position [1009, 0]
click at [479, 109] on label "True" at bounding box center [474, 96] width 64 height 28
click at [457, 100] on input "True" at bounding box center [452, 96] width 9 height 8
radio input "true"
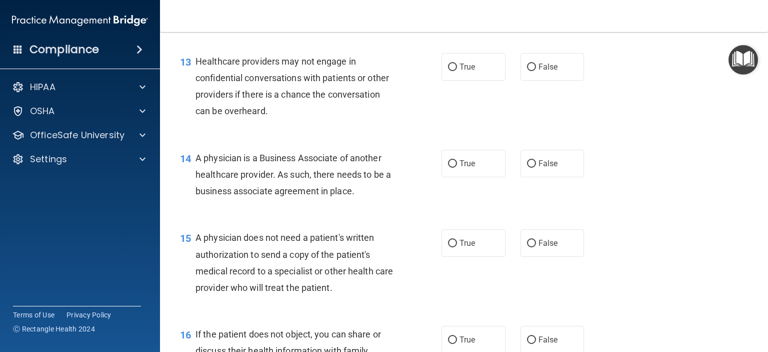
scroll to position [1116, 0]
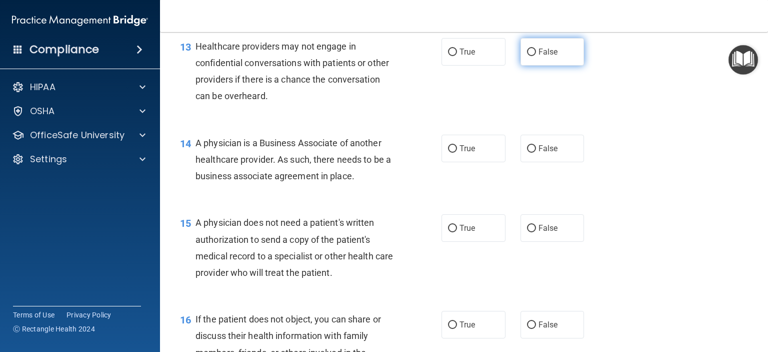
click at [546, 66] on label "False" at bounding box center [553, 52] width 64 height 28
click at [536, 56] on input "False" at bounding box center [531, 53] width 9 height 8
radio input "true"
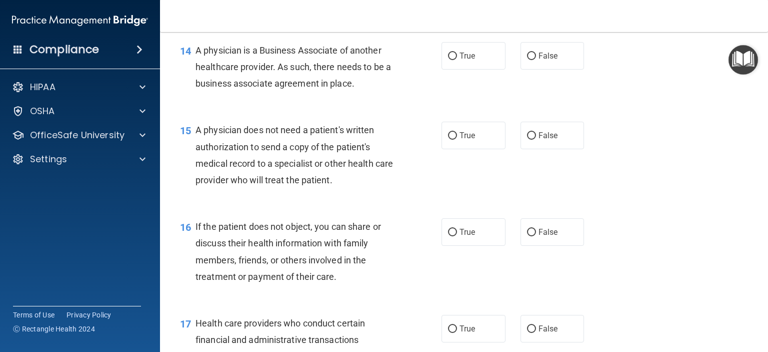
scroll to position [1212, 0]
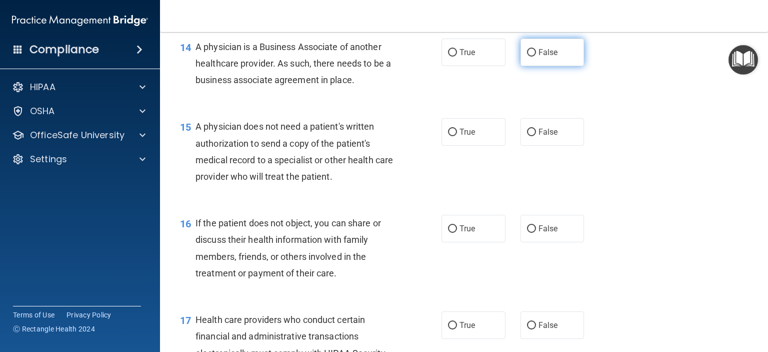
click at [546, 66] on label "False" at bounding box center [553, 53] width 64 height 28
click at [536, 57] on input "False" at bounding box center [531, 53] width 9 height 8
radio input "true"
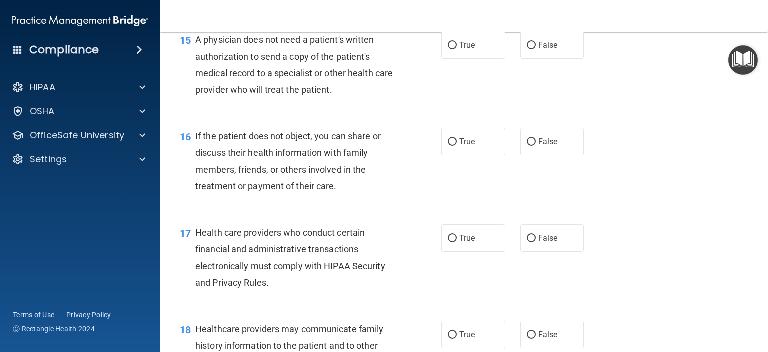
scroll to position [1301, 0]
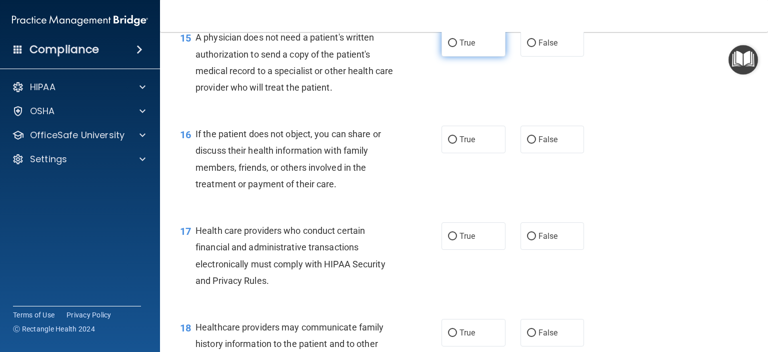
click at [464, 57] on label "True" at bounding box center [474, 43] width 64 height 28
click at [457, 47] on input "True" at bounding box center [452, 44] width 9 height 8
radio input "true"
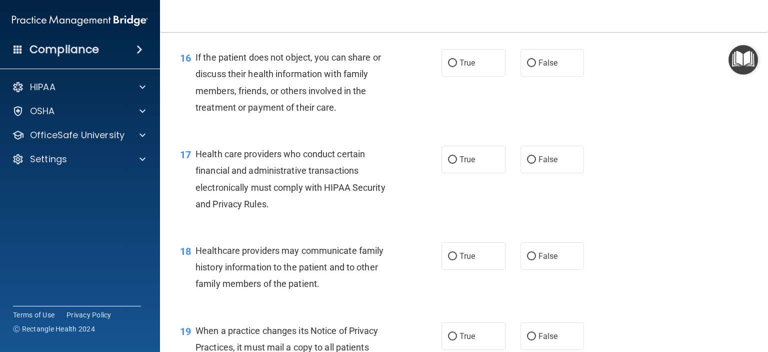
scroll to position [1385, 0]
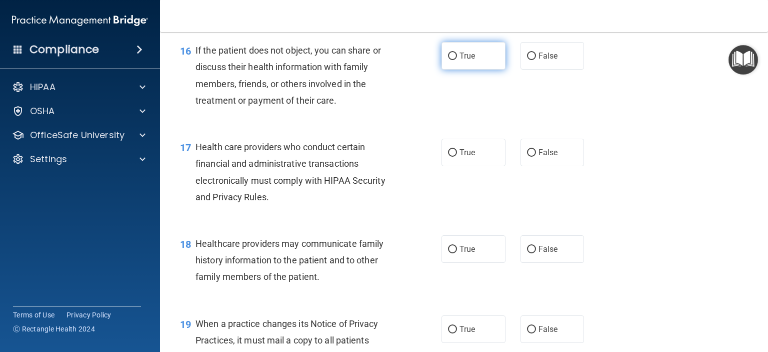
click at [470, 70] on label "True" at bounding box center [474, 56] width 64 height 28
click at [457, 60] on input "True" at bounding box center [452, 57] width 9 height 8
radio input "true"
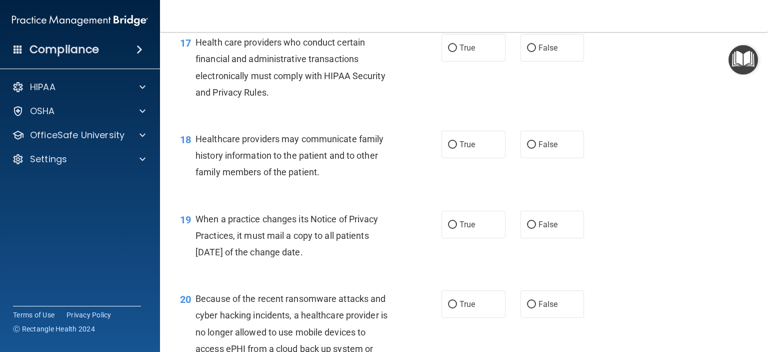
scroll to position [1492, 0]
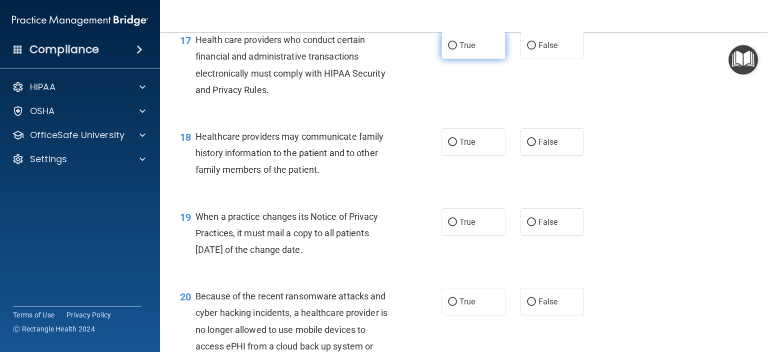
click at [468, 59] on label "True" at bounding box center [474, 46] width 64 height 28
click at [457, 50] on input "True" at bounding box center [452, 46] width 9 height 8
radio input "true"
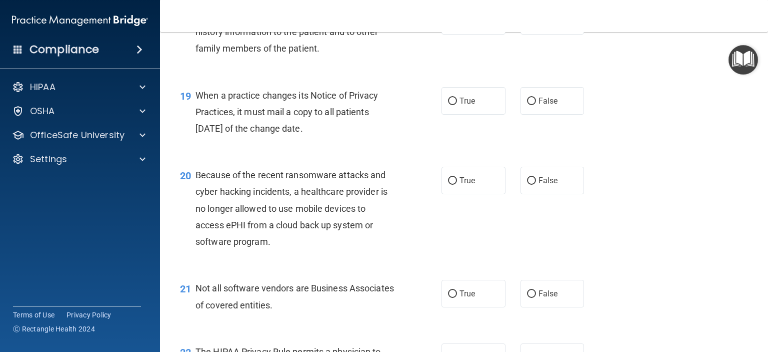
scroll to position [1621, 0]
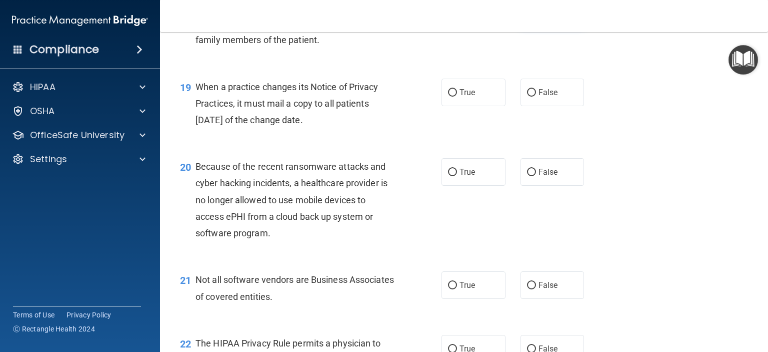
click at [540, 26] on label "False" at bounding box center [553, 12] width 64 height 28
click at [536, 17] on input "False" at bounding box center [531, 13] width 9 height 8
radio input "true"
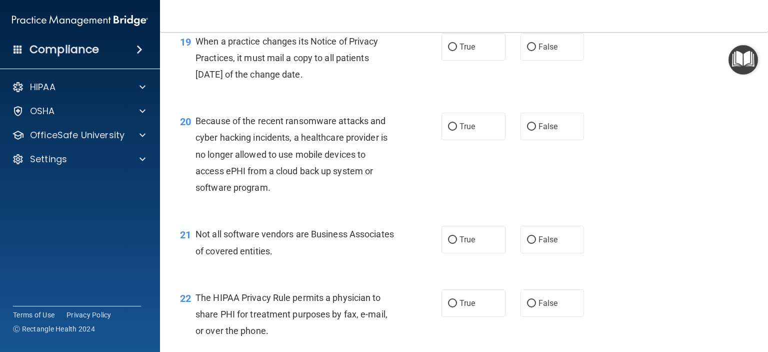
scroll to position [1671, 0]
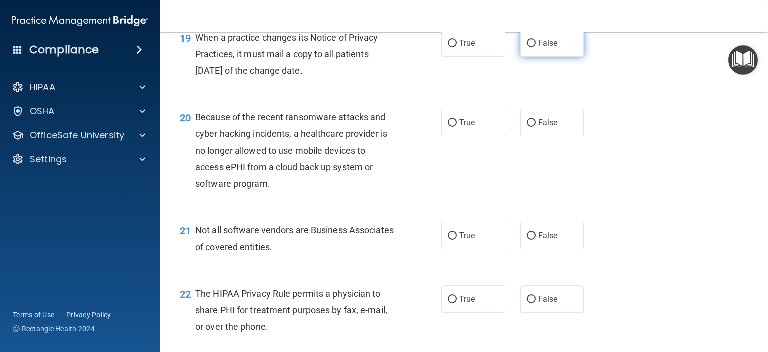
click at [544, 48] on span "False" at bounding box center [549, 43] width 20 height 10
click at [536, 47] on input "False" at bounding box center [531, 44] width 9 height 8
radio input "true"
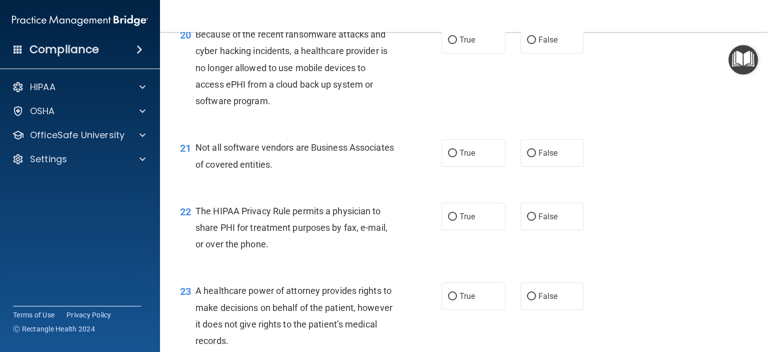
scroll to position [1761, 0]
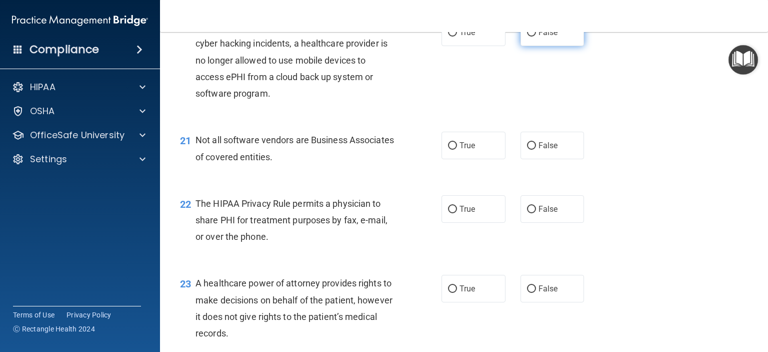
click at [541, 37] on span "False" at bounding box center [549, 33] width 20 height 10
click at [536, 37] on input "False" at bounding box center [531, 33] width 9 height 8
radio input "true"
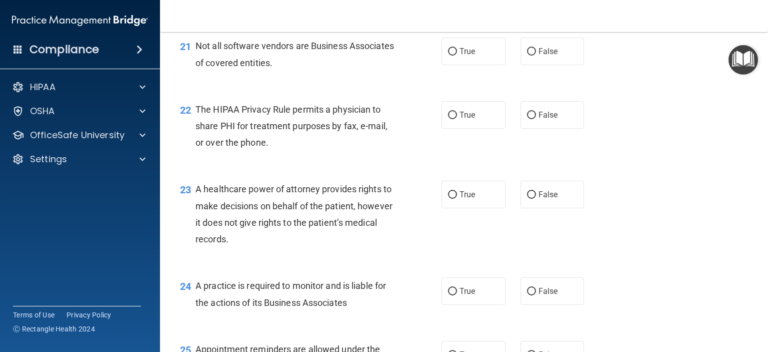
scroll to position [1857, 0]
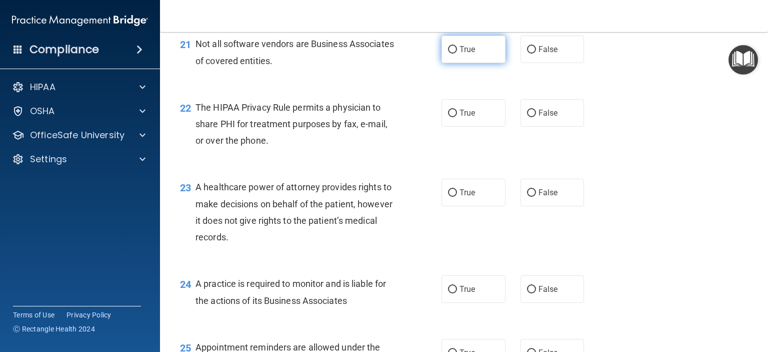
click at [468, 63] on label "True" at bounding box center [474, 50] width 64 height 28
click at [457, 54] on input "True" at bounding box center [452, 50] width 9 height 8
radio input "true"
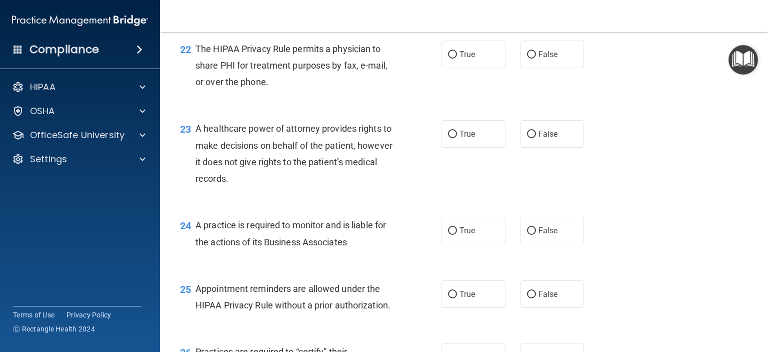
scroll to position [1916, 0]
click at [472, 68] on label "True" at bounding box center [474, 54] width 64 height 28
click at [457, 58] on input "True" at bounding box center [452, 55] width 9 height 8
radio input "true"
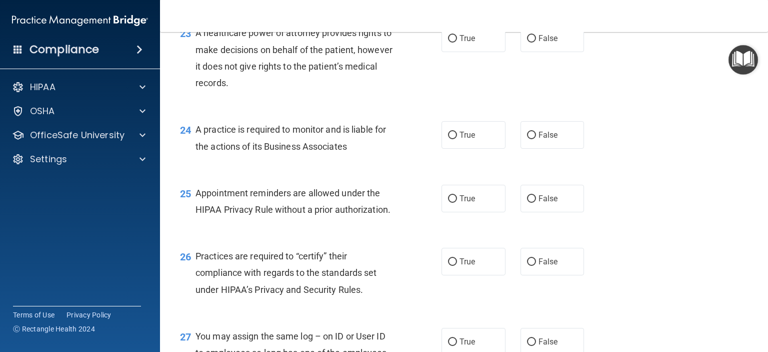
scroll to position [2015, 0]
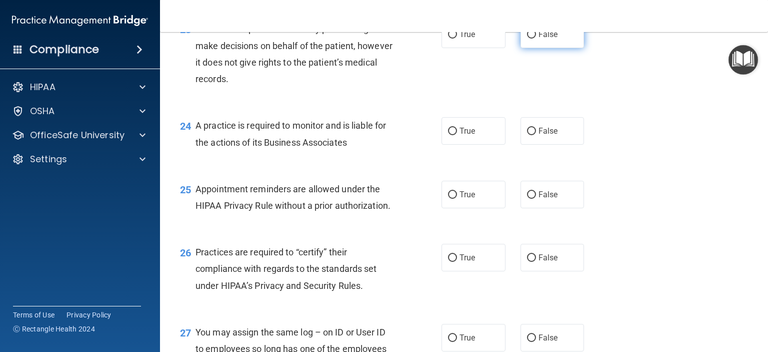
click at [542, 48] on label "False" at bounding box center [553, 35] width 64 height 28
click at [536, 39] on input "False" at bounding box center [531, 35] width 9 height 8
radio input "true"
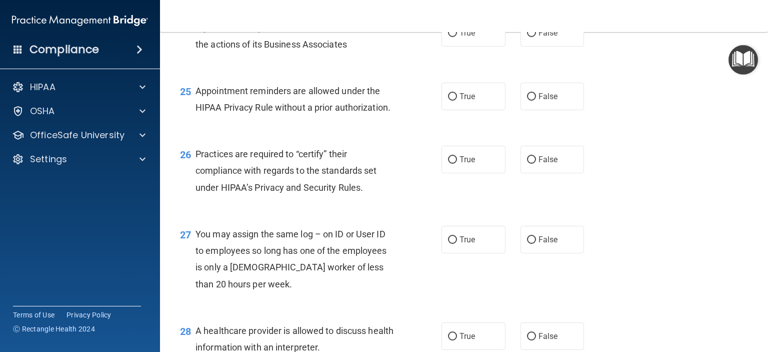
scroll to position [2115, 0]
click at [530, 36] on input "False" at bounding box center [531, 32] width 9 height 8
radio input "true"
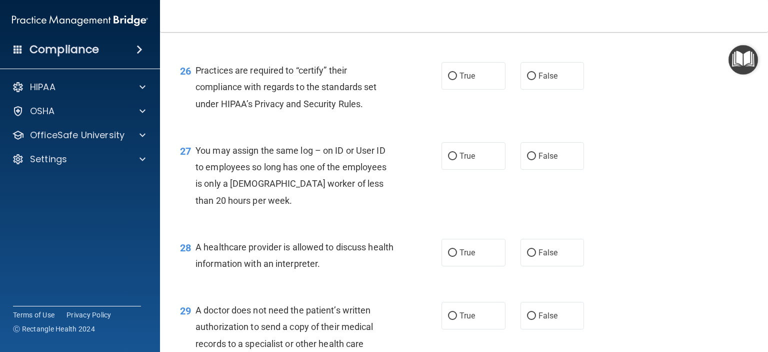
scroll to position [2198, 0]
click at [477, 26] on label "True" at bounding box center [474, 12] width 64 height 28
click at [457, 16] on input "True" at bounding box center [452, 13] width 9 height 8
radio input "true"
click at [451, 79] on input "True" at bounding box center [452, 76] width 9 height 8
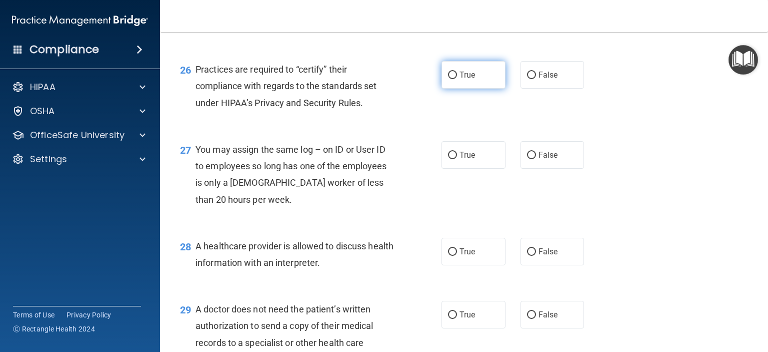
radio input "true"
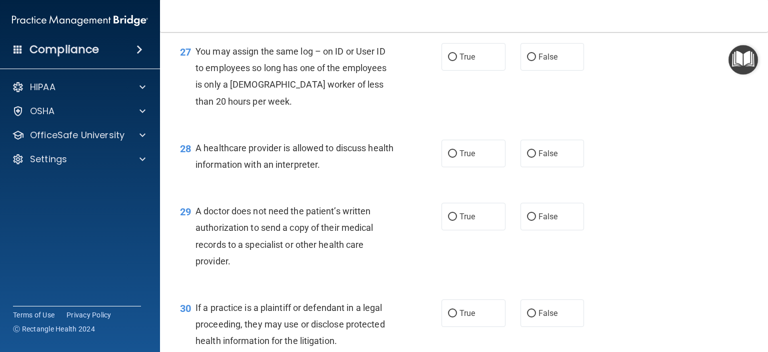
scroll to position [2300, 0]
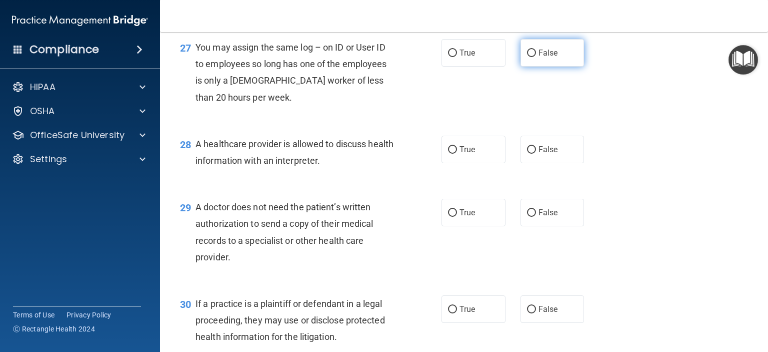
click at [546, 67] on label "False" at bounding box center [553, 53] width 64 height 28
click at [536, 57] on input "False" at bounding box center [531, 54] width 9 height 8
radio input "true"
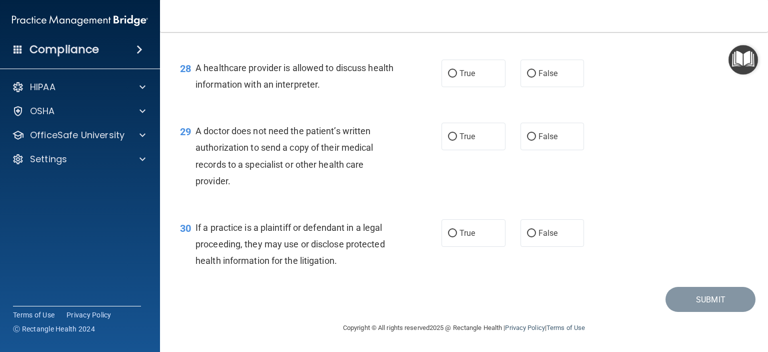
scroll to position [2396, 0]
click at [466, 87] on label "True" at bounding box center [474, 74] width 64 height 28
click at [457, 78] on input "True" at bounding box center [452, 74] width 9 height 8
radio input "true"
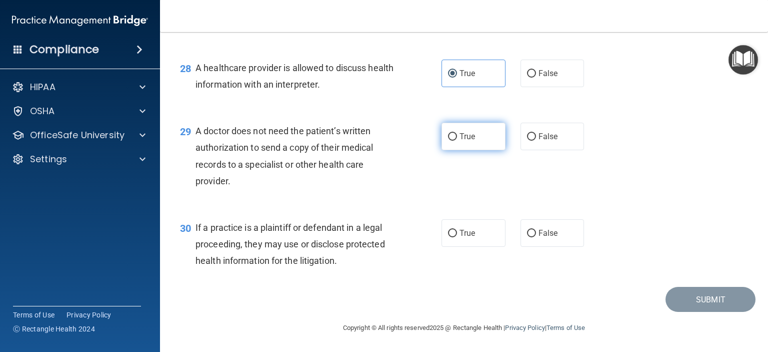
click at [450, 137] on input "True" at bounding box center [452, 137] width 9 height 8
radio input "true"
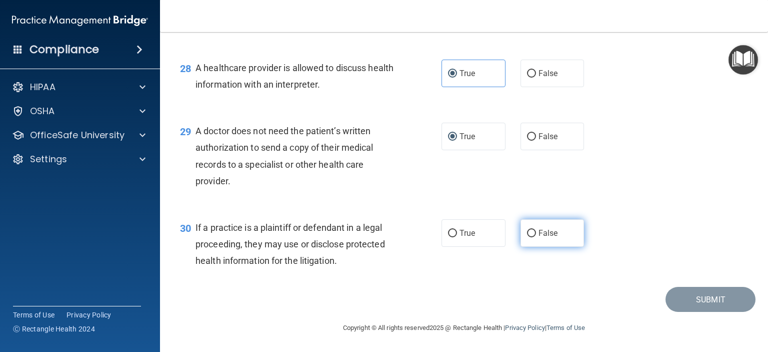
click at [544, 236] on span "False" at bounding box center [549, 233] width 20 height 10
click at [536, 236] on input "False" at bounding box center [531, 234] width 9 height 8
radio input "true"
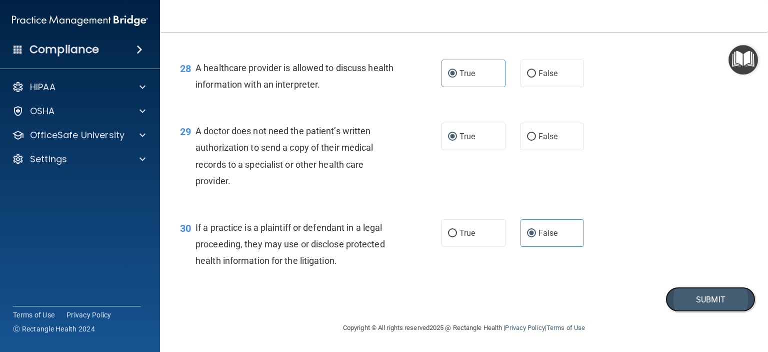
click at [692, 298] on button "Submit" at bounding box center [711, 300] width 90 height 26
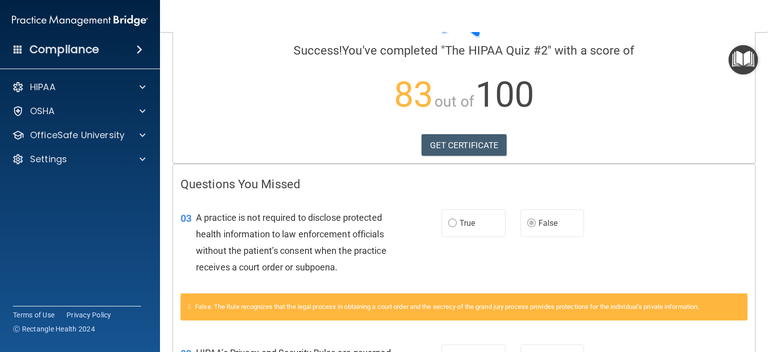
scroll to position [83, 0]
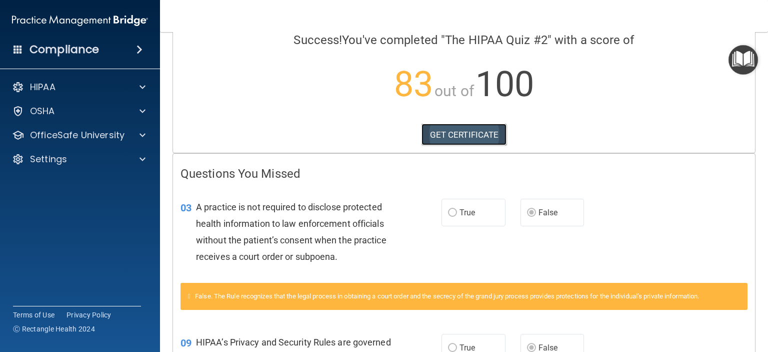
click at [466, 143] on link "GET CERTIFICATE" at bounding box center [465, 135] width 86 height 22
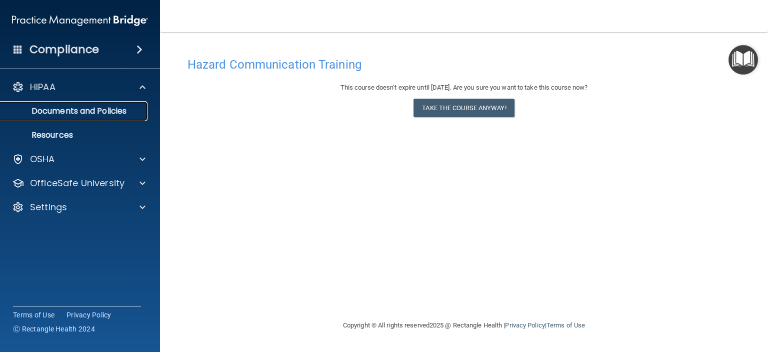
click at [112, 112] on p "Documents and Policies" at bounding box center [75, 111] width 137 height 10
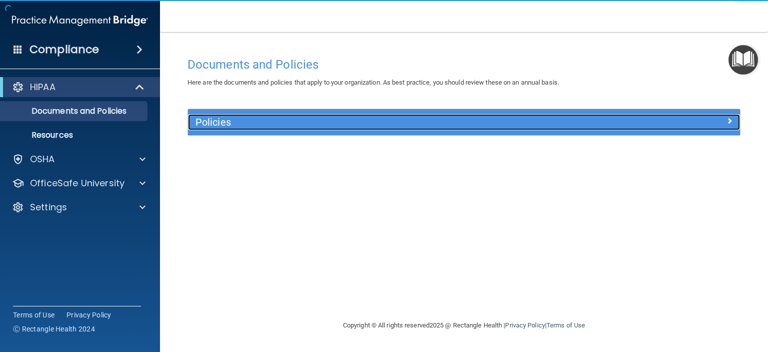
click at [231, 124] on h5 "Policies" at bounding box center [395, 122] width 399 height 11
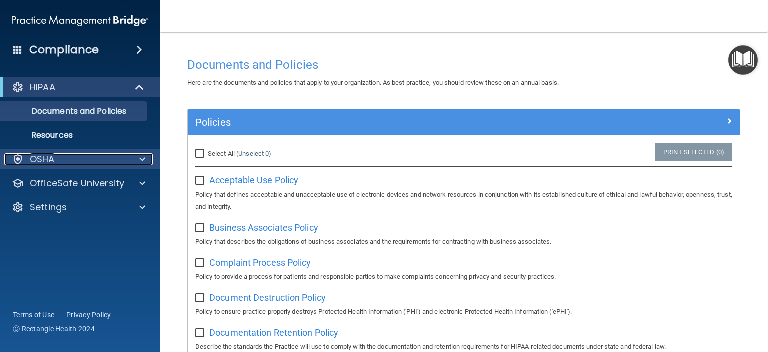
click at [32, 162] on p "OSHA" at bounding box center [42, 159] width 25 height 12
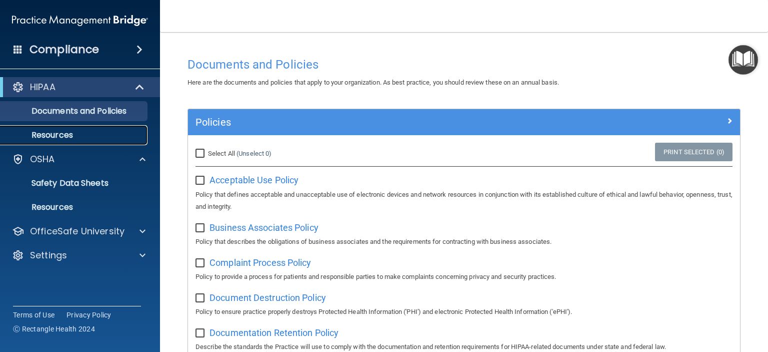
click at [37, 137] on p "Resources" at bounding box center [75, 135] width 137 height 10
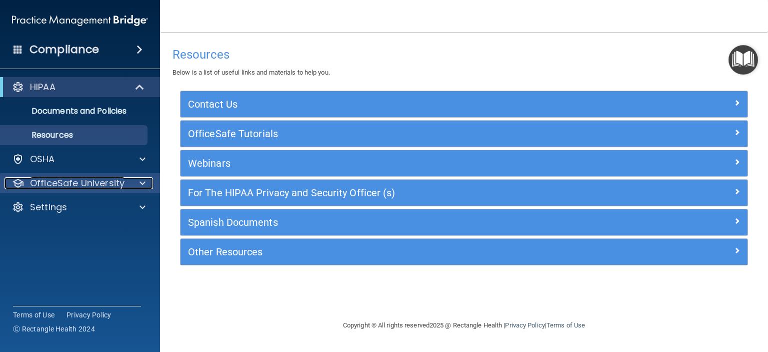
click at [23, 188] on div at bounding box center [18, 183] width 12 height 12
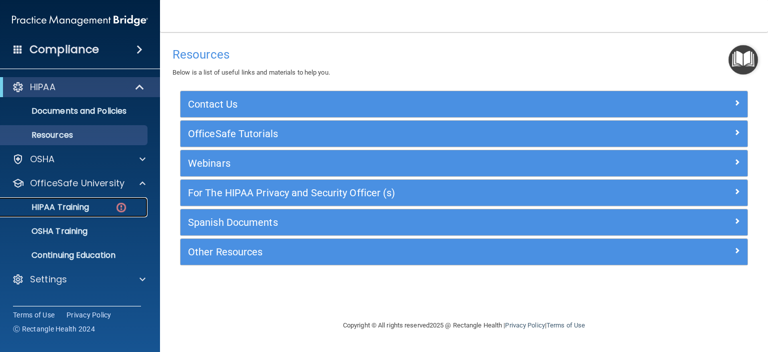
click at [35, 208] on p "HIPAA Training" at bounding box center [48, 207] width 83 height 10
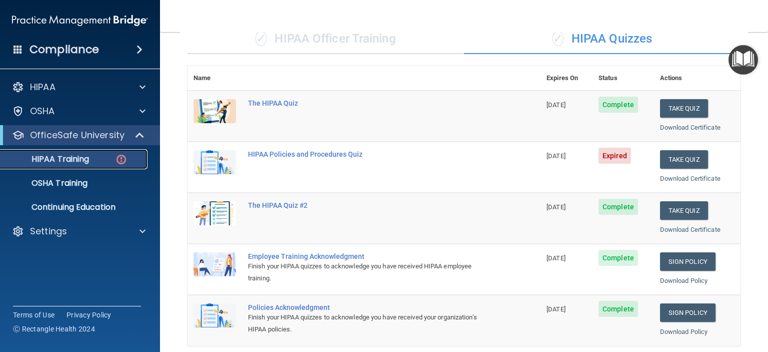
scroll to position [64, 0]
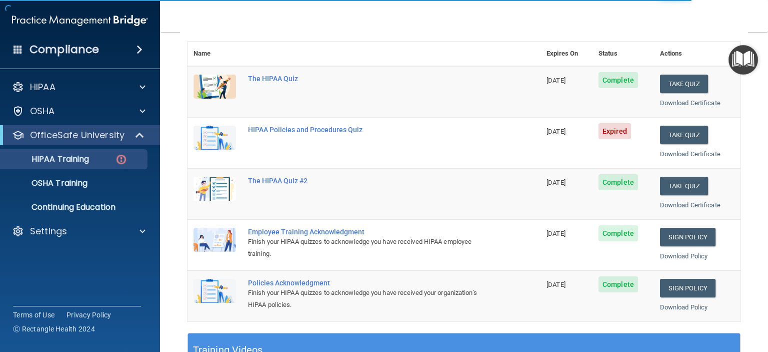
scroll to position [121, 0]
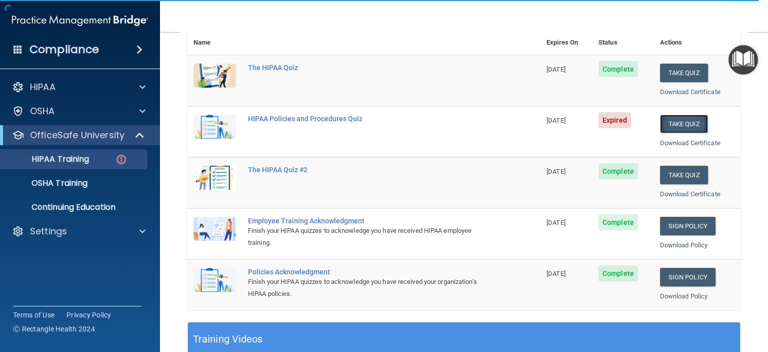
click at [680, 126] on button "Take Quiz" at bounding box center [684, 124] width 48 height 19
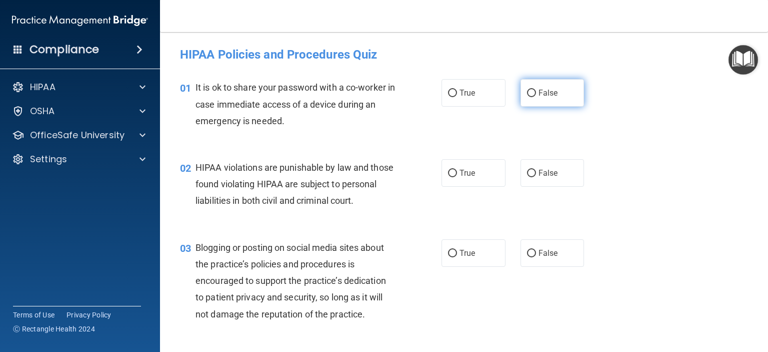
click at [529, 96] on input "False" at bounding box center [531, 94] width 9 height 8
radio input "true"
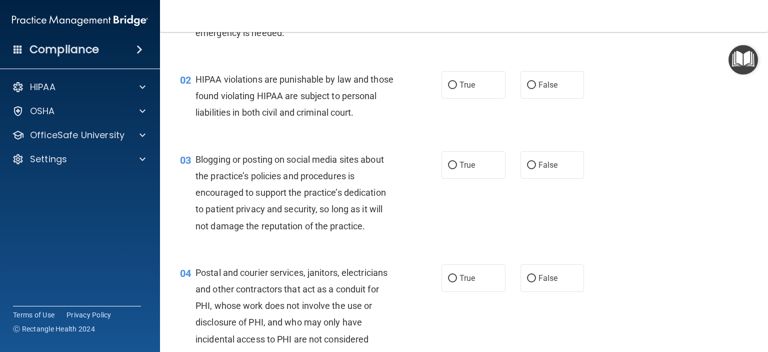
scroll to position [90, 0]
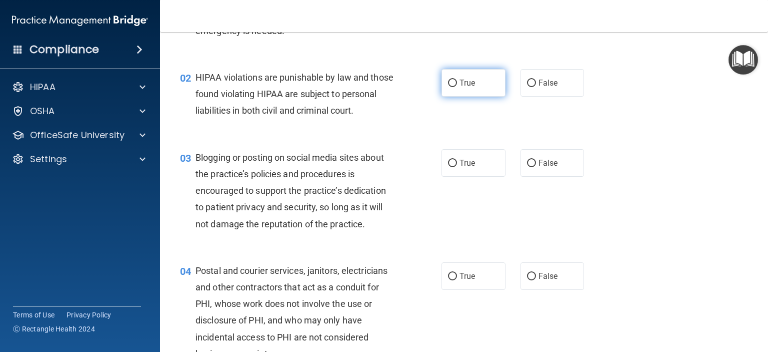
click at [452, 82] on input "True" at bounding box center [452, 84] width 9 height 8
radio input "true"
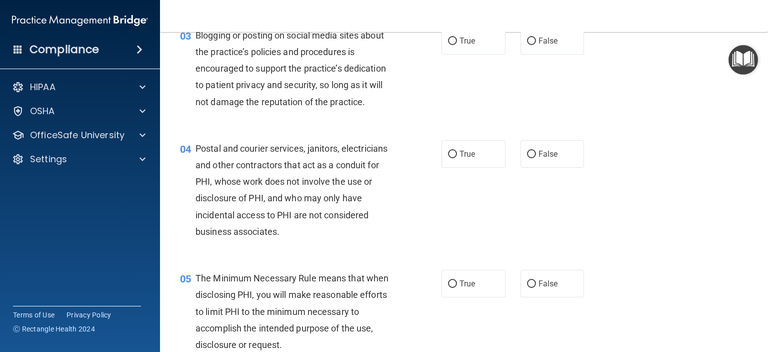
scroll to position [214, 0]
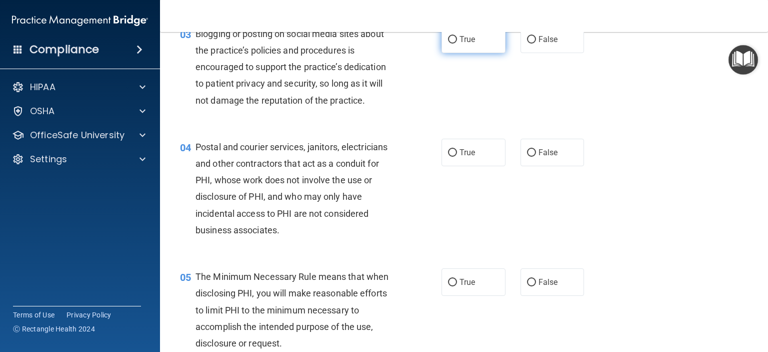
click at [478, 53] on label "True" at bounding box center [474, 40] width 64 height 28
click at [457, 44] on input "True" at bounding box center [452, 40] width 9 height 8
radio input "true"
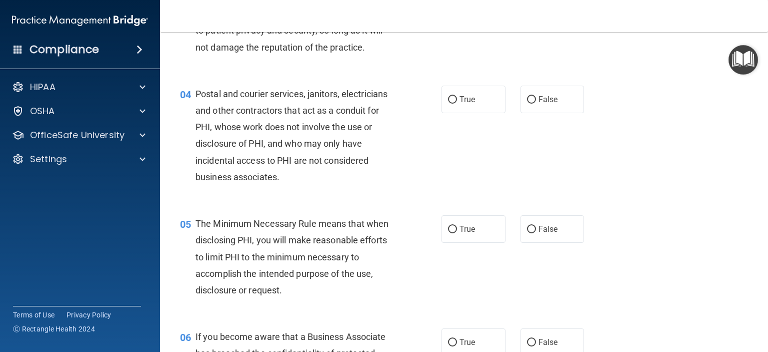
scroll to position [272, 0]
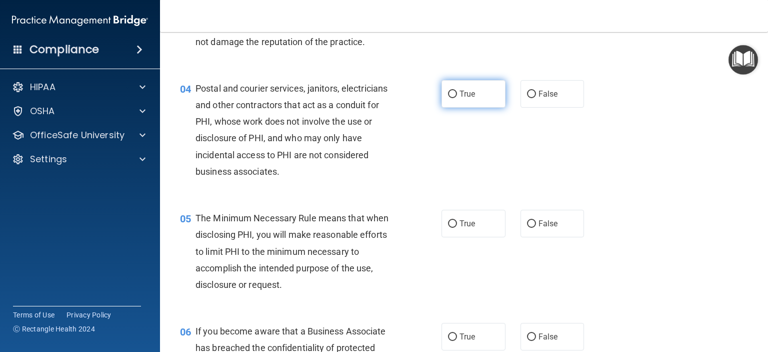
click at [470, 108] on label "True" at bounding box center [474, 94] width 64 height 28
click at [457, 98] on input "True" at bounding box center [452, 95] width 9 height 8
radio input "true"
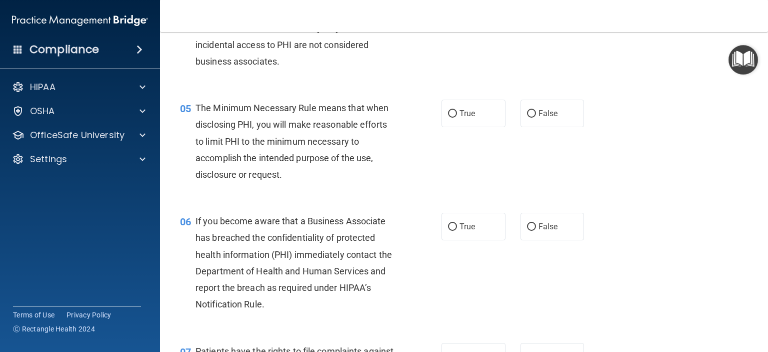
scroll to position [393, 0]
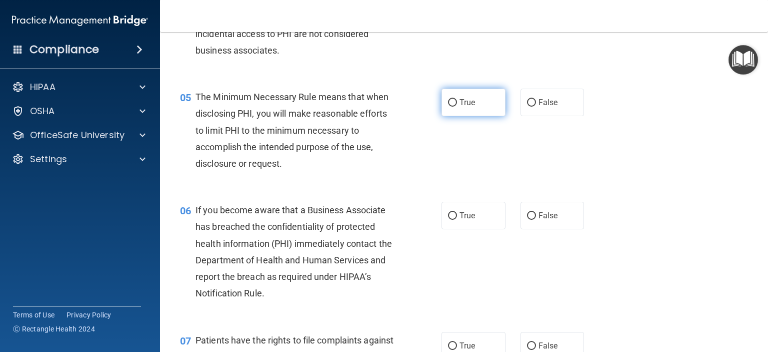
click at [475, 116] on label "True" at bounding box center [474, 103] width 64 height 28
click at [457, 107] on input "True" at bounding box center [452, 103] width 9 height 8
radio input "true"
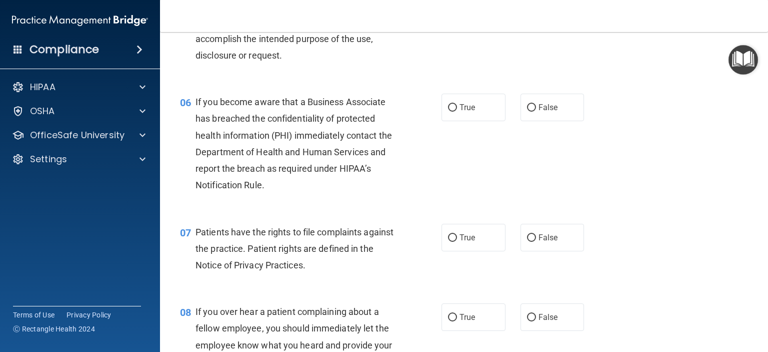
scroll to position [502, 0]
click at [476, 120] on label "True" at bounding box center [474, 107] width 64 height 28
click at [457, 111] on input "True" at bounding box center [452, 107] width 9 height 8
radio input "true"
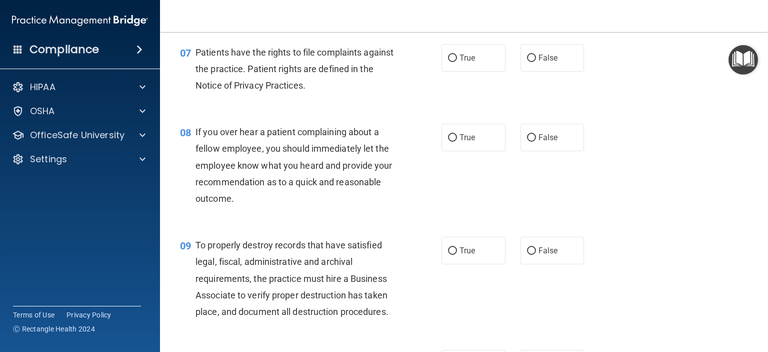
scroll to position [681, 0]
click at [450, 62] on input "True" at bounding box center [452, 58] width 9 height 8
radio input "true"
click at [479, 146] on label "True" at bounding box center [474, 137] width 64 height 28
click at [457, 141] on input "True" at bounding box center [452, 138] width 9 height 8
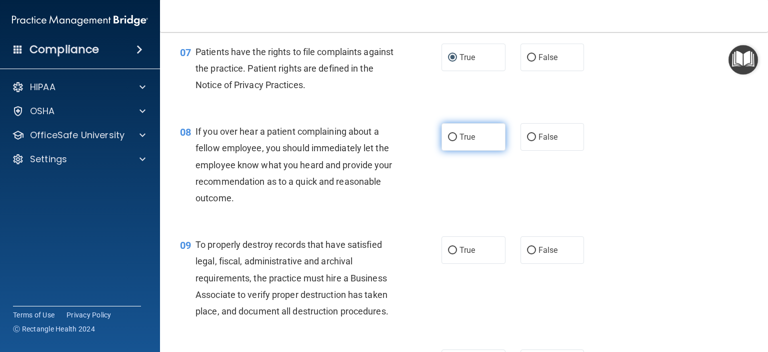
radio input "true"
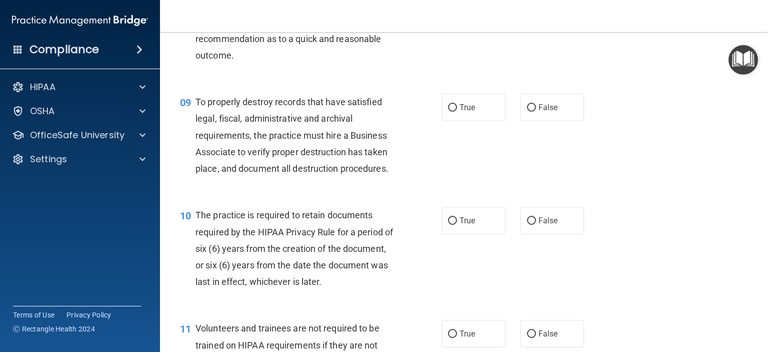
scroll to position [829, 0]
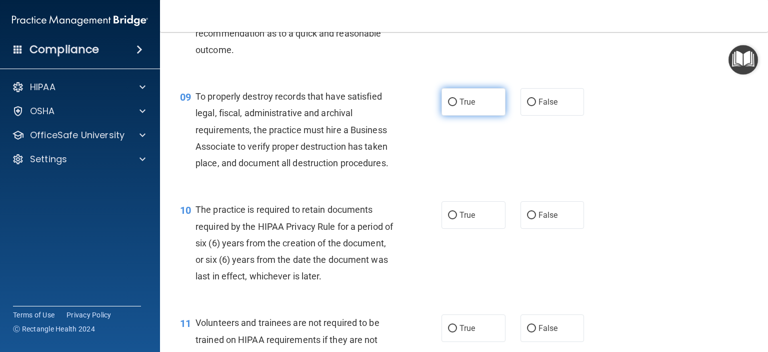
click at [467, 116] on label "True" at bounding box center [474, 102] width 64 height 28
click at [457, 106] on input "True" at bounding box center [452, 103] width 9 height 8
radio input "true"
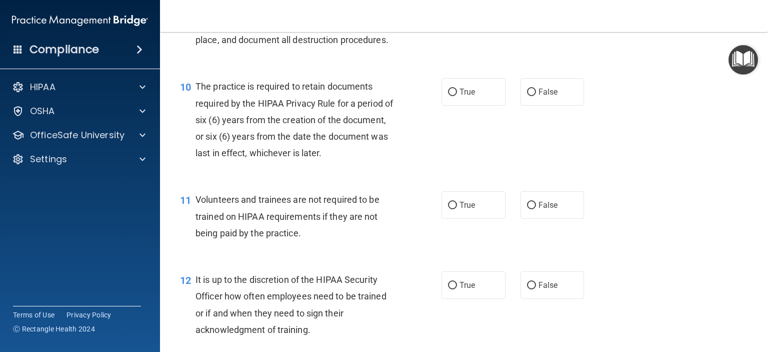
scroll to position [953, 0]
click at [468, 105] on label "True" at bounding box center [474, 92] width 64 height 28
click at [457, 96] on input "True" at bounding box center [452, 92] width 9 height 8
radio input "true"
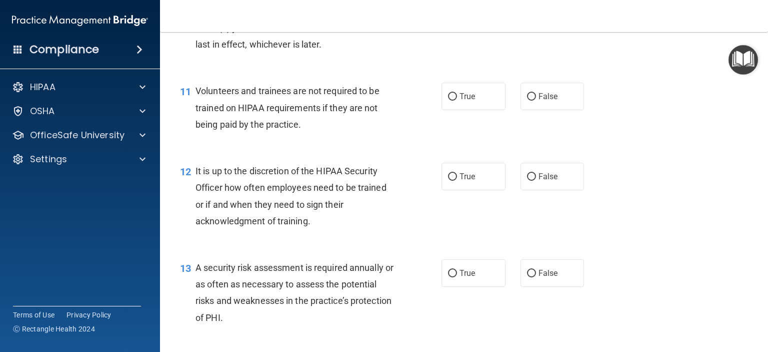
scroll to position [1064, 0]
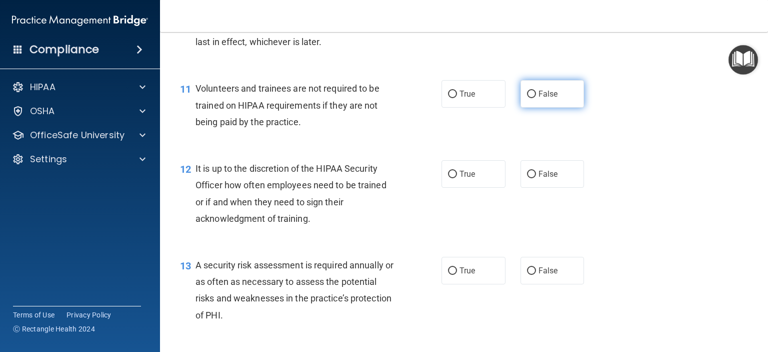
click at [526, 108] on label "False" at bounding box center [553, 94] width 64 height 28
click at [527, 98] on input "False" at bounding box center [531, 95] width 9 height 8
radio input "true"
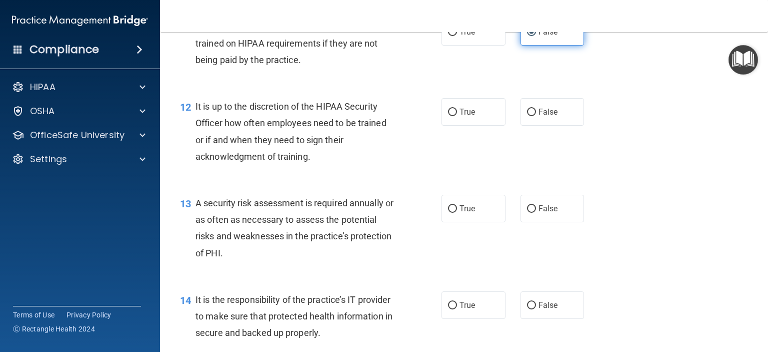
scroll to position [1131, 0]
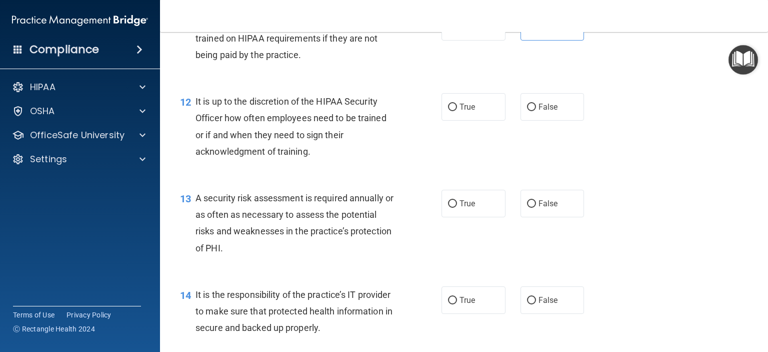
click at [571, 150] on div "12 It is up to the discretion of the HIPAA Security Officer how often employees…" at bounding box center [464, 129] width 583 height 97
click at [556, 121] on label "False" at bounding box center [553, 107] width 64 height 28
click at [536, 111] on input "False" at bounding box center [531, 108] width 9 height 8
radio input "true"
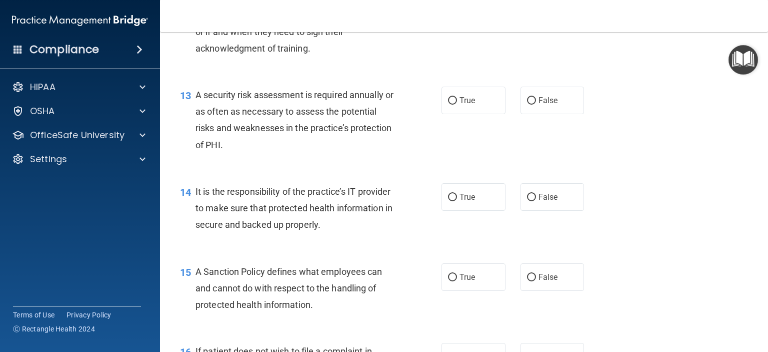
scroll to position [1234, 0]
click at [560, 114] on label "False" at bounding box center [553, 100] width 64 height 28
click at [536, 104] on input "False" at bounding box center [531, 101] width 9 height 8
radio input "true"
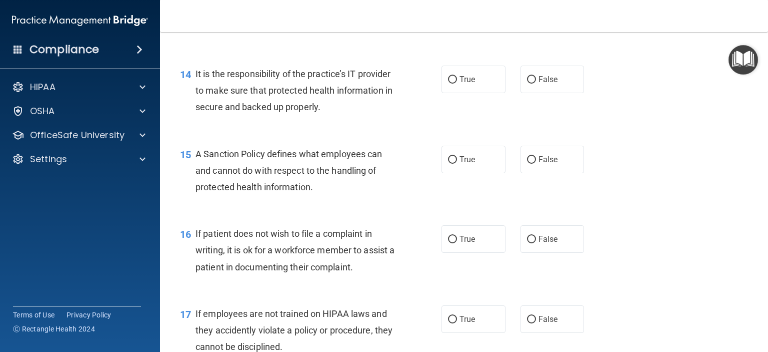
scroll to position [1353, 0]
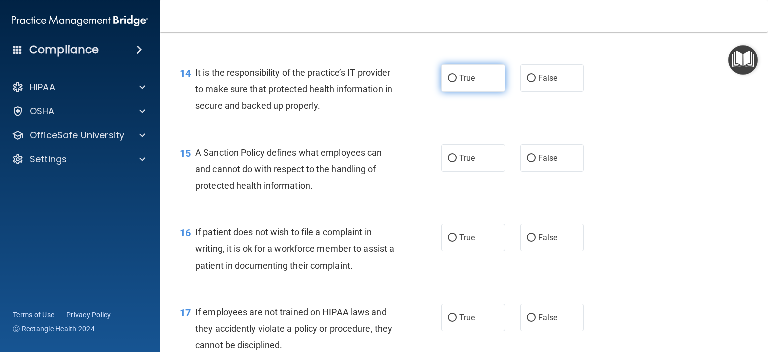
click at [450, 92] on label "True" at bounding box center [474, 78] width 64 height 28
click at [450, 82] on input "True" at bounding box center [452, 79] width 9 height 8
radio input "true"
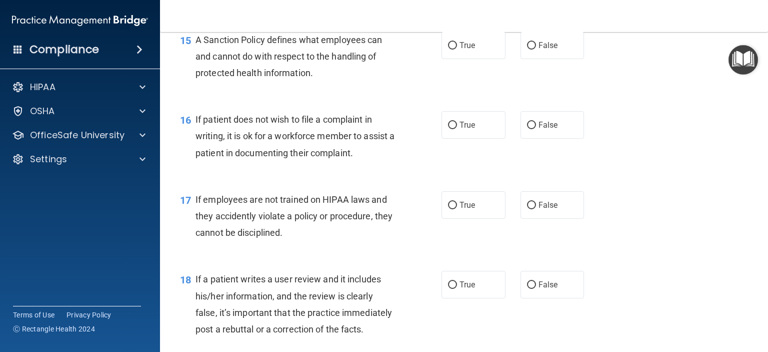
scroll to position [1474, 0]
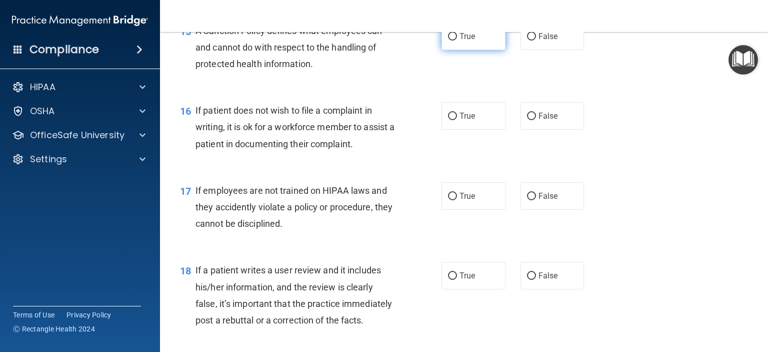
click at [471, 50] on label "True" at bounding box center [474, 37] width 64 height 28
click at [457, 41] on input "True" at bounding box center [452, 37] width 9 height 8
radio input "true"
click at [478, 130] on label "True" at bounding box center [474, 116] width 64 height 28
click at [457, 120] on input "True" at bounding box center [452, 117] width 9 height 8
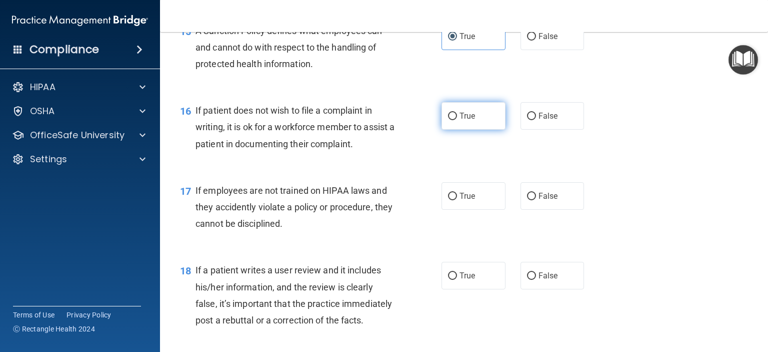
radio input "true"
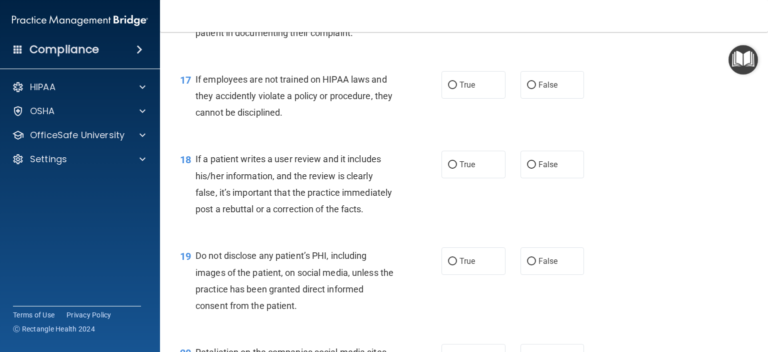
scroll to position [1587, 0]
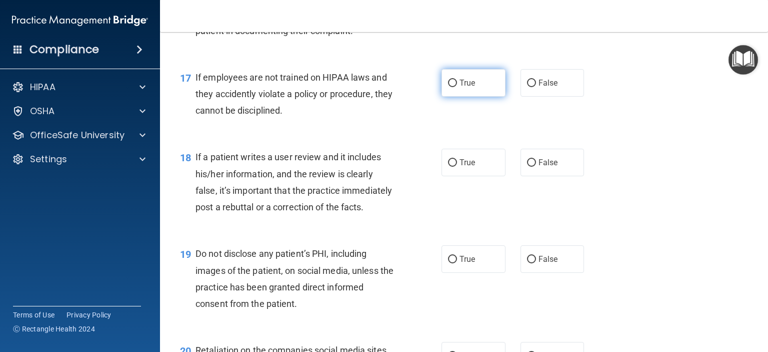
click at [448, 87] on input "True" at bounding box center [452, 84] width 9 height 8
radio input "true"
click at [477, 176] on label "True" at bounding box center [474, 163] width 64 height 28
click at [457, 167] on input "True" at bounding box center [452, 163] width 9 height 8
radio input "true"
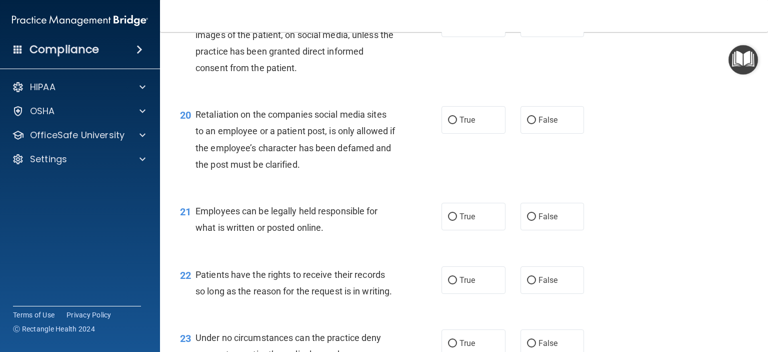
scroll to position [1809, 0]
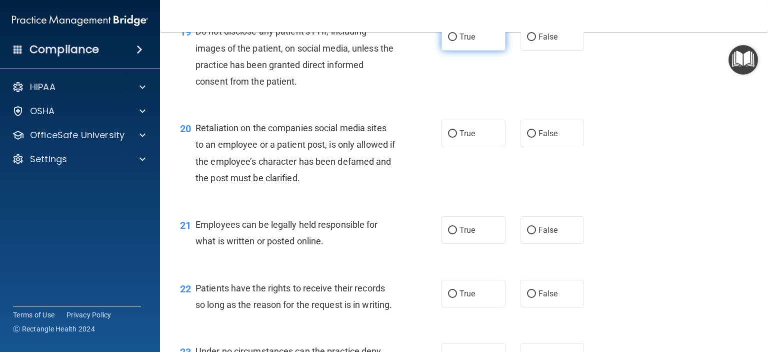
click at [472, 51] on label "True" at bounding box center [474, 37] width 64 height 28
click at [457, 41] on input "True" at bounding box center [452, 38] width 9 height 8
radio input "true"
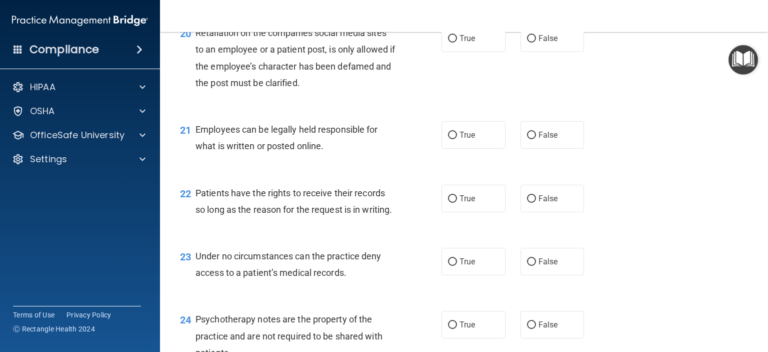
scroll to position [1905, 0]
click at [530, 42] on input "False" at bounding box center [531, 39] width 9 height 8
radio input "true"
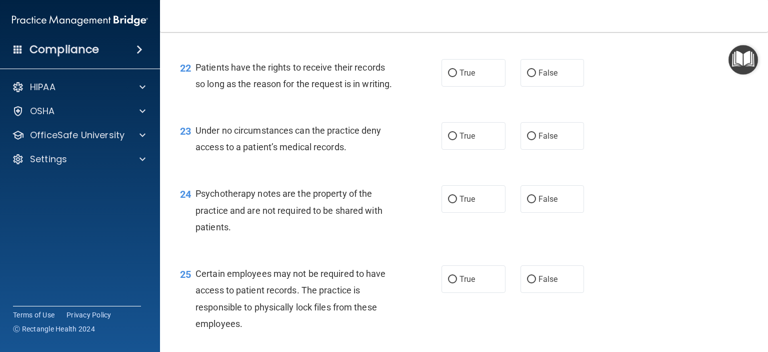
scroll to position [2021, 0]
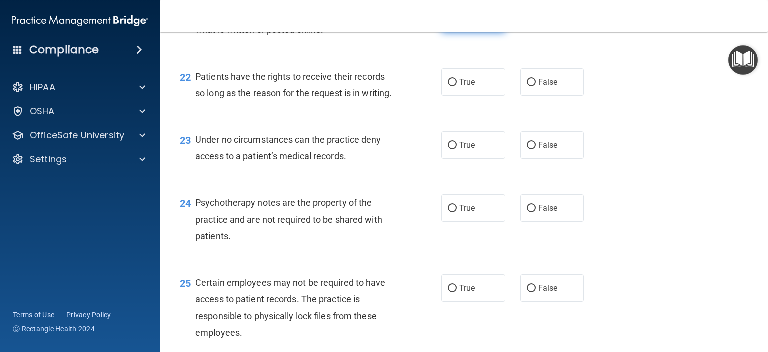
click at [466, 32] on label "True" at bounding box center [474, 19] width 64 height 28
click at [457, 23] on input "True" at bounding box center [452, 19] width 9 height 8
radio input "true"
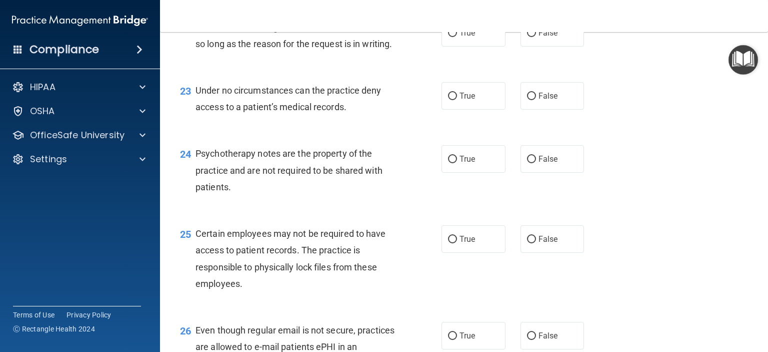
scroll to position [2076, 0]
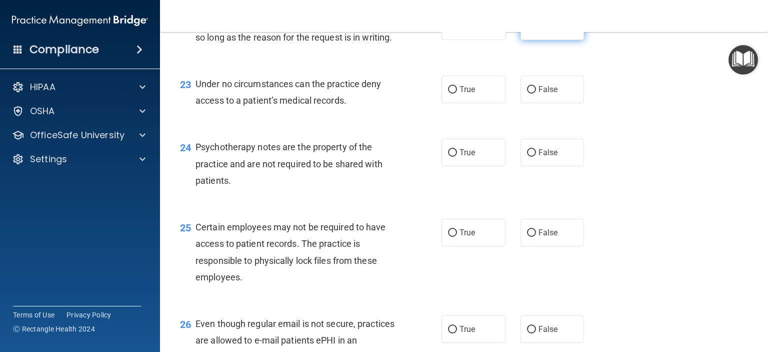
click at [541, 40] on label "False" at bounding box center [553, 27] width 64 height 28
click at [536, 31] on input "False" at bounding box center [531, 27] width 9 height 8
radio input "true"
click at [474, 40] on label "True" at bounding box center [474, 27] width 64 height 28
click at [457, 31] on input "True" at bounding box center [452, 27] width 9 height 8
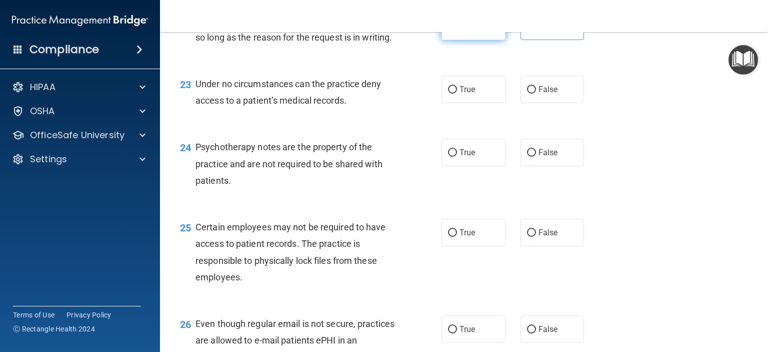
radio input "true"
radio input "false"
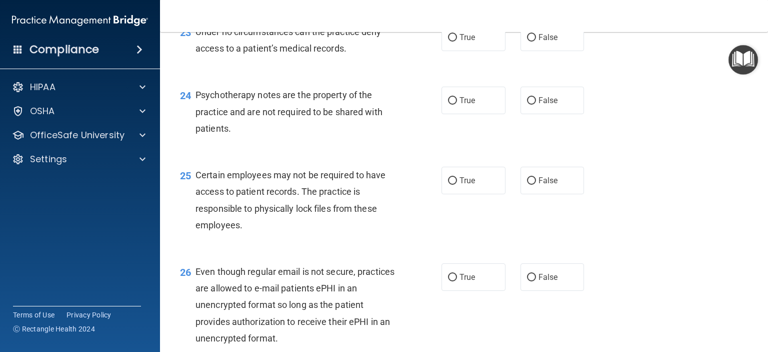
scroll to position [2129, 0]
click at [543, 42] on span "False" at bounding box center [549, 37] width 20 height 10
click at [536, 41] on input "False" at bounding box center [531, 38] width 9 height 8
radio input "true"
click at [464, 42] on span "True" at bounding box center [468, 37] width 16 height 10
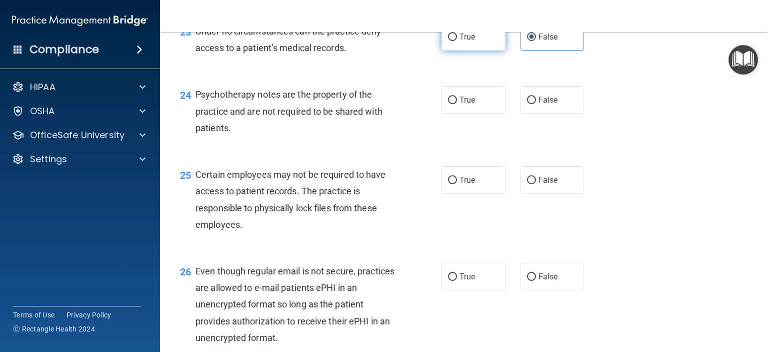
click at [457, 41] on input "True" at bounding box center [452, 38] width 9 height 8
radio input "true"
radio input "false"
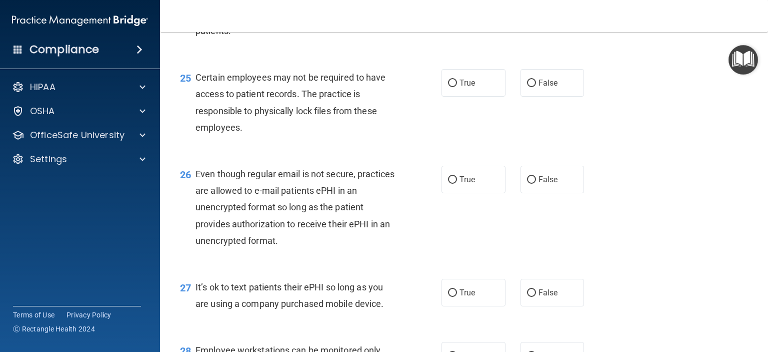
scroll to position [2227, 0]
click at [417, 109] on div "25 Certain employees may not be required to have access to patient records. The…" at bounding box center [464, 104] width 583 height 97
click at [462, 16] on label "True" at bounding box center [474, 2] width 64 height 28
click at [457, 7] on input "True" at bounding box center [452, 3] width 9 height 8
radio input "true"
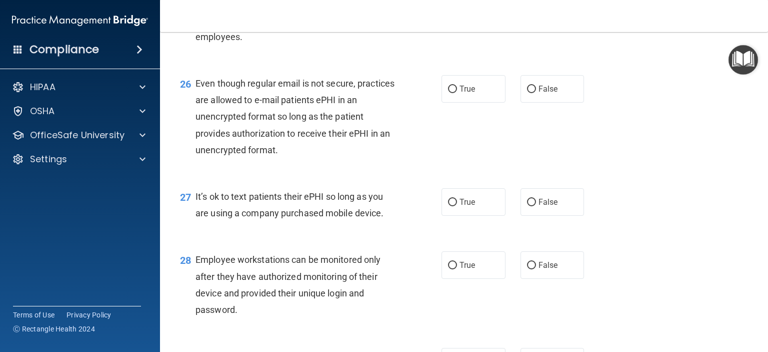
scroll to position [2315, 0]
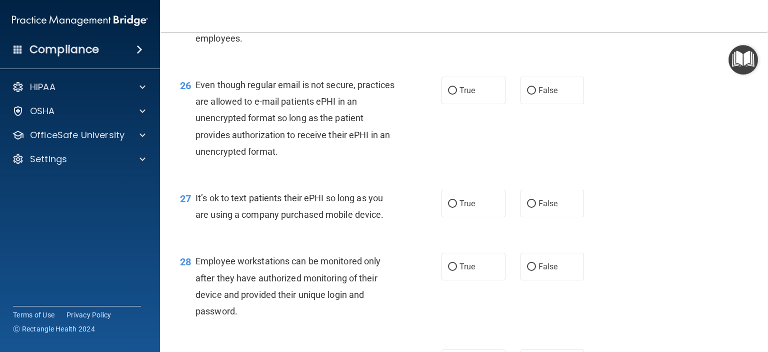
radio input "true"
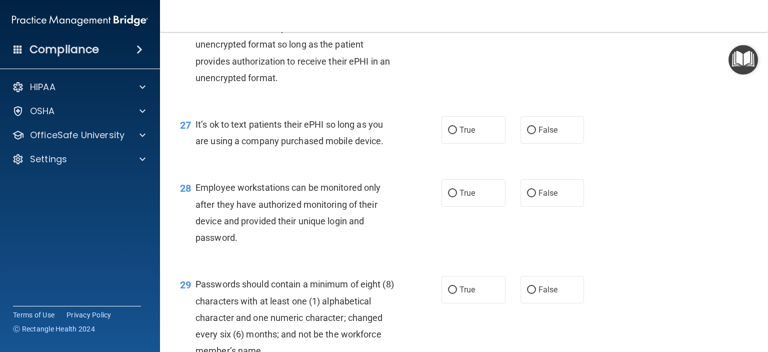
scroll to position [2389, 0]
click at [470, 30] on label "True" at bounding box center [474, 17] width 64 height 28
click at [457, 21] on input "True" at bounding box center [452, 17] width 9 height 8
radio input "true"
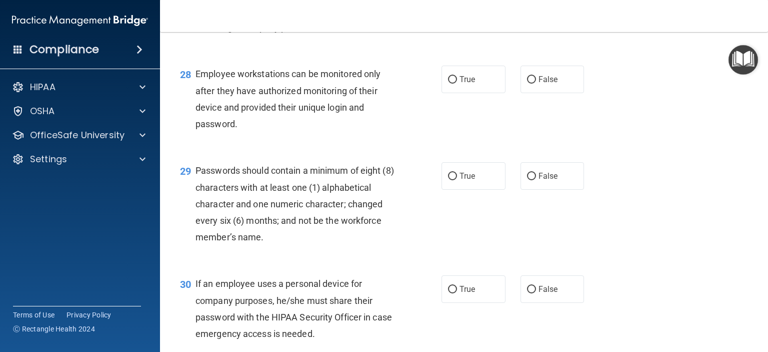
scroll to position [2504, 0]
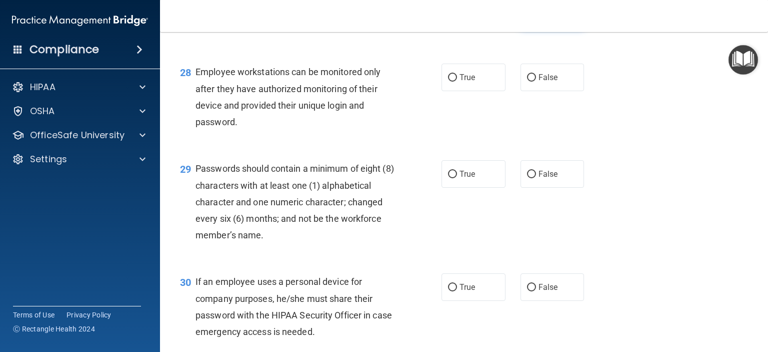
click at [543, 19] on span "False" at bounding box center [549, 15] width 20 height 10
click at [536, 19] on input "False" at bounding box center [531, 15] width 9 height 8
radio input "true"
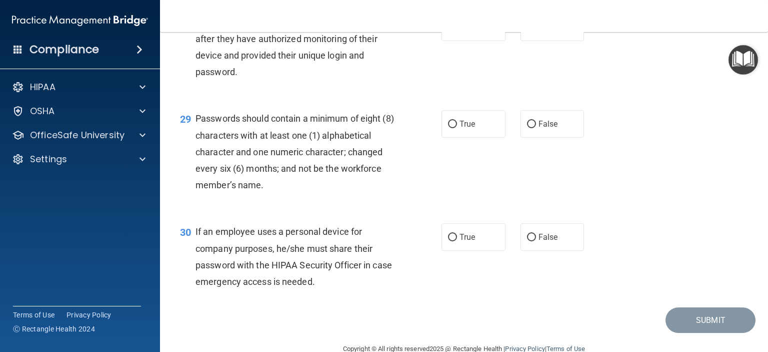
scroll to position [2557, 0]
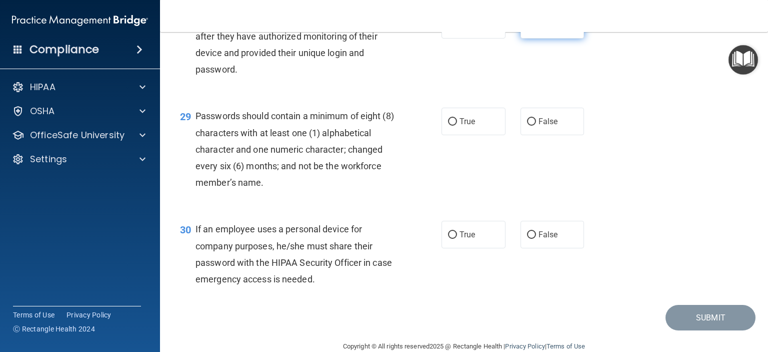
click at [546, 39] on label "False" at bounding box center [553, 25] width 64 height 28
click at [536, 29] on input "False" at bounding box center [531, 26] width 9 height 8
radio input "true"
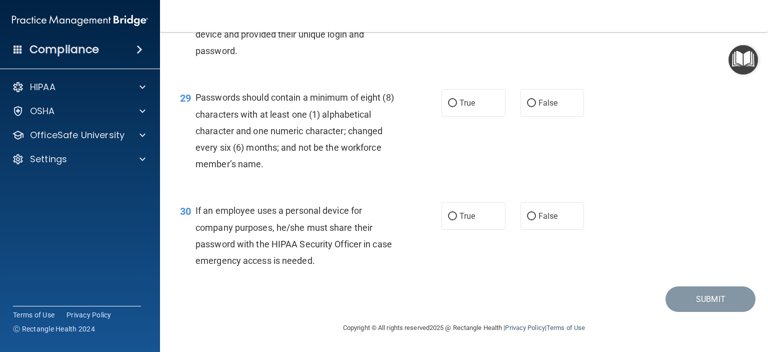
scroll to position [2614, 0]
click at [468, 117] on label "True" at bounding box center [474, 103] width 64 height 28
click at [457, 107] on input "True" at bounding box center [452, 104] width 9 height 8
radio input "true"
click at [466, 230] on label "True" at bounding box center [474, 216] width 64 height 28
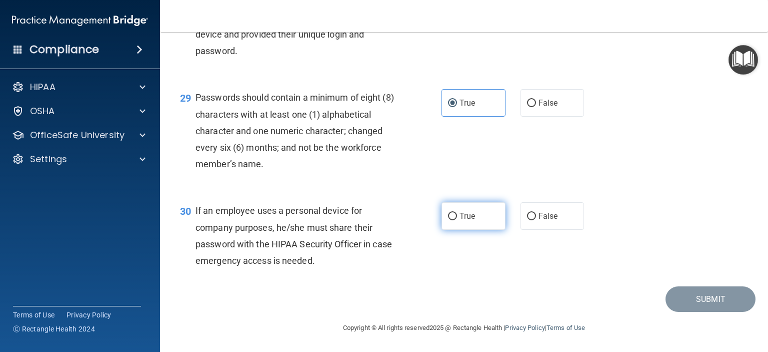
click at [457, 220] on input "True" at bounding box center [452, 217] width 9 height 8
radio input "true"
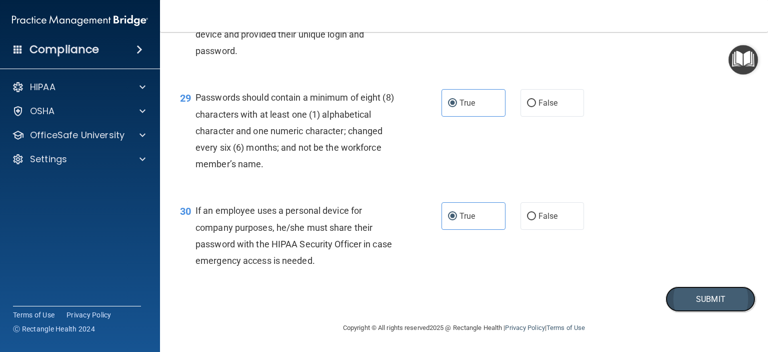
click at [684, 309] on button "Submit" at bounding box center [711, 299] width 90 height 26
click at [686, 312] on button "Submit" at bounding box center [711, 299] width 90 height 26
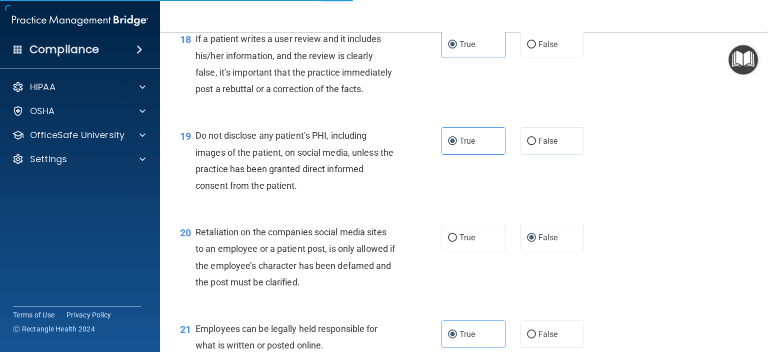
scroll to position [1705, 0]
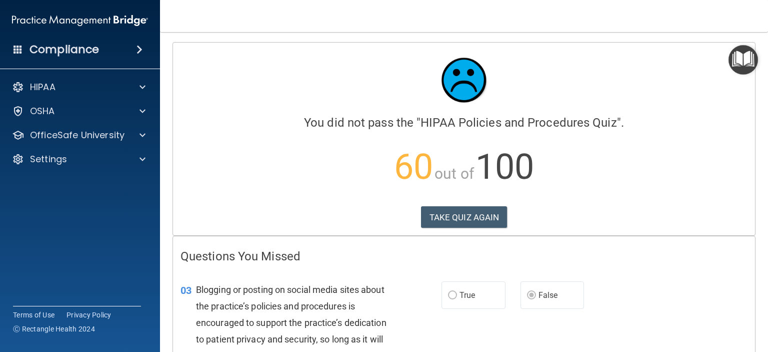
click at [655, 124] on h4 "You did not pass the " HIPAA Policies and Procedures Quiz "." at bounding box center [464, 122] width 567 height 13
click at [458, 225] on button "TAKE QUIZ AGAIN" at bounding box center [464, 217] width 87 height 22
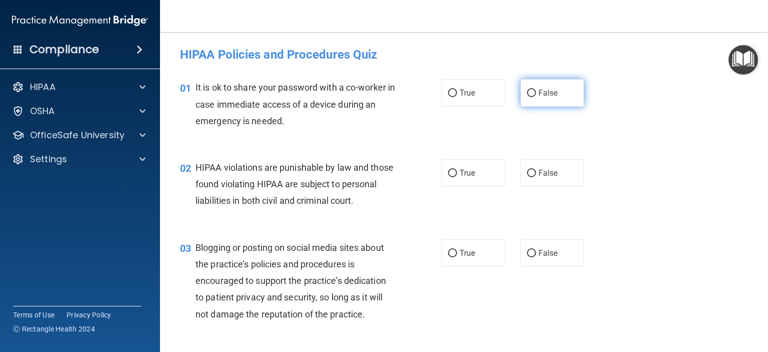
click at [565, 104] on label "False" at bounding box center [553, 93] width 64 height 28
click at [536, 97] on input "False" at bounding box center [531, 94] width 9 height 8
radio input "true"
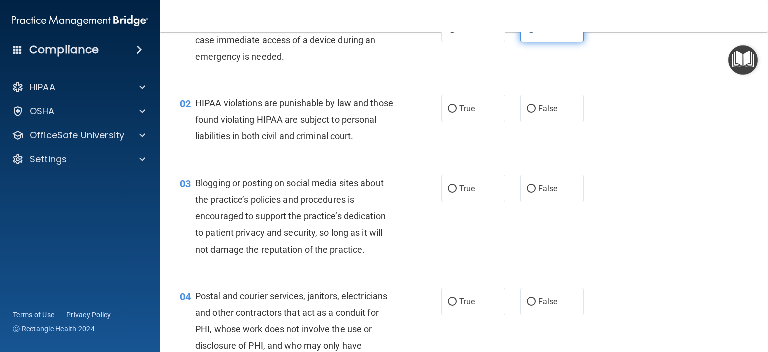
scroll to position [73, 0]
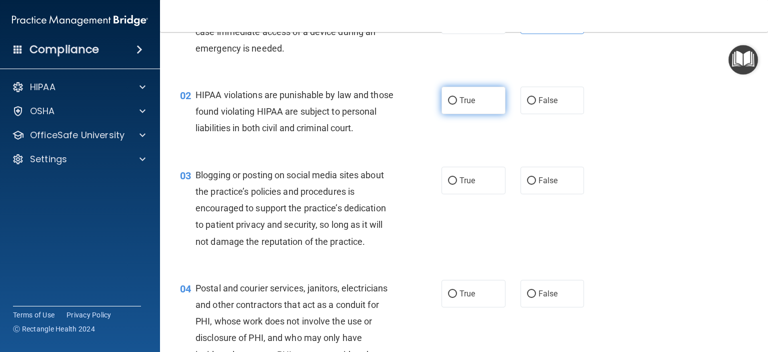
click at [496, 103] on label "True" at bounding box center [474, 101] width 64 height 28
click at [457, 103] on input "True" at bounding box center [452, 101] width 9 height 8
radio input "true"
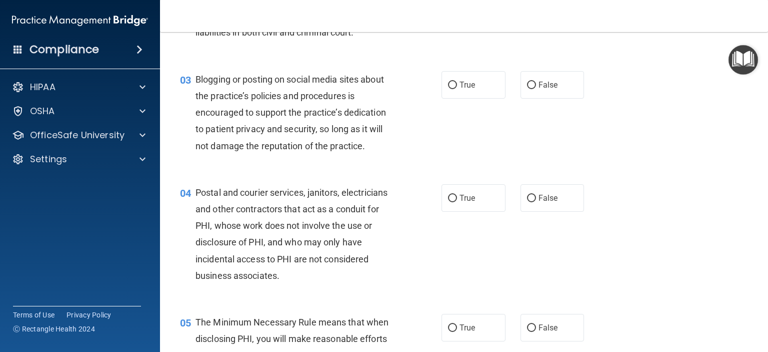
scroll to position [174, 0]
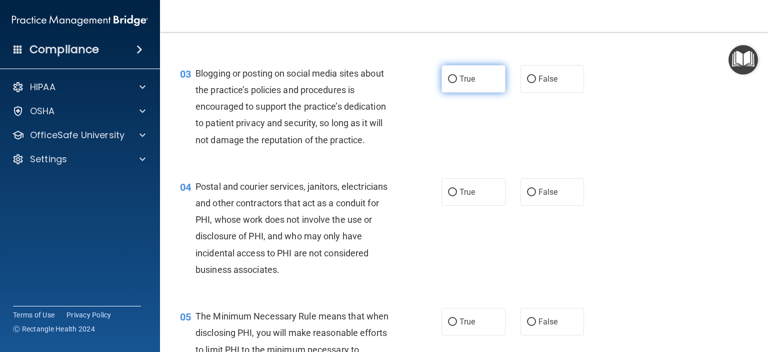
click at [477, 93] on label "True" at bounding box center [474, 79] width 64 height 28
click at [457, 83] on input "True" at bounding box center [452, 80] width 9 height 8
radio input "true"
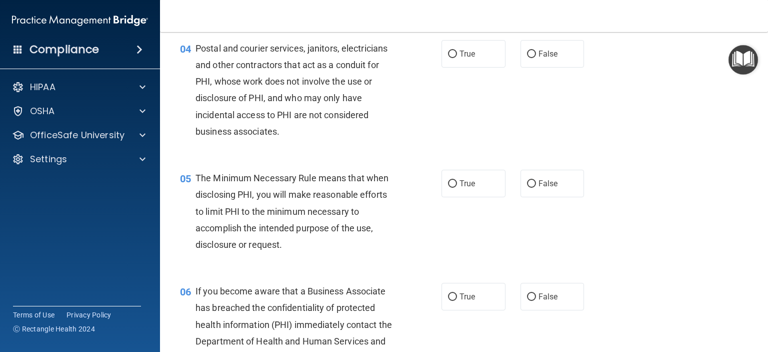
scroll to position [311, 0]
click at [469, 69] on label "True" at bounding box center [474, 56] width 64 height 28
click at [457, 60] on input "True" at bounding box center [452, 56] width 9 height 8
radio input "true"
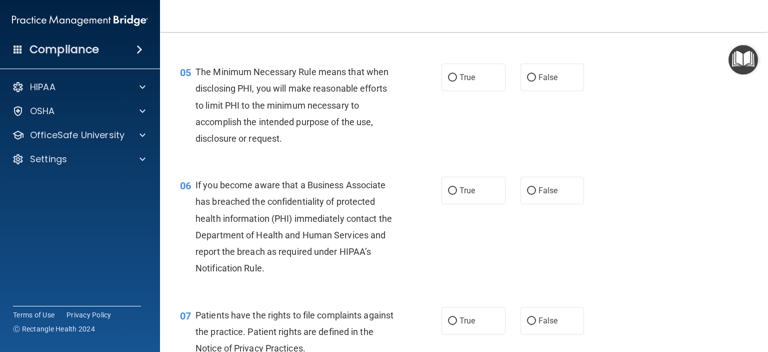
scroll to position [419, 0]
click at [475, 91] on label "True" at bounding box center [474, 77] width 64 height 28
click at [457, 81] on input "True" at bounding box center [452, 78] width 9 height 8
radio input "true"
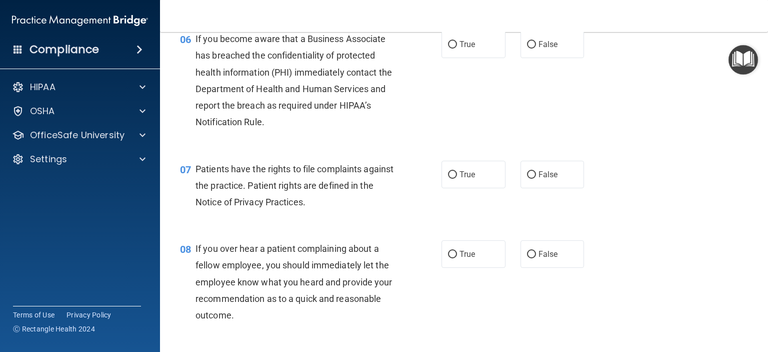
scroll to position [564, 0]
click at [482, 58] on label "True" at bounding box center [474, 45] width 64 height 28
click at [457, 49] on input "True" at bounding box center [452, 45] width 9 height 8
radio input "true"
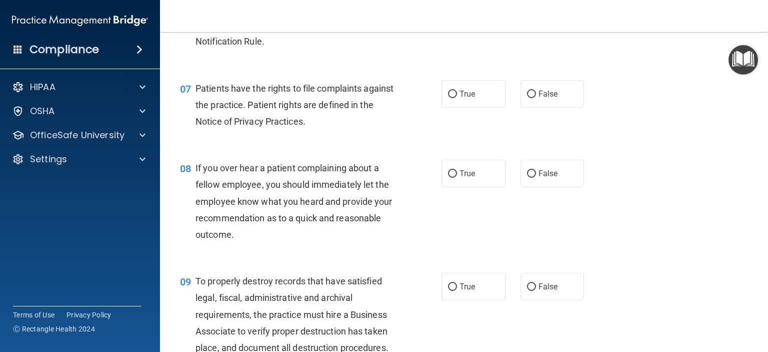
scroll to position [649, 0]
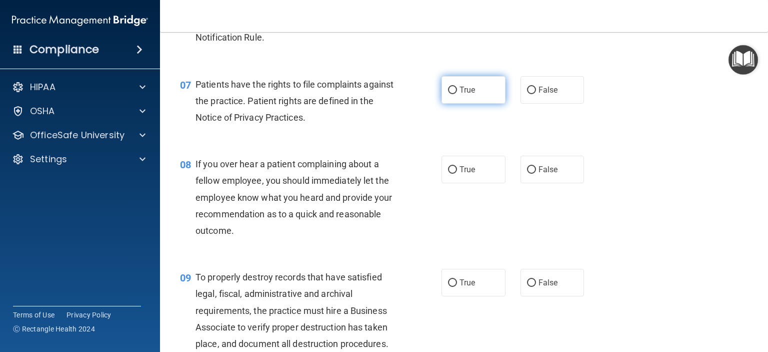
click at [452, 94] on input "True" at bounding box center [452, 91] width 9 height 8
radio input "true"
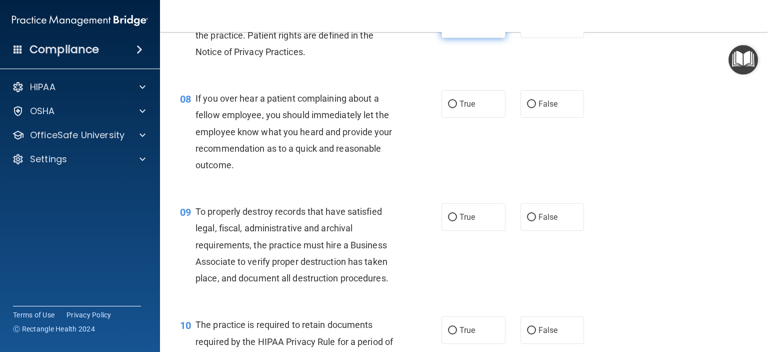
scroll to position [715, 0]
click at [539, 108] on span "False" at bounding box center [549, 104] width 20 height 10
click at [536, 108] on input "False" at bounding box center [531, 104] width 9 height 8
radio input "true"
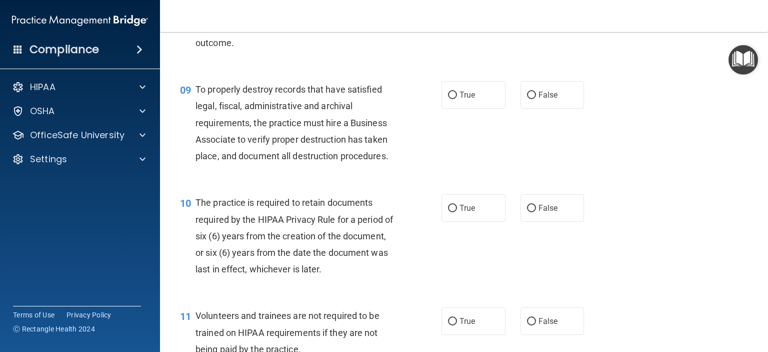
scroll to position [837, 0]
click at [546, 99] on span "False" at bounding box center [549, 94] width 20 height 10
click at [536, 98] on input "False" at bounding box center [531, 95] width 9 height 8
radio input "true"
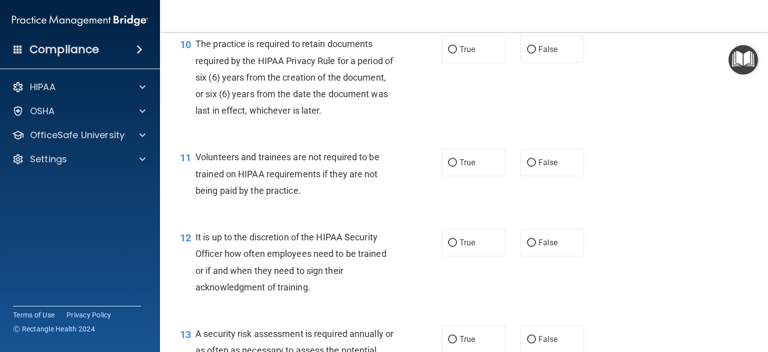
scroll to position [998, 0]
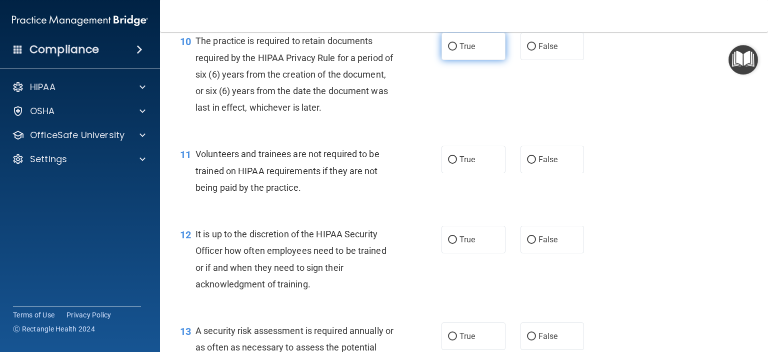
click at [500, 60] on label "True" at bounding box center [474, 47] width 64 height 28
click at [457, 51] on input "True" at bounding box center [452, 47] width 9 height 8
radio input "true"
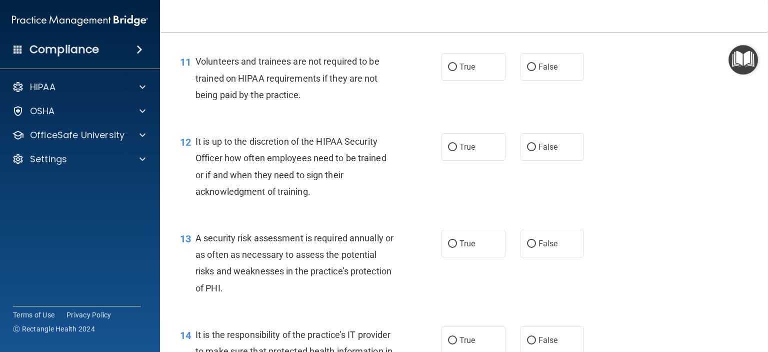
scroll to position [1091, 0]
click at [551, 72] on span "False" at bounding box center [549, 67] width 20 height 10
click at [536, 71] on input "False" at bounding box center [531, 68] width 9 height 8
radio input "true"
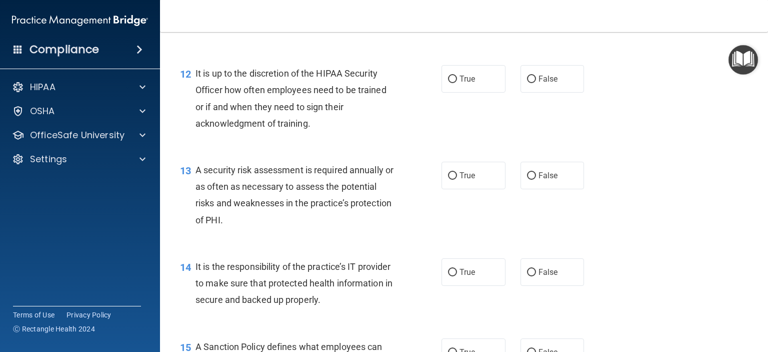
scroll to position [1163, 0]
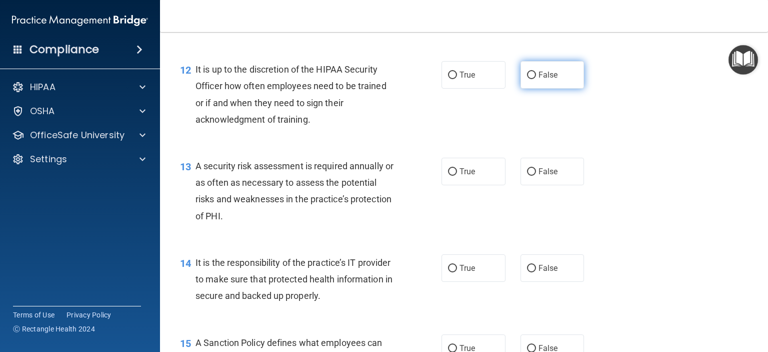
click at [530, 79] on input "False" at bounding box center [531, 76] width 9 height 8
radio input "true"
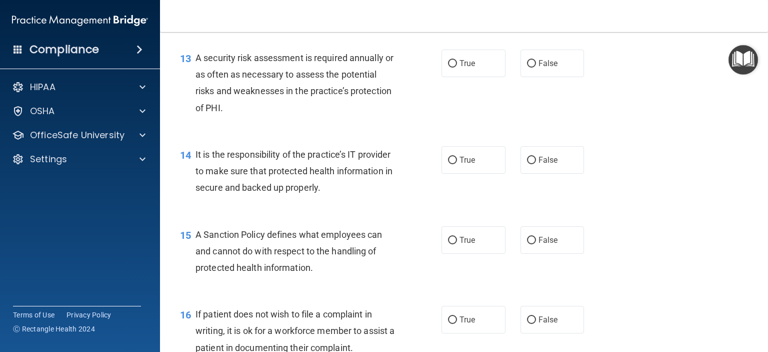
scroll to position [1275, 0]
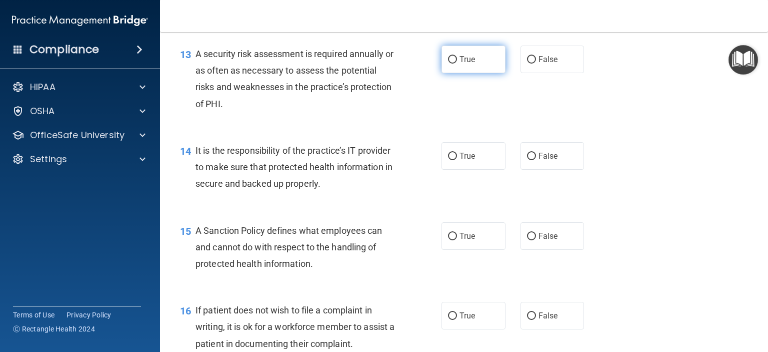
click at [481, 73] on label "True" at bounding box center [474, 60] width 64 height 28
click at [457, 64] on input "True" at bounding box center [452, 60] width 9 height 8
radio input "true"
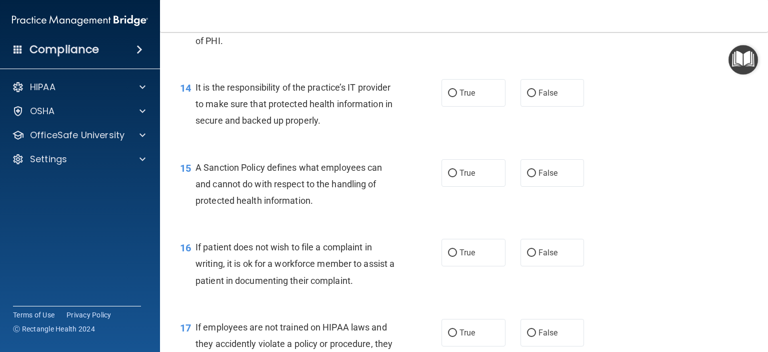
scroll to position [1341, 0]
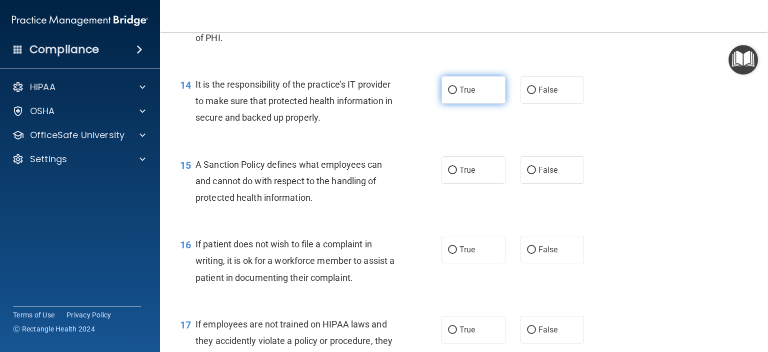
click at [467, 104] on label "True" at bounding box center [474, 90] width 64 height 28
click at [457, 94] on input "True" at bounding box center [452, 91] width 9 height 8
radio input "true"
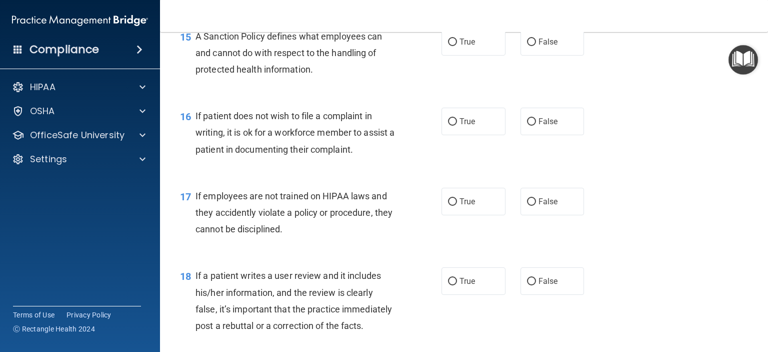
scroll to position [1472, 0]
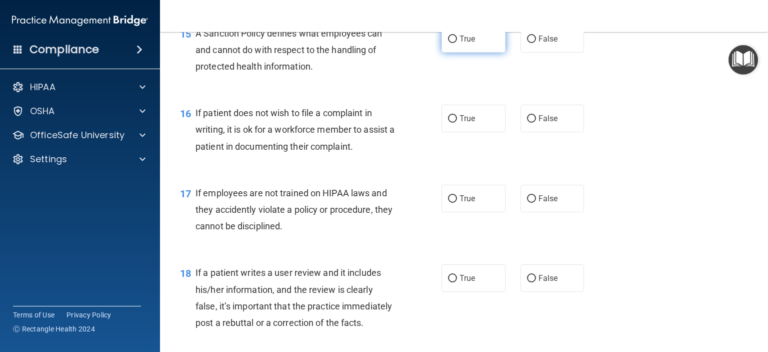
click at [470, 53] on label "True" at bounding box center [474, 39] width 64 height 28
click at [457, 43] on input "True" at bounding box center [452, 40] width 9 height 8
radio input "true"
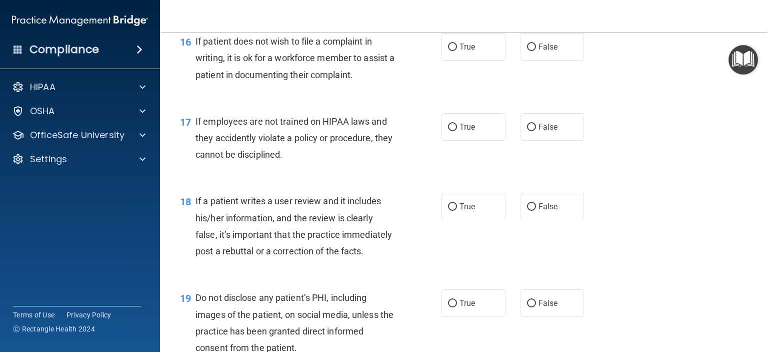
scroll to position [1544, 0]
click at [475, 60] on label "True" at bounding box center [474, 46] width 64 height 28
click at [457, 50] on input "True" at bounding box center [452, 47] width 9 height 8
radio input "true"
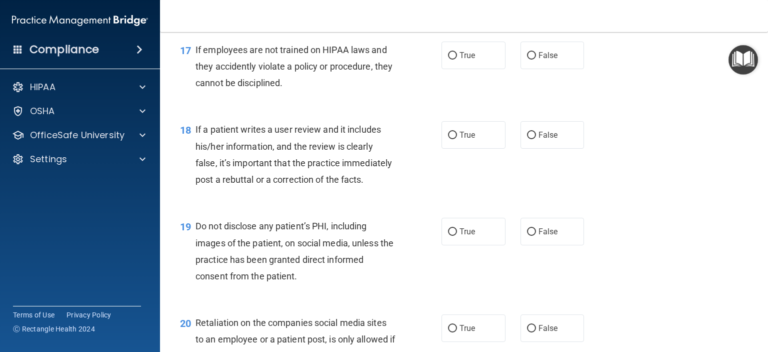
scroll to position [1618, 0]
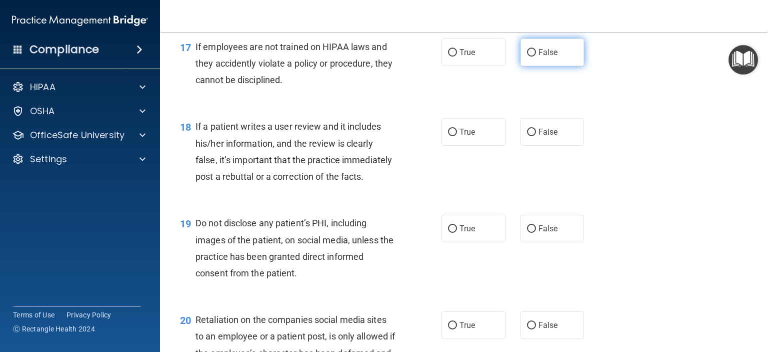
click at [539, 66] on label "False" at bounding box center [553, 53] width 64 height 28
click at [536, 57] on input "False" at bounding box center [531, 53] width 9 height 8
radio input "true"
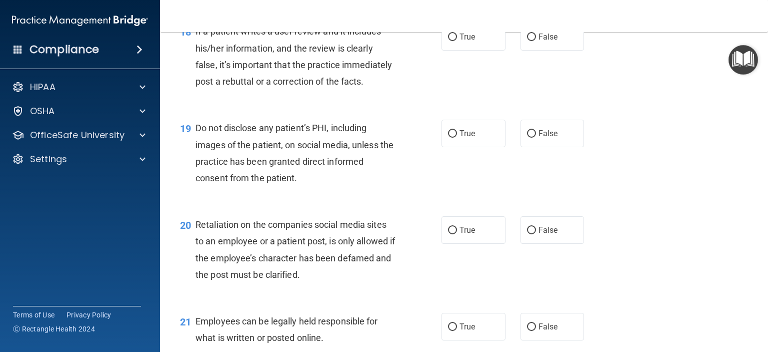
scroll to position [1713, 0]
click at [548, 50] on label "False" at bounding box center [553, 37] width 64 height 28
click at [536, 41] on input "False" at bounding box center [531, 37] width 9 height 8
radio input "true"
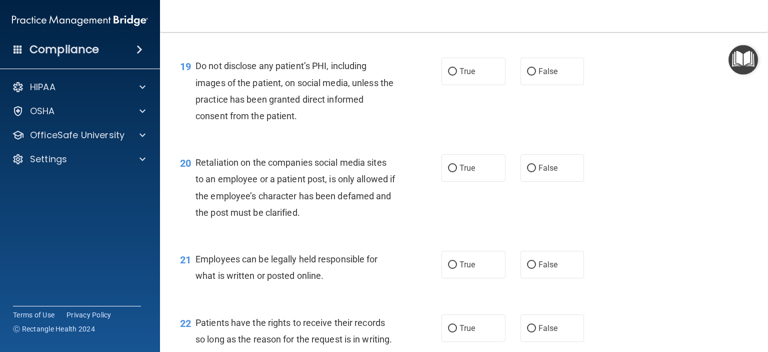
scroll to position [1776, 0]
click at [481, 84] on label "True" at bounding box center [474, 71] width 64 height 28
click at [457, 75] on input "True" at bounding box center [452, 71] width 9 height 8
radio input "true"
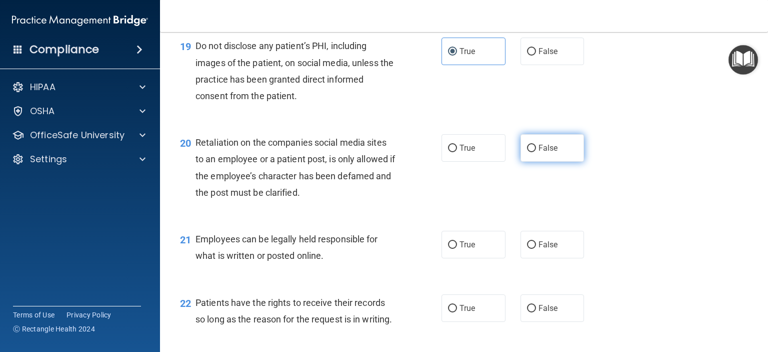
click at [558, 162] on label "False" at bounding box center [553, 148] width 64 height 28
click at [536, 152] on input "False" at bounding box center [531, 149] width 9 height 8
radio input "true"
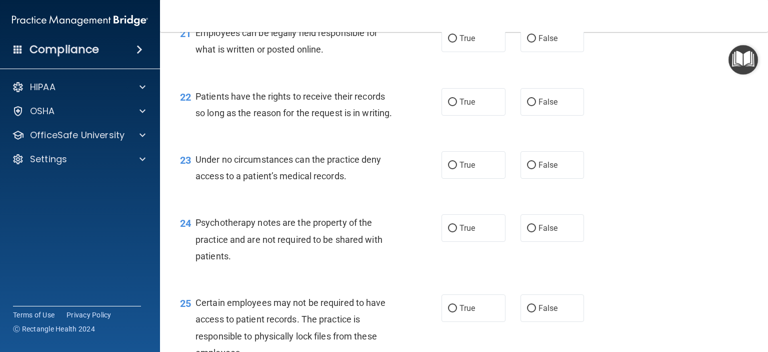
scroll to position [1994, 0]
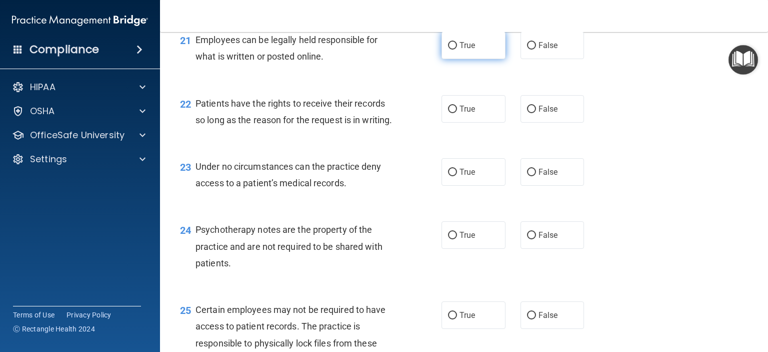
click at [452, 50] on input "True" at bounding box center [452, 46] width 9 height 8
radio input "true"
click at [527, 113] on input "False" at bounding box center [531, 110] width 9 height 8
radio input "true"
click at [554, 186] on label "False" at bounding box center [553, 172] width 64 height 28
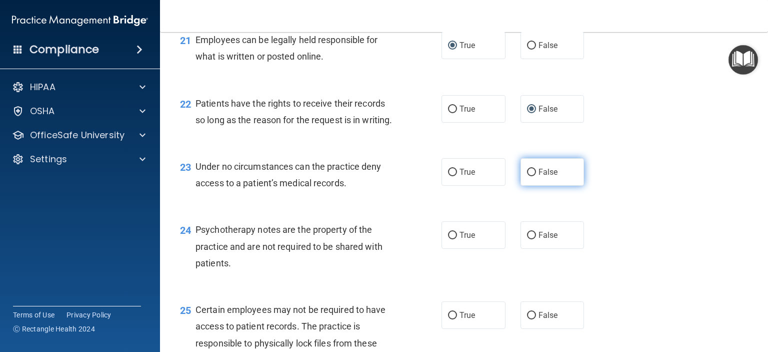
click at [536, 176] on input "False" at bounding box center [531, 173] width 9 height 8
radio input "true"
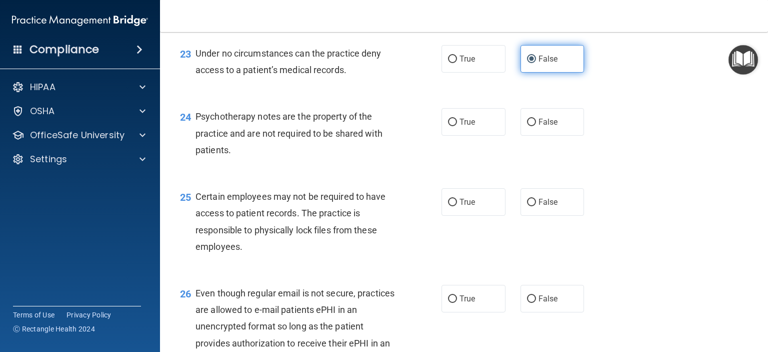
scroll to position [2108, 0]
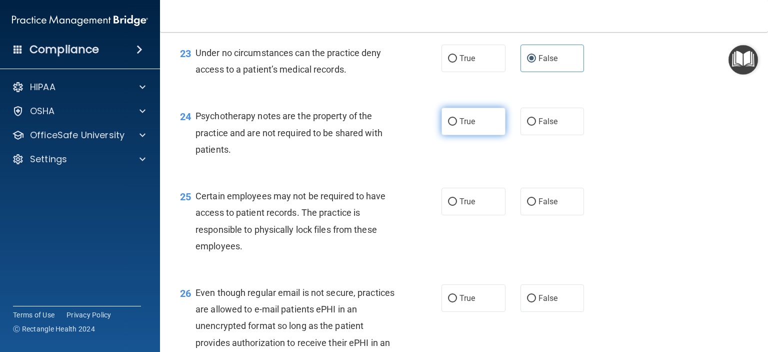
click at [468, 135] on label "True" at bounding box center [474, 122] width 64 height 28
click at [457, 126] on input "True" at bounding box center [452, 122] width 9 height 8
radio input "true"
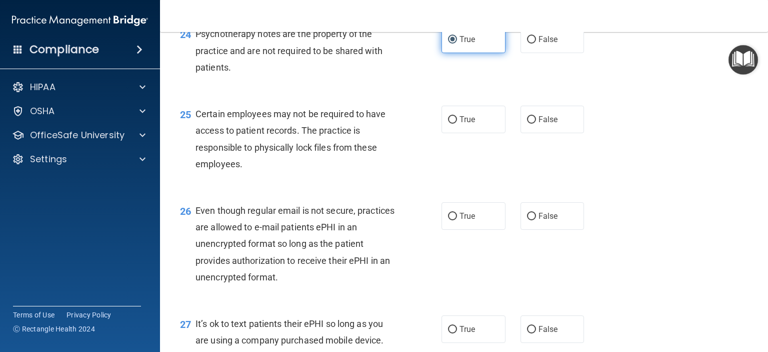
scroll to position [2193, 0]
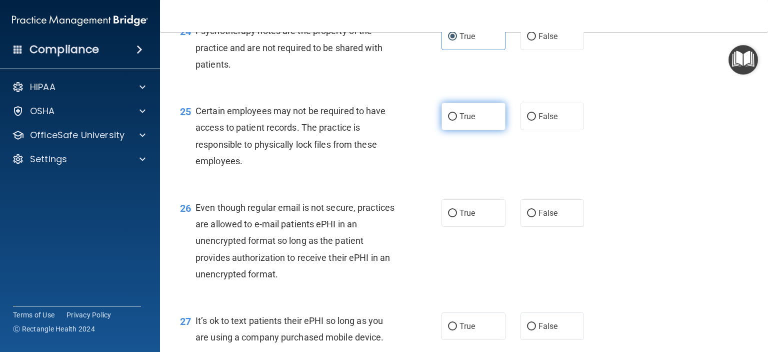
click at [470, 121] on span "True" at bounding box center [468, 117] width 16 height 10
click at [457, 121] on input "True" at bounding box center [452, 117] width 9 height 8
radio input "true"
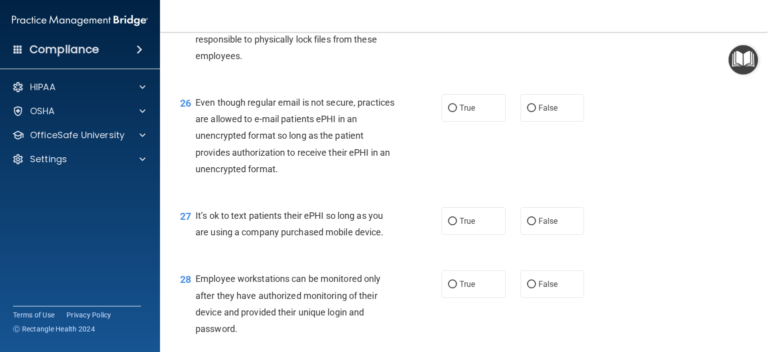
scroll to position [2298, 0]
click at [468, 112] on span "True" at bounding box center [468, 108] width 16 height 10
click at [457, 112] on input "True" at bounding box center [452, 108] width 9 height 8
radio input "true"
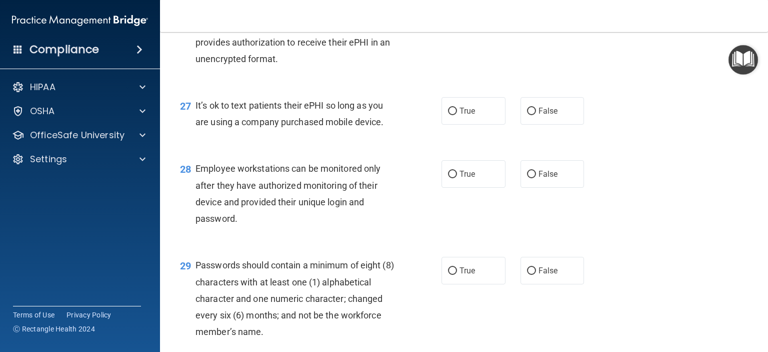
scroll to position [2411, 0]
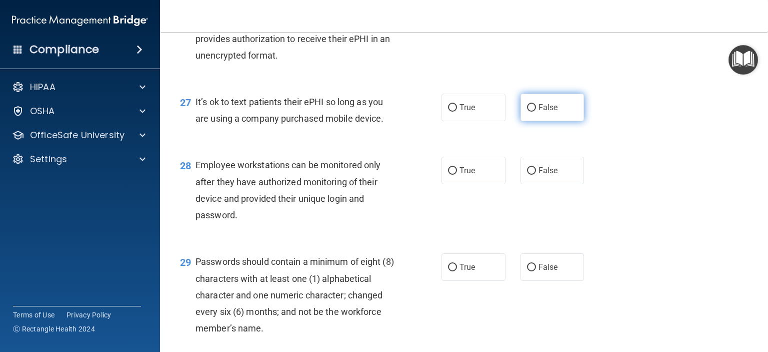
click at [571, 121] on label "False" at bounding box center [553, 108] width 64 height 28
click at [536, 112] on input "False" at bounding box center [531, 108] width 9 height 8
radio input "true"
click at [475, 121] on label "True" at bounding box center [474, 108] width 64 height 28
click at [457, 112] on input "True" at bounding box center [452, 108] width 9 height 8
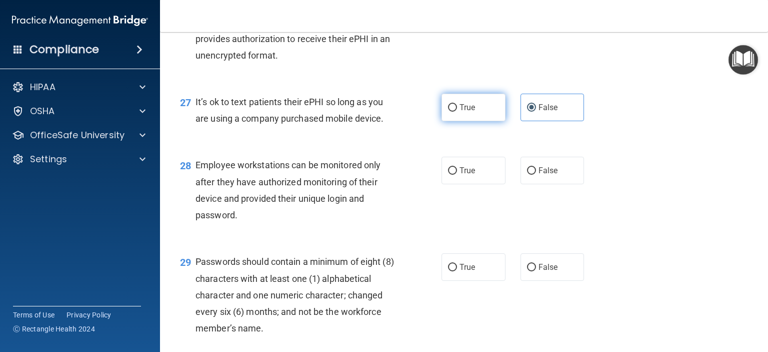
radio input "true"
radio input "false"
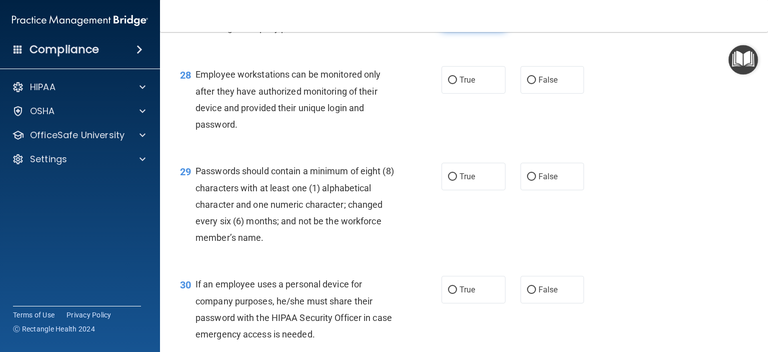
scroll to position [2503, 0]
click at [527, 83] on input "False" at bounding box center [531, 80] width 9 height 8
radio input "true"
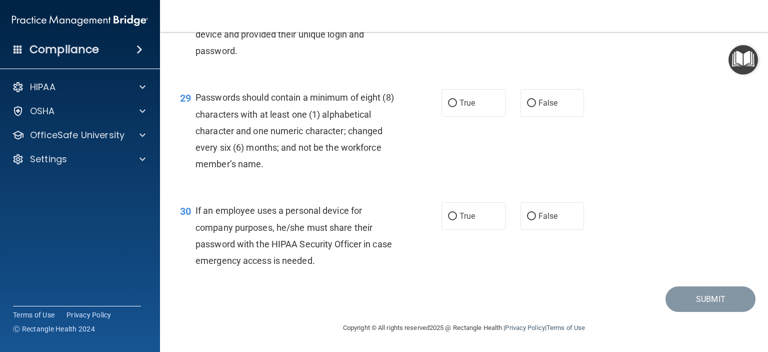
scroll to position [2625, 0]
click at [464, 103] on span "True" at bounding box center [468, 103] width 16 height 10
click at [457, 103] on input "True" at bounding box center [452, 104] width 9 height 8
radio input "true"
click at [544, 226] on label "False" at bounding box center [553, 216] width 64 height 28
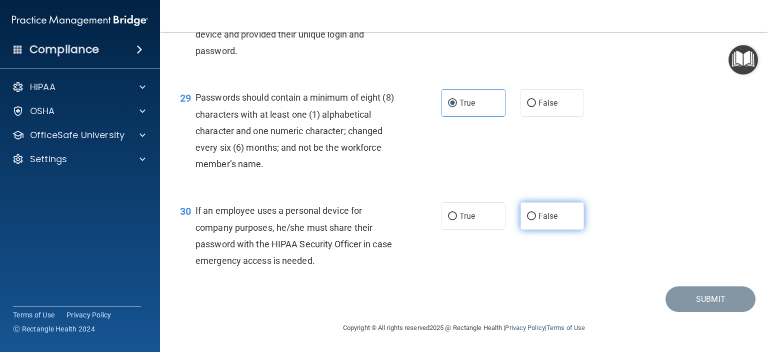
click at [536, 220] on input "False" at bounding box center [531, 217] width 9 height 8
radio input "true"
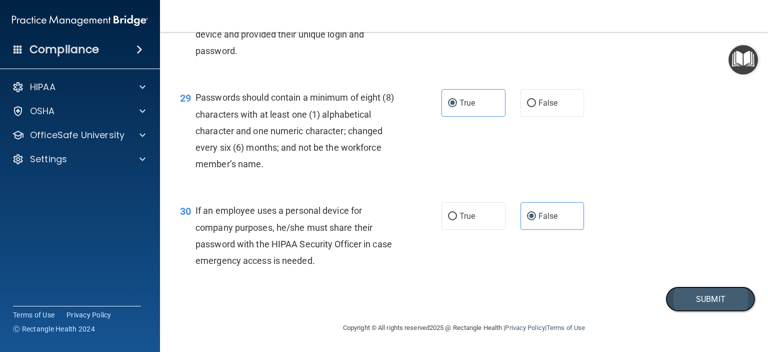
click at [687, 304] on button "Submit" at bounding box center [711, 299] width 90 height 26
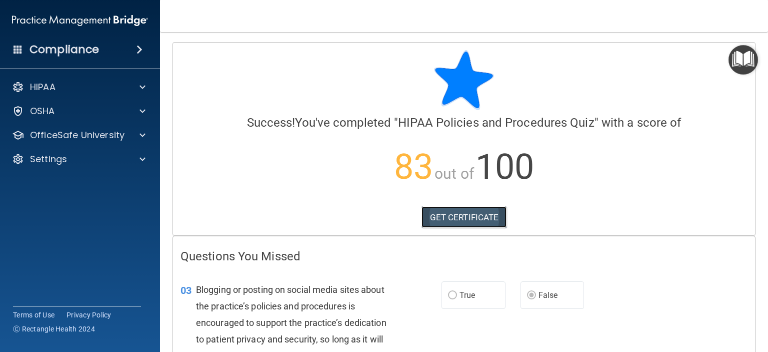
click at [468, 222] on link "GET CERTIFICATE" at bounding box center [465, 217] width 86 height 22
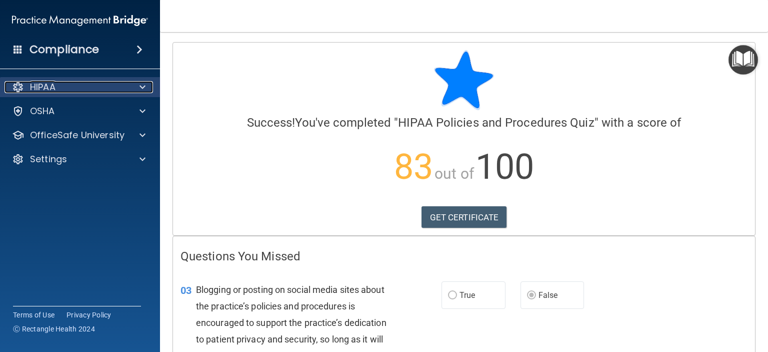
click at [101, 86] on div "HIPAA" at bounding box center [67, 87] width 124 height 12
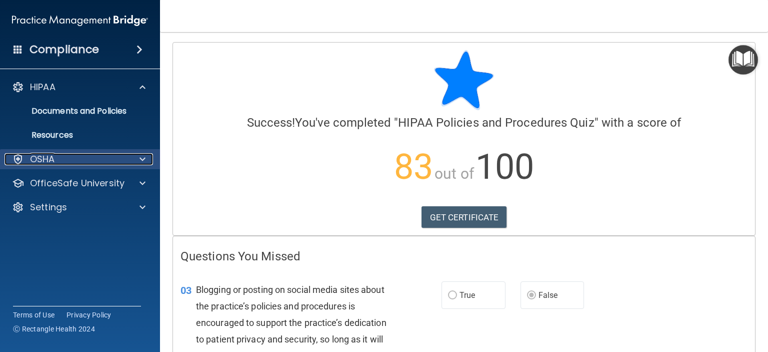
click at [84, 161] on div "OSHA" at bounding box center [67, 159] width 124 height 12
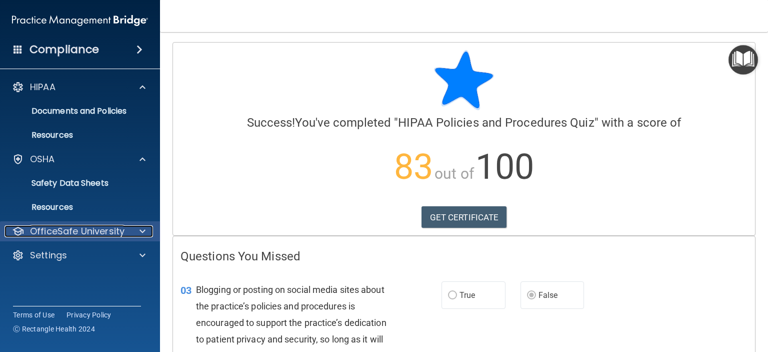
click at [91, 234] on p "OfficeSafe University" at bounding box center [77, 231] width 95 height 12
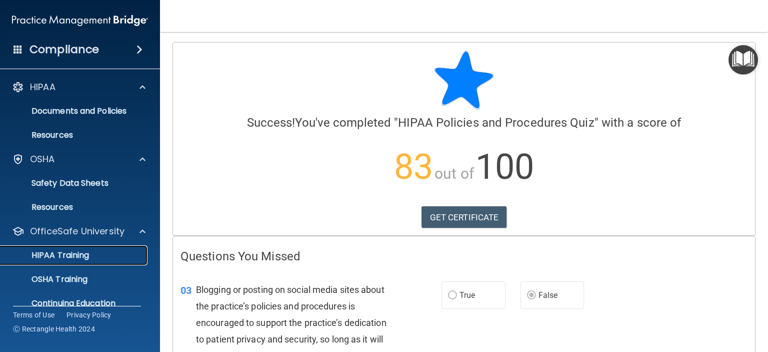
click at [87, 258] on p "HIPAA Training" at bounding box center [48, 255] width 83 height 10
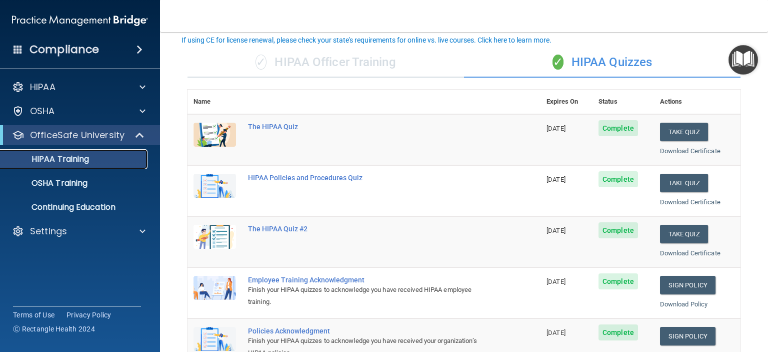
scroll to position [62, 0]
click at [78, 190] on link "OSHA Training" at bounding box center [69, 183] width 158 height 20
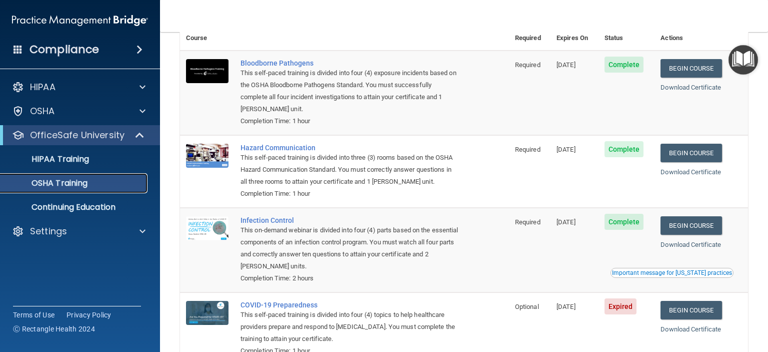
scroll to position [128, 0]
